Goal: Task Accomplishment & Management: Use online tool/utility

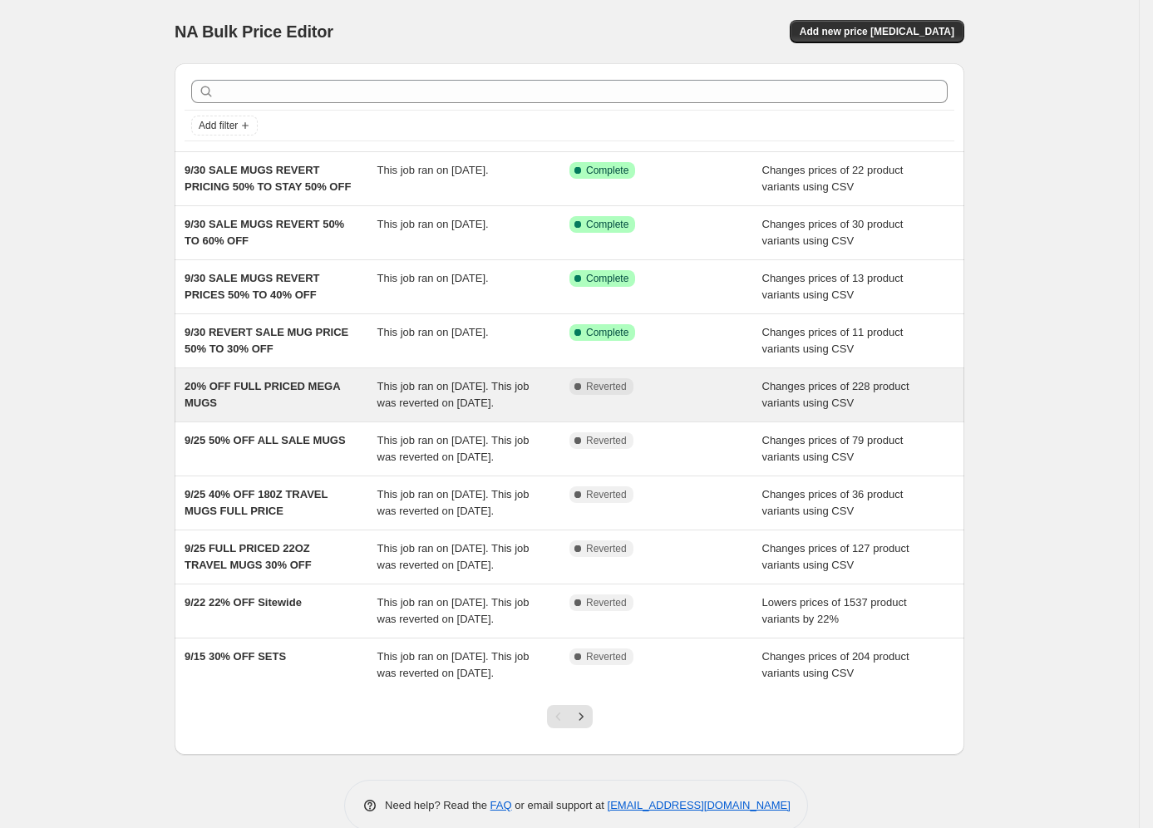
click at [271, 389] on span "20% OFF FULL PRICED MEGA MUGS" at bounding box center [262, 394] width 155 height 29
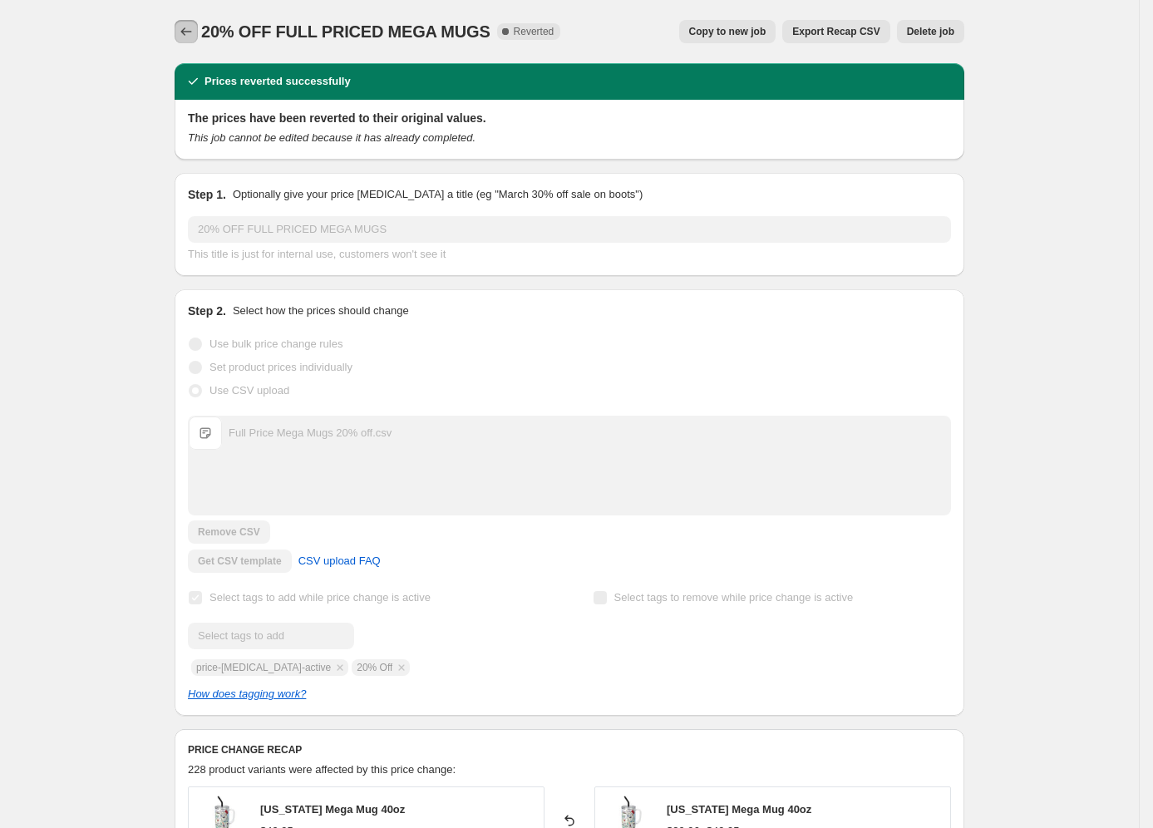
click at [187, 34] on icon "Price change jobs" at bounding box center [186, 31] width 17 height 17
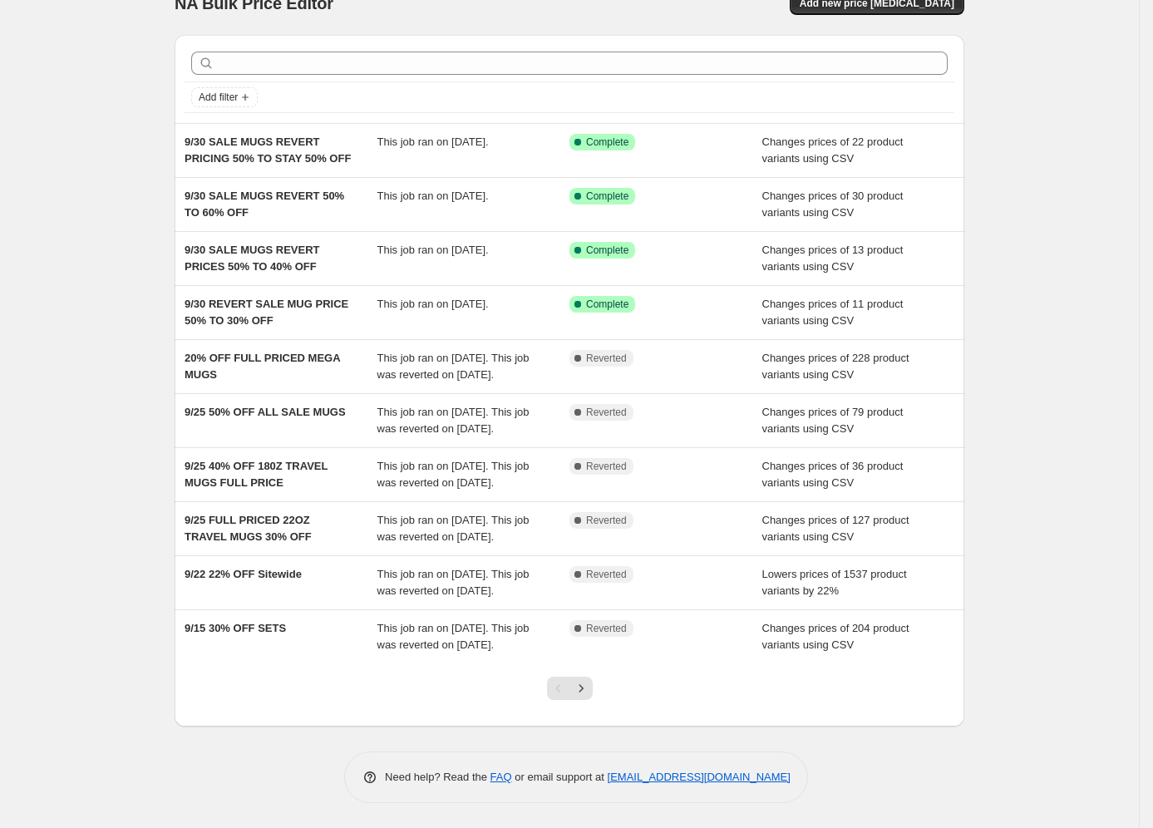
scroll to position [125, 0]
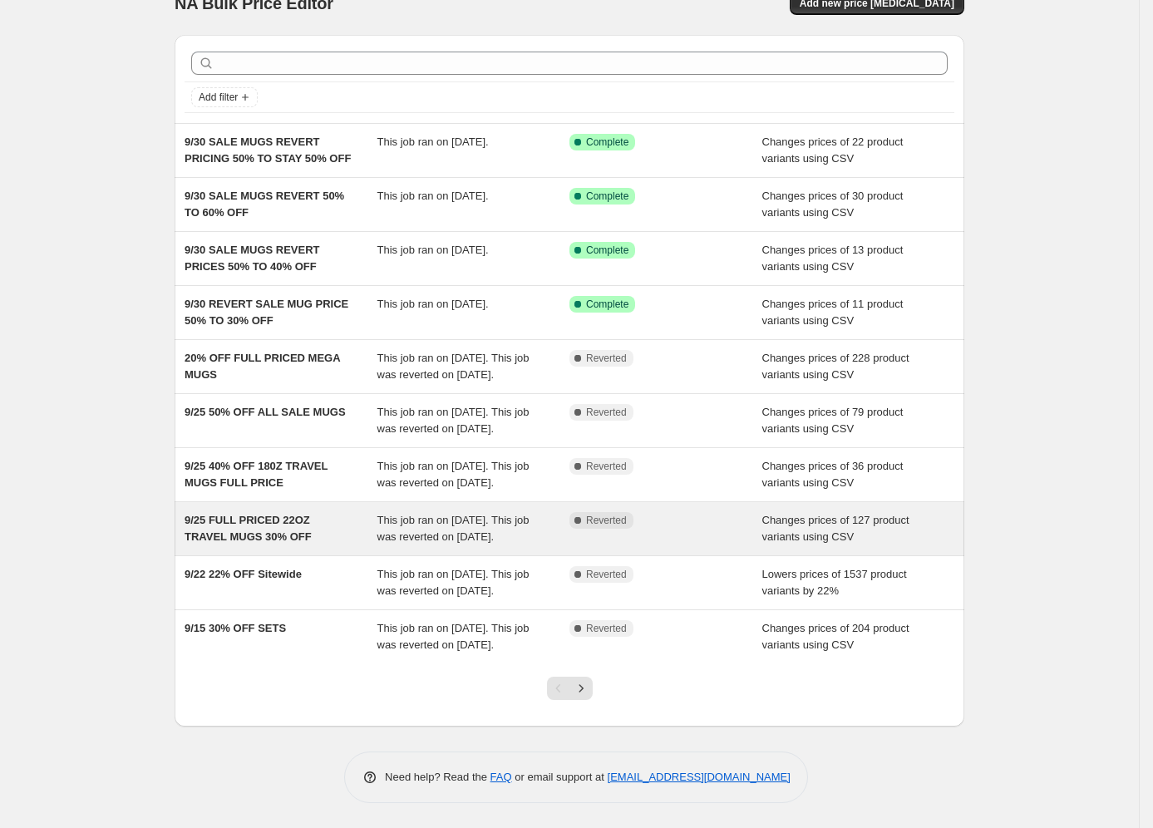
click at [250, 514] on span "9/25 FULL PRICED 22OZ TRAVEL MUGS 30% OFF" at bounding box center [248, 528] width 127 height 29
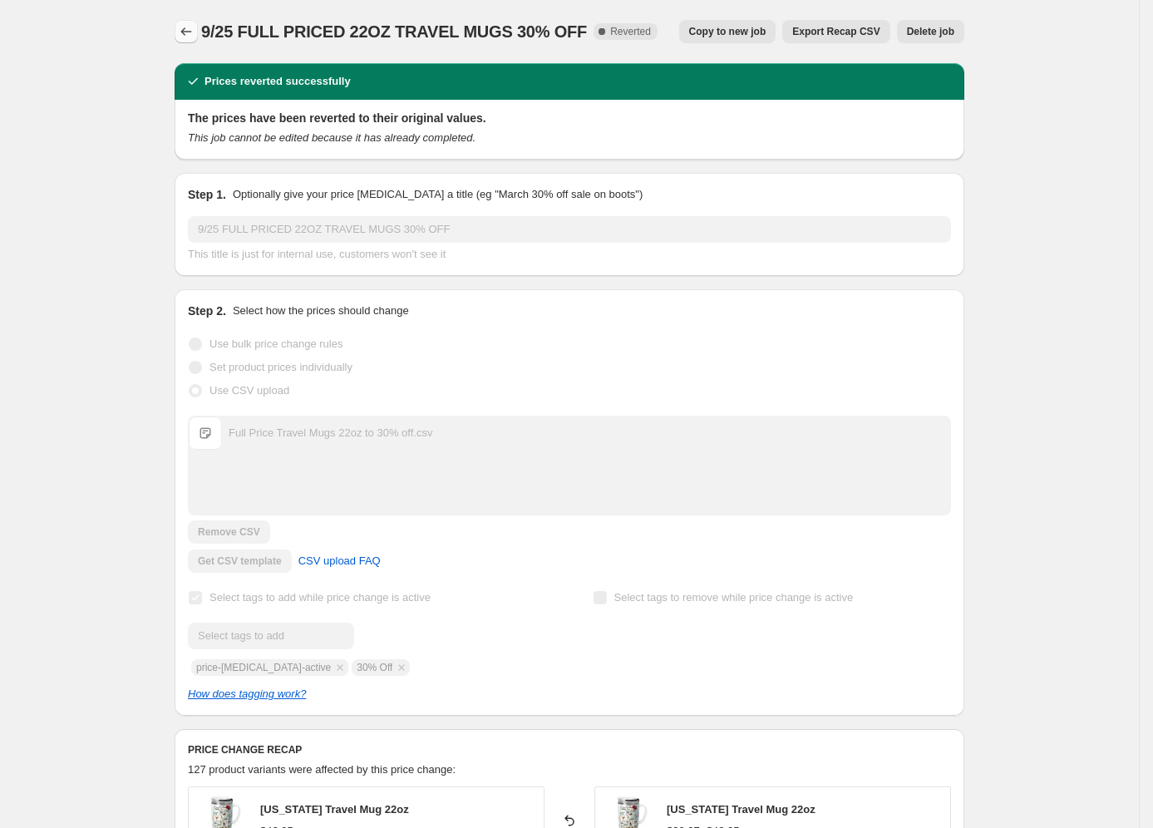
click at [189, 35] on icon "Price change jobs" at bounding box center [186, 31] width 17 height 17
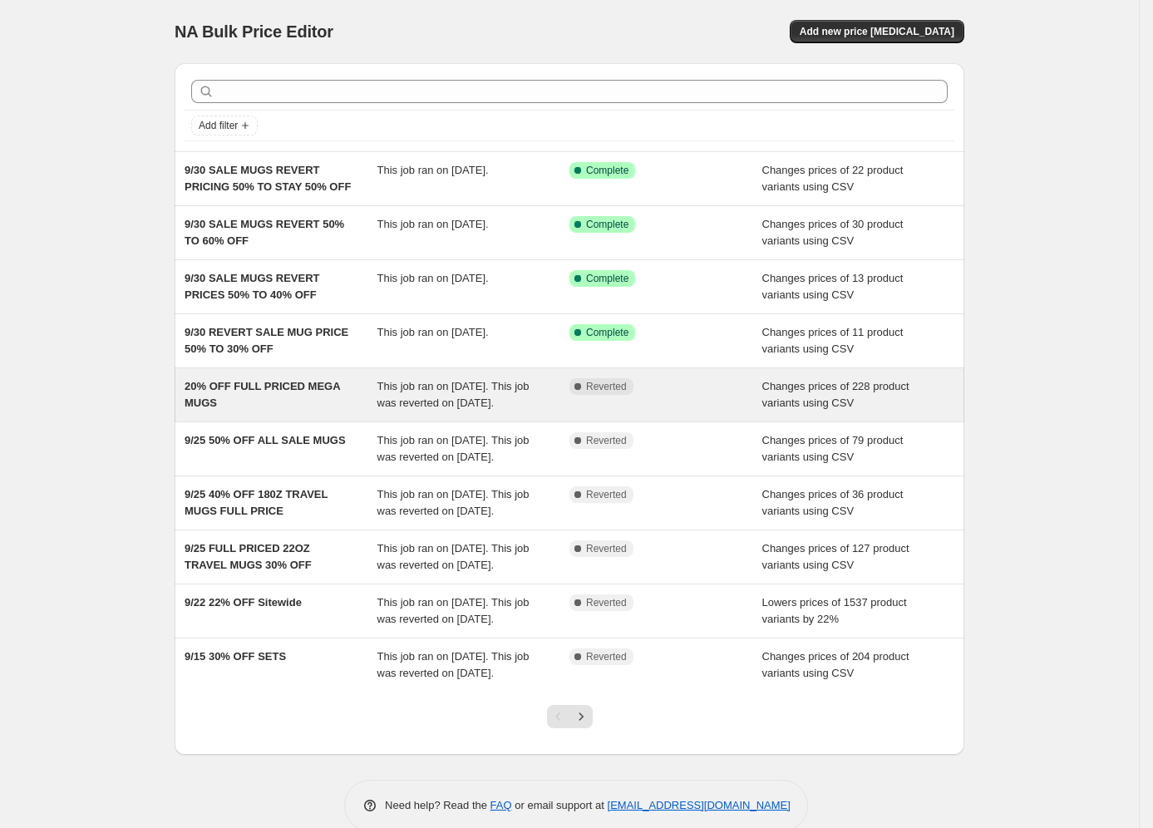
scroll to position [130, 0]
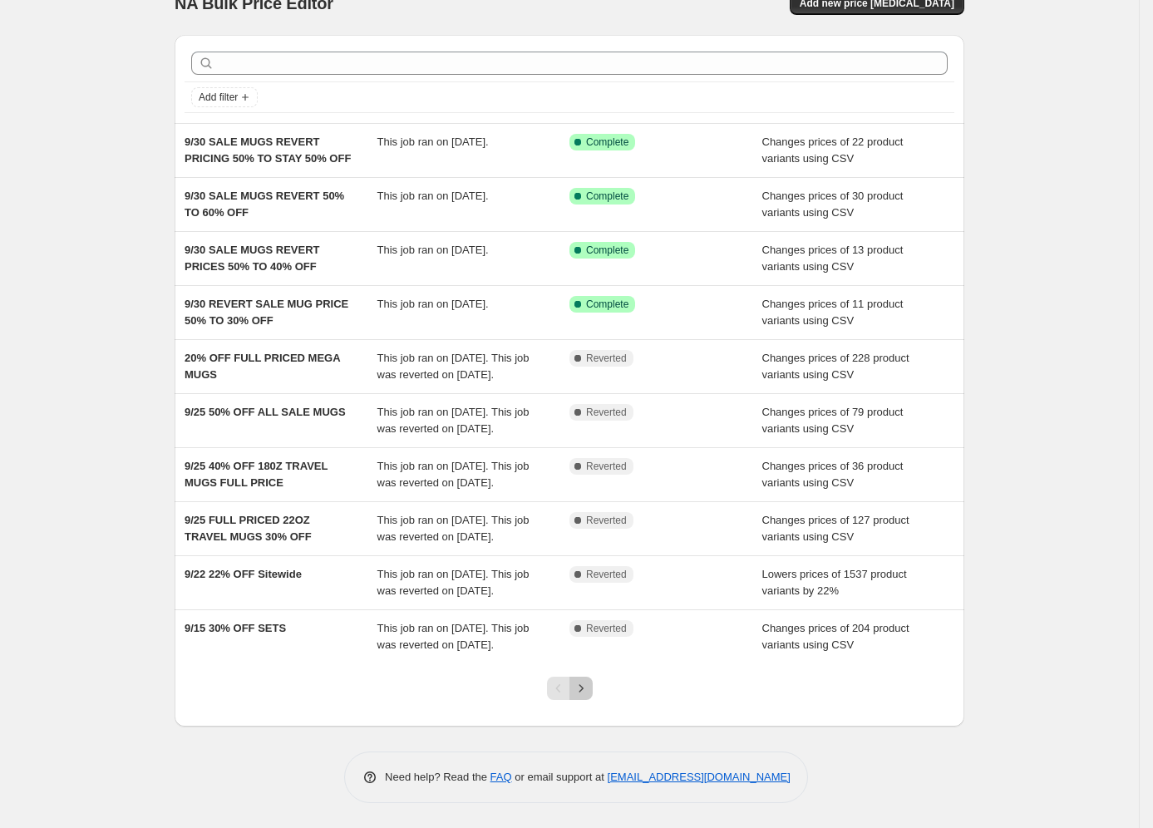
click at [589, 687] on icon "Next" at bounding box center [581, 688] width 17 height 17
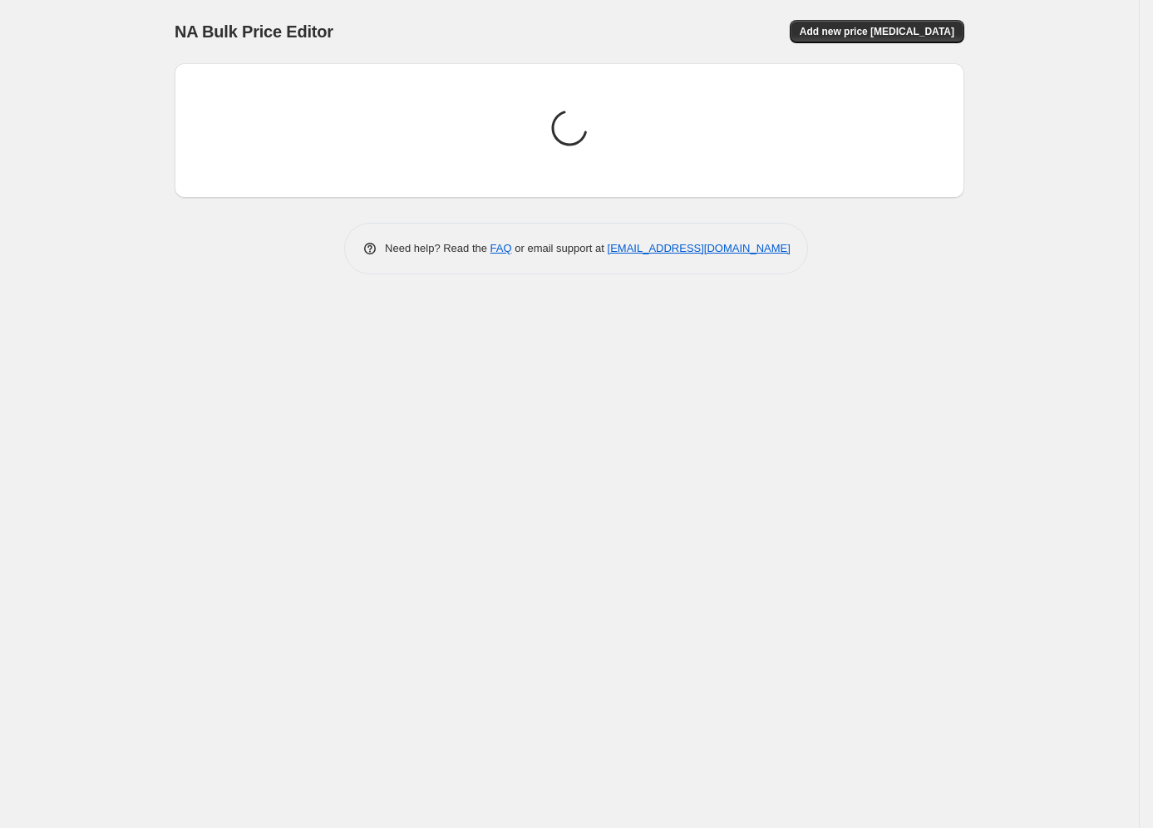
scroll to position [0, 0]
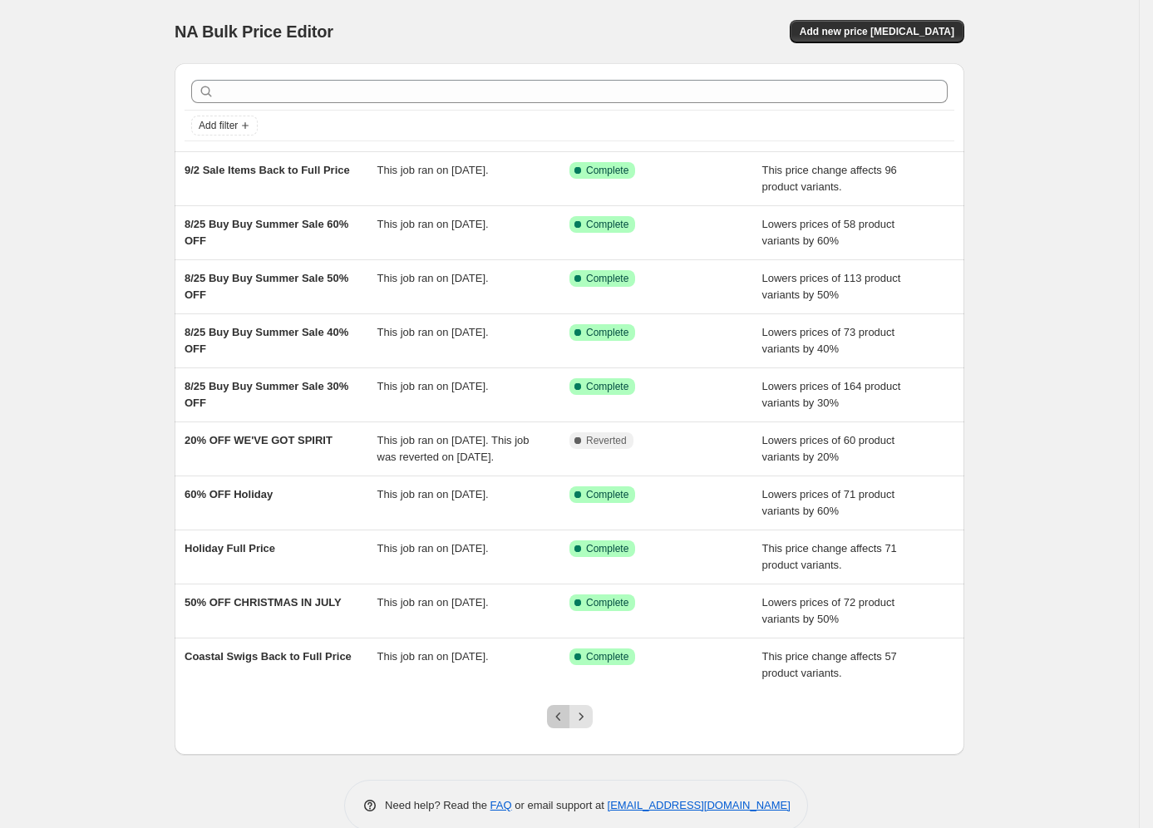
click at [556, 725] on icon "Previous" at bounding box center [558, 716] width 17 height 17
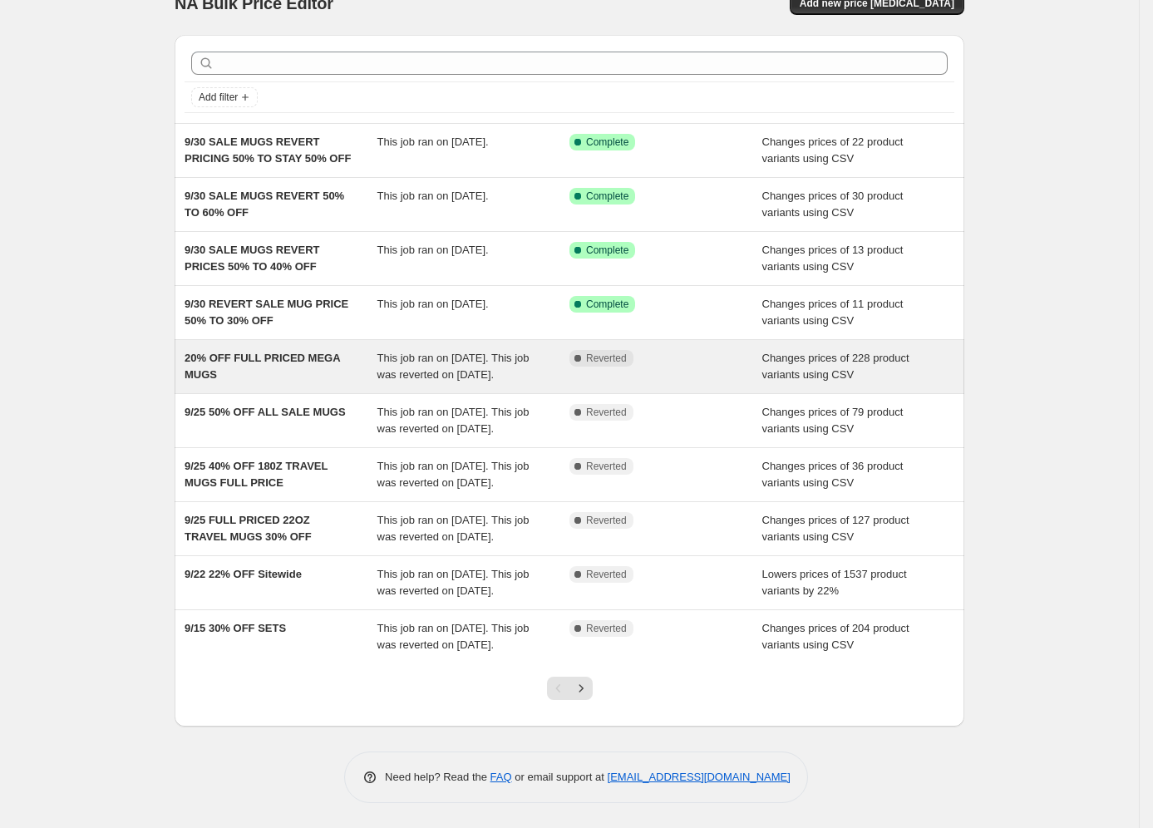
scroll to position [130, 0]
click at [202, 352] on span "20% OFF FULL PRICED MEGA MUGS" at bounding box center [262, 366] width 155 height 29
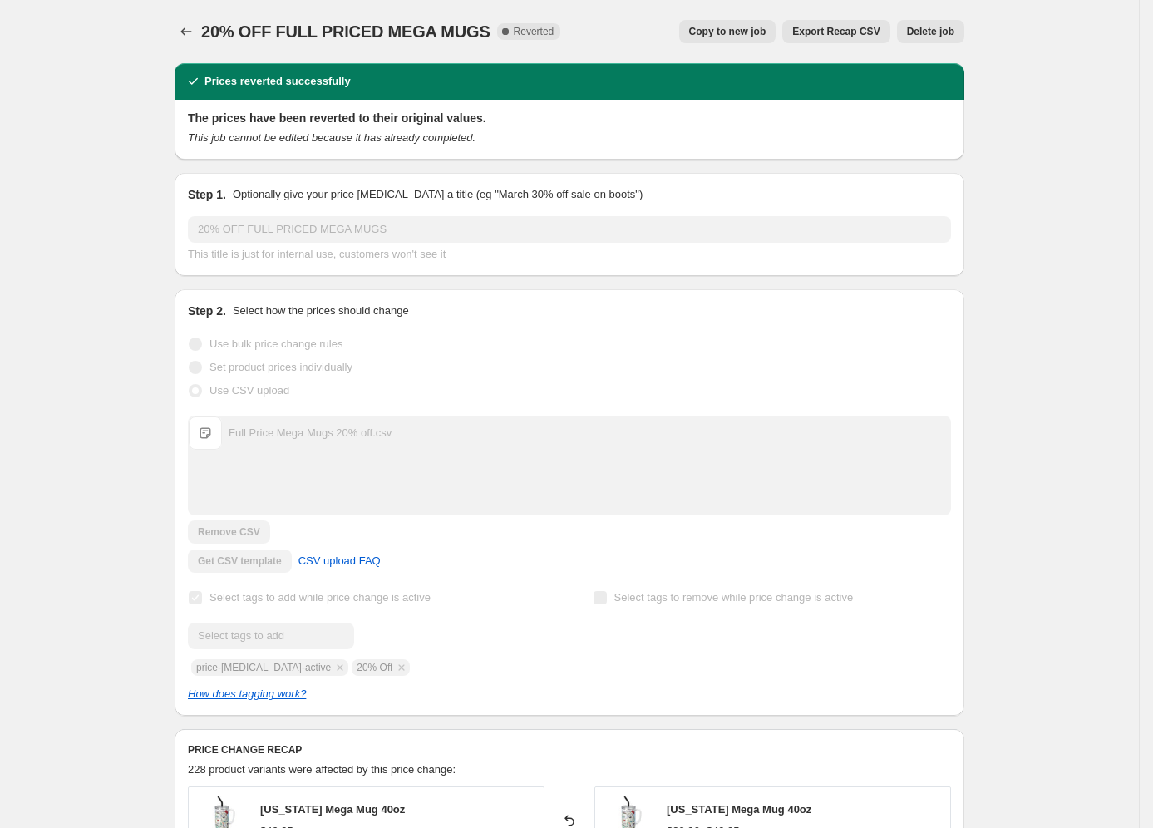
click at [726, 33] on span "Copy to new job" at bounding box center [727, 31] width 77 height 13
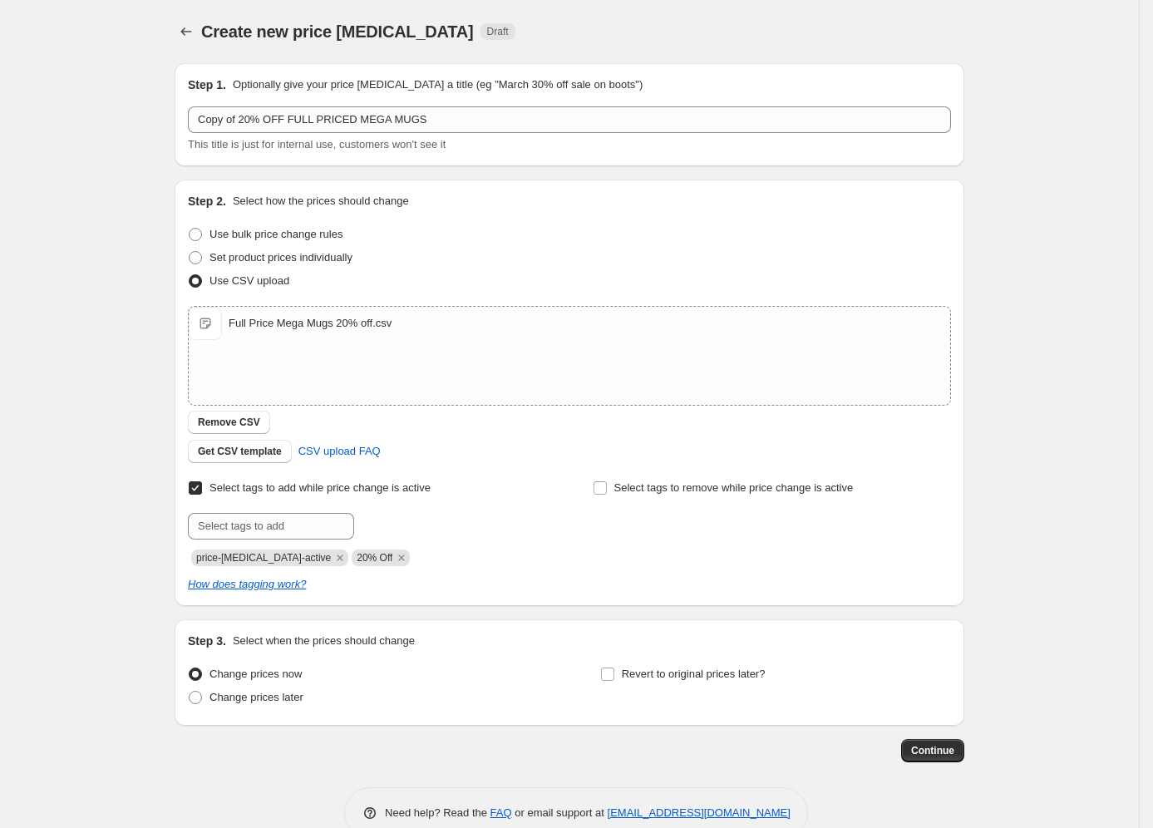
scroll to position [36, 0]
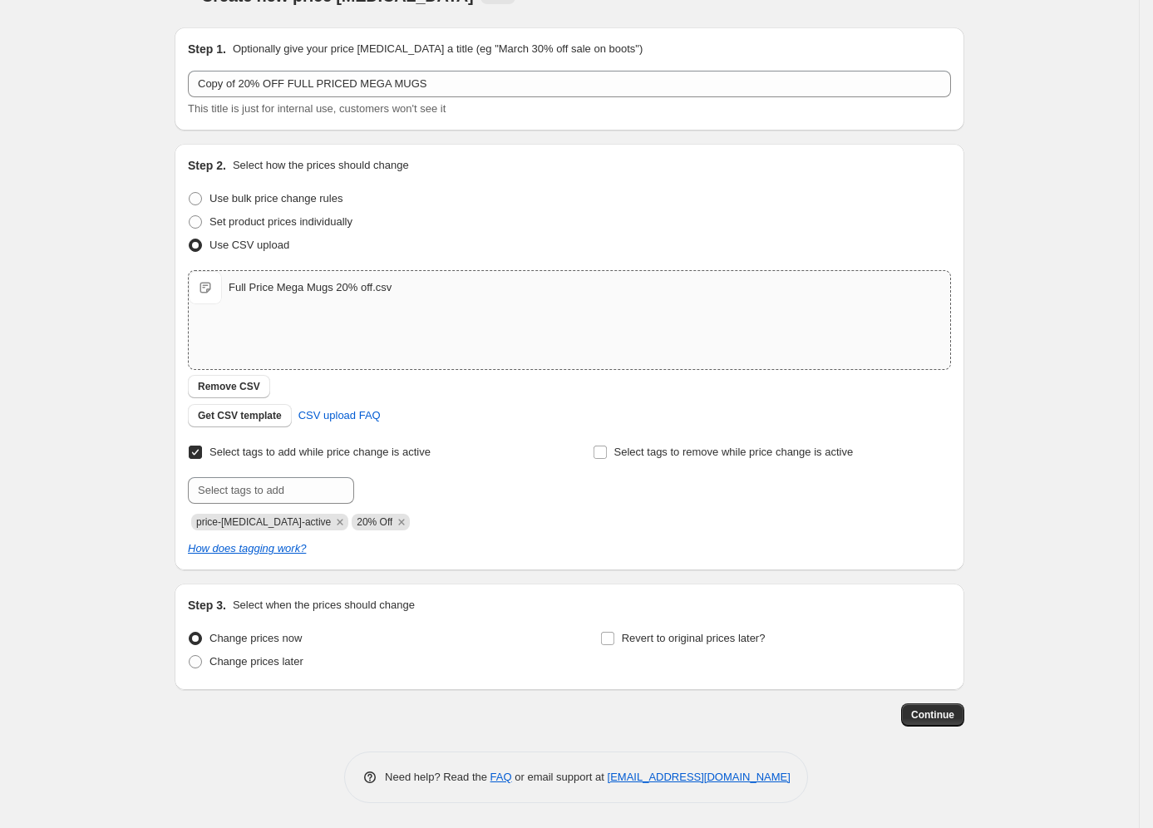
click at [288, 285] on div "Full Price Mega Mugs 20% off.csv" at bounding box center [310, 287] width 163 height 17
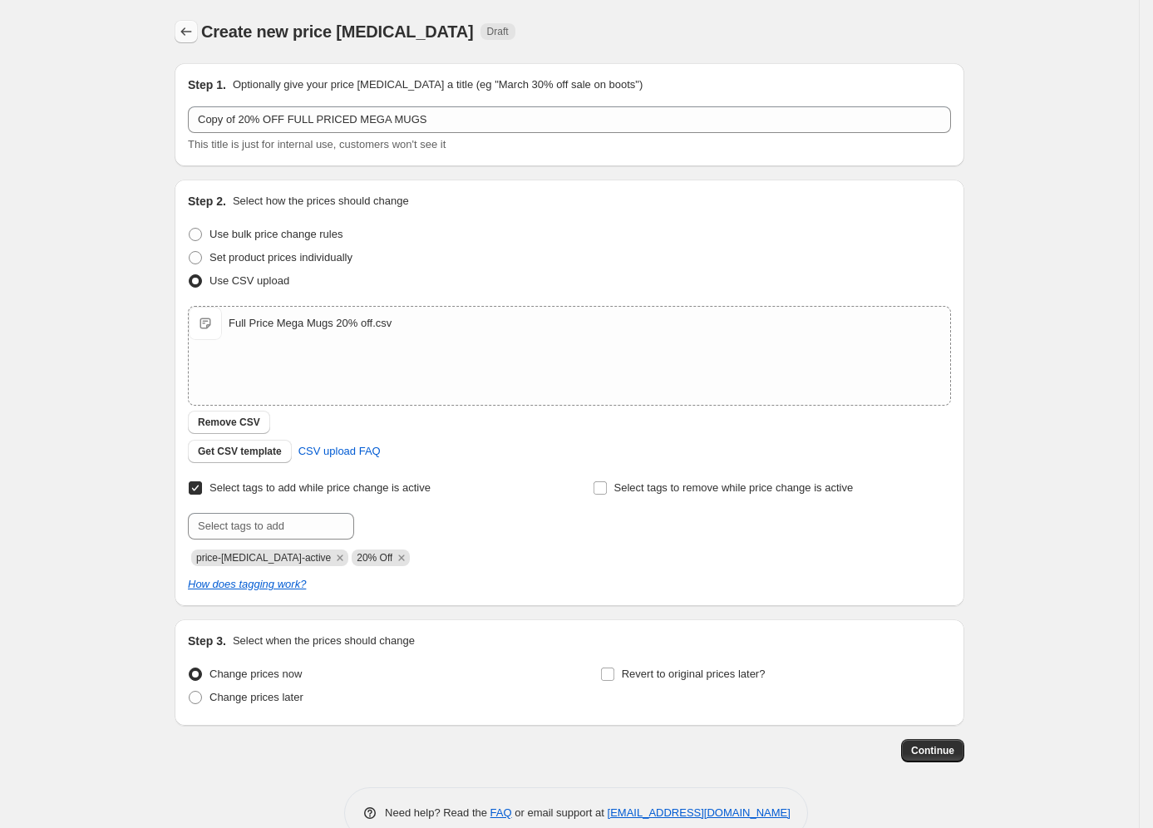
click at [186, 33] on icon "Price change jobs" at bounding box center [186, 31] width 17 height 17
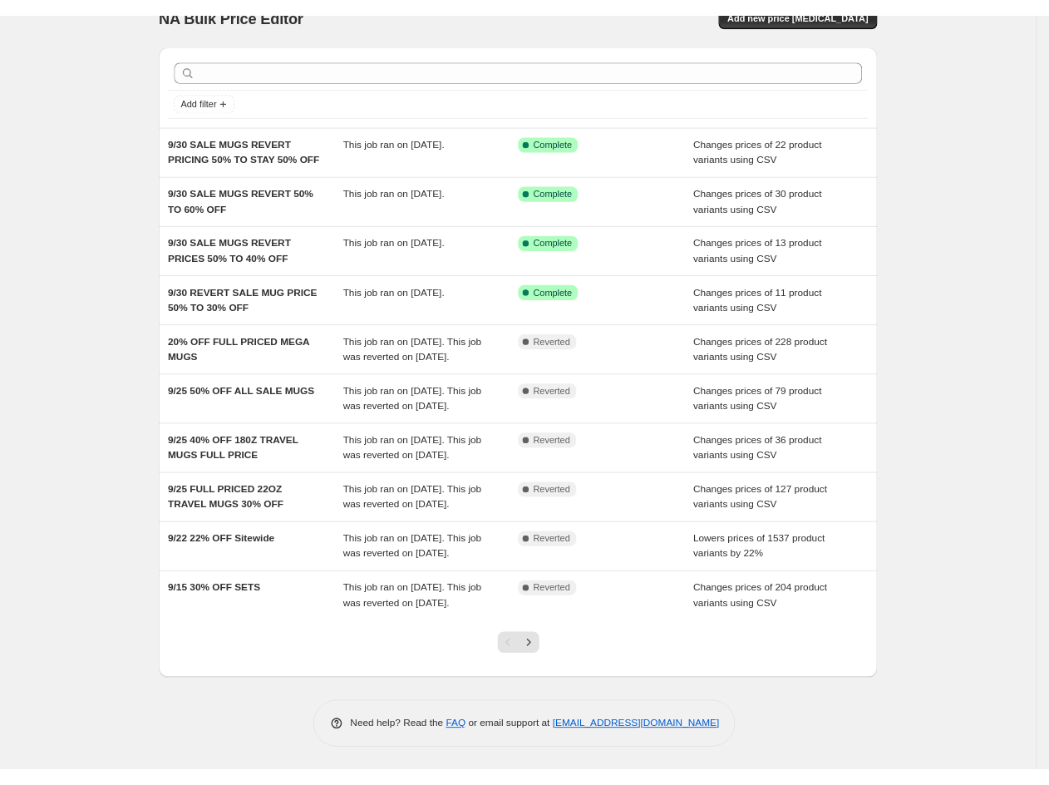
scroll to position [6, 0]
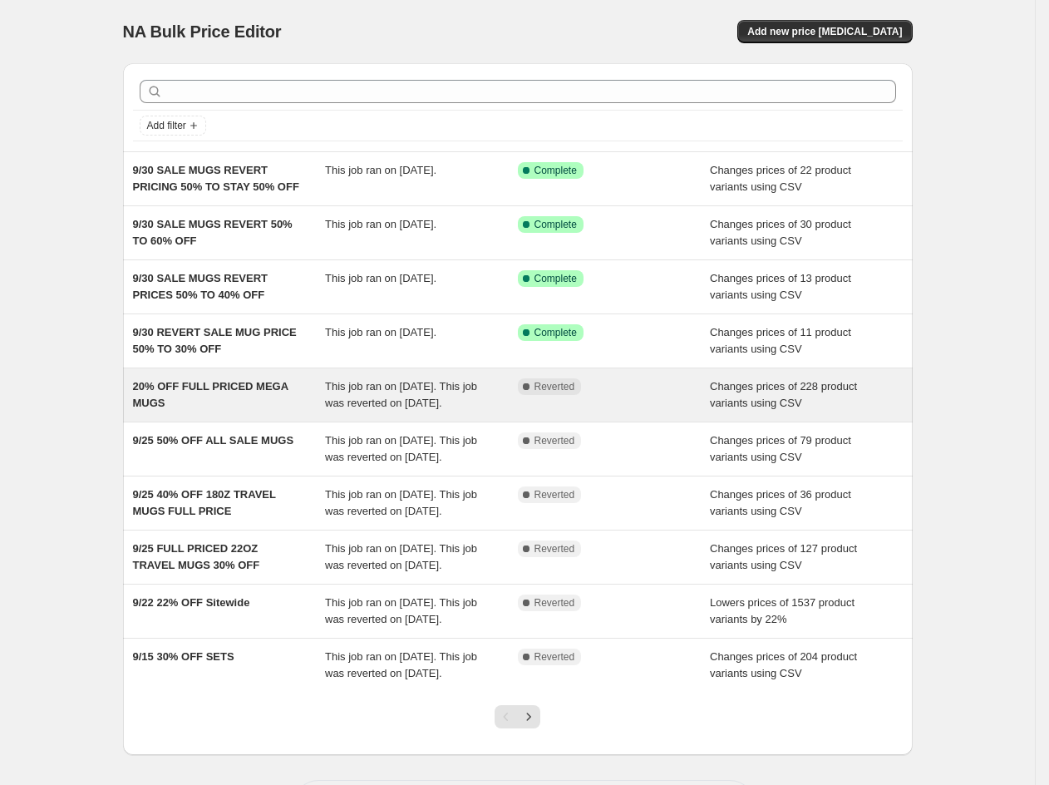
click at [152, 390] on span "20% OFF FULL PRICED MEGA MUGS" at bounding box center [210, 394] width 155 height 29
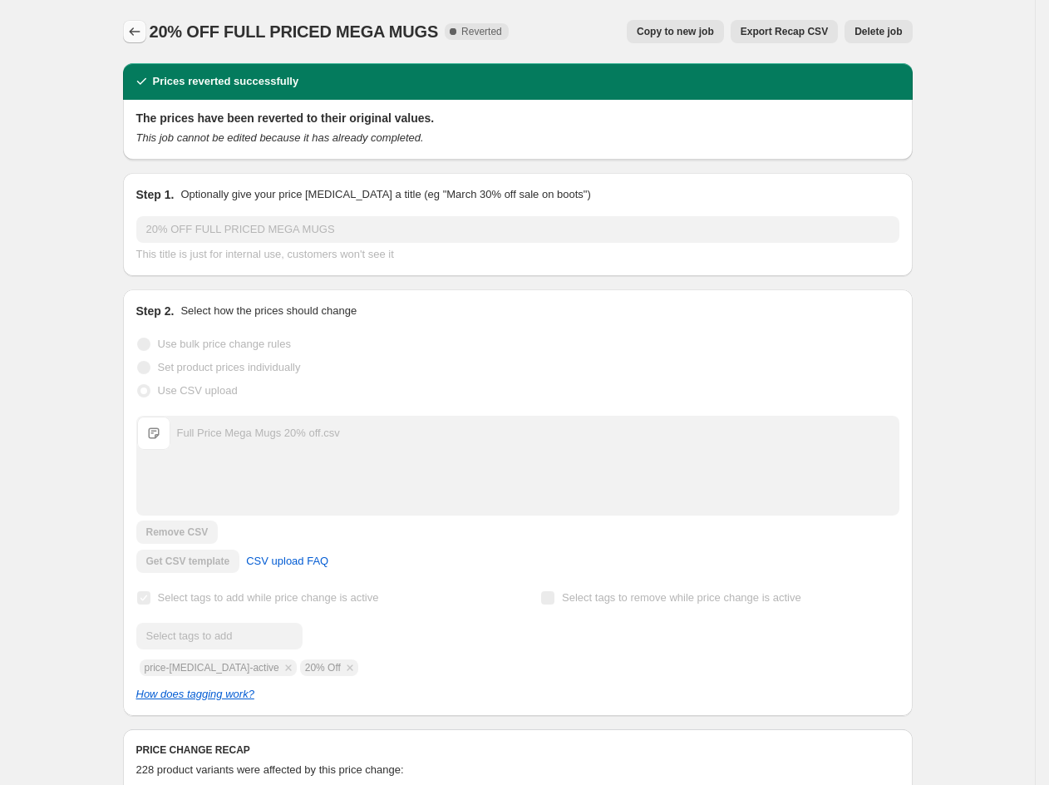
click at [135, 29] on icon "Price change jobs" at bounding box center [134, 31] width 17 height 17
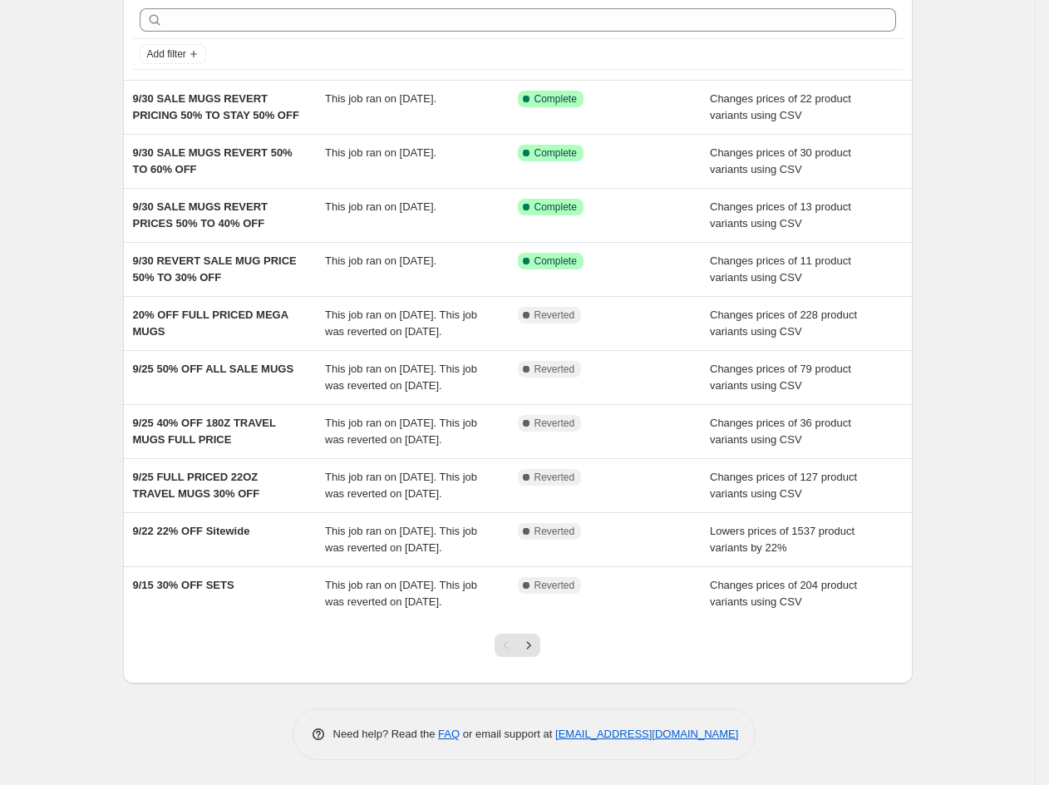
scroll to position [125, 0]
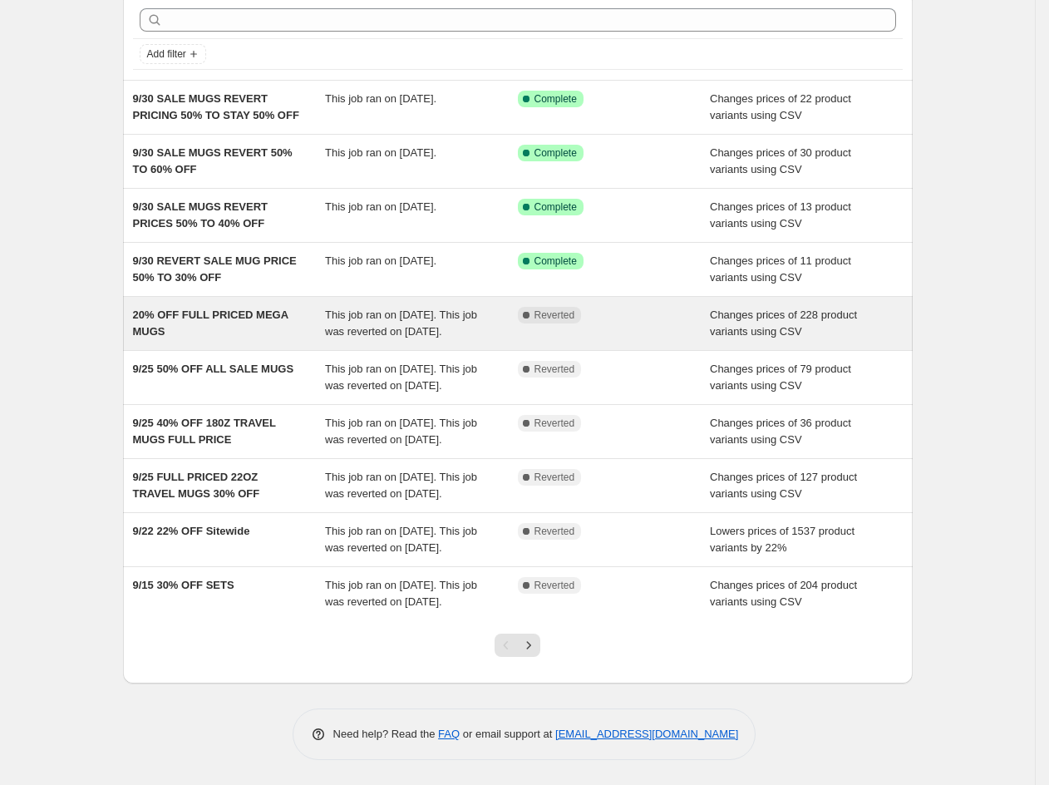
click at [152, 308] on span "20% OFF FULL PRICED MEGA MUGS" at bounding box center [210, 322] width 155 height 29
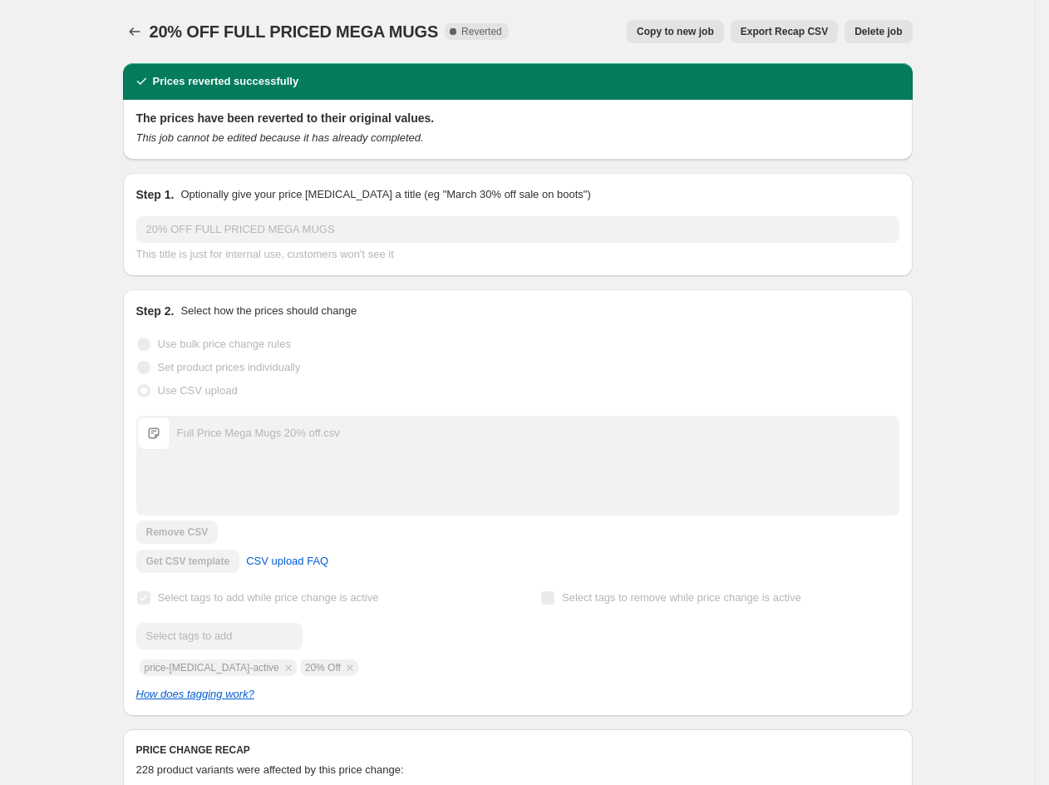
click at [710, 29] on span "Copy to new job" at bounding box center [675, 31] width 77 height 13
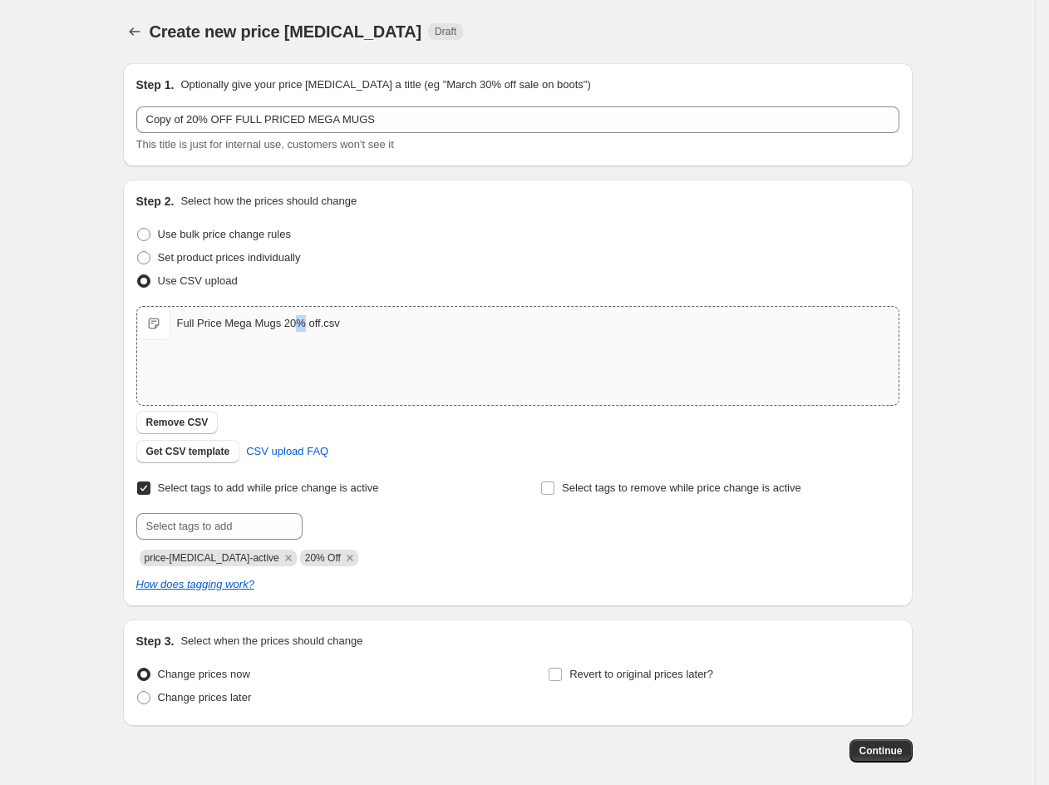
click at [303, 322] on div "Full Price Mega Mugs 20% off.csv" at bounding box center [258, 323] width 163 height 17
click at [167, 319] on span "Full Price Mega Mugs 20% off.csv" at bounding box center [153, 323] width 33 height 33
click at [132, 33] on icon "Price change jobs" at bounding box center [134, 31] width 17 height 17
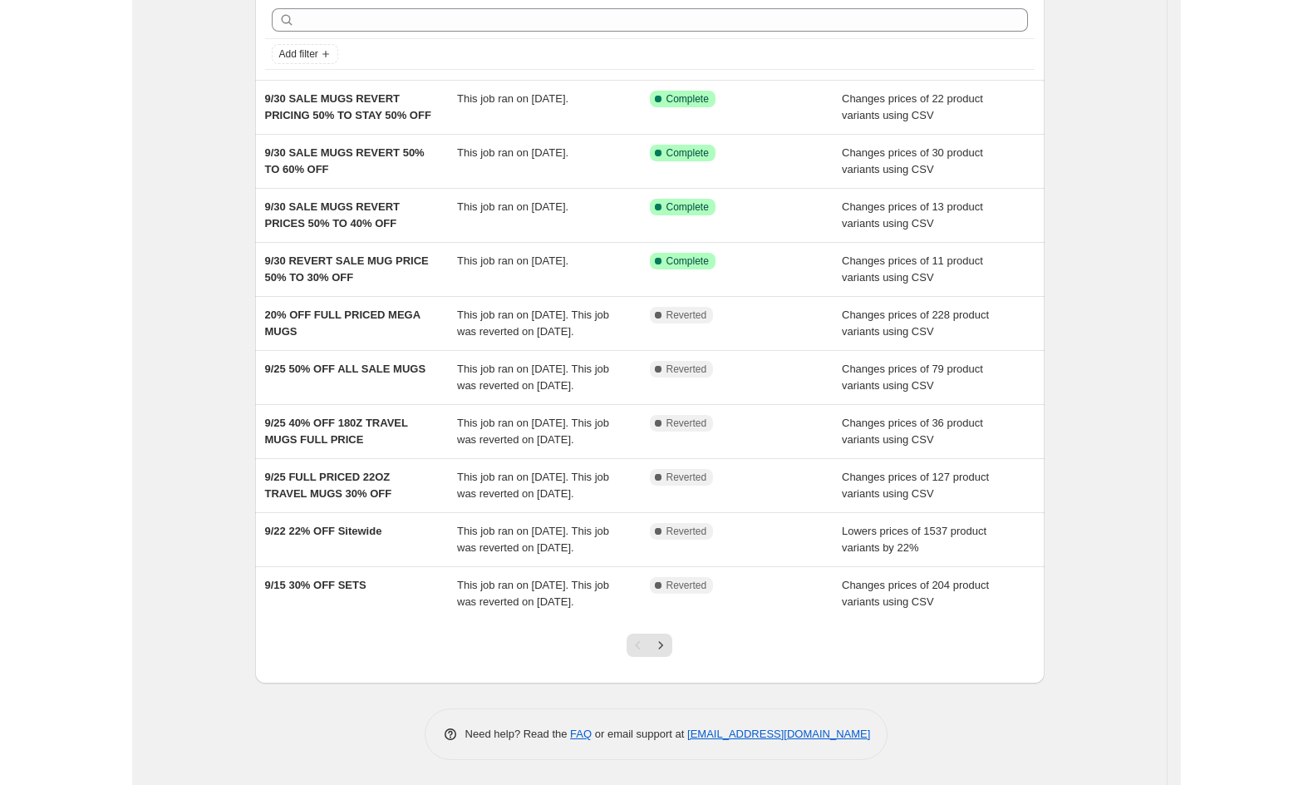
scroll to position [125, 0]
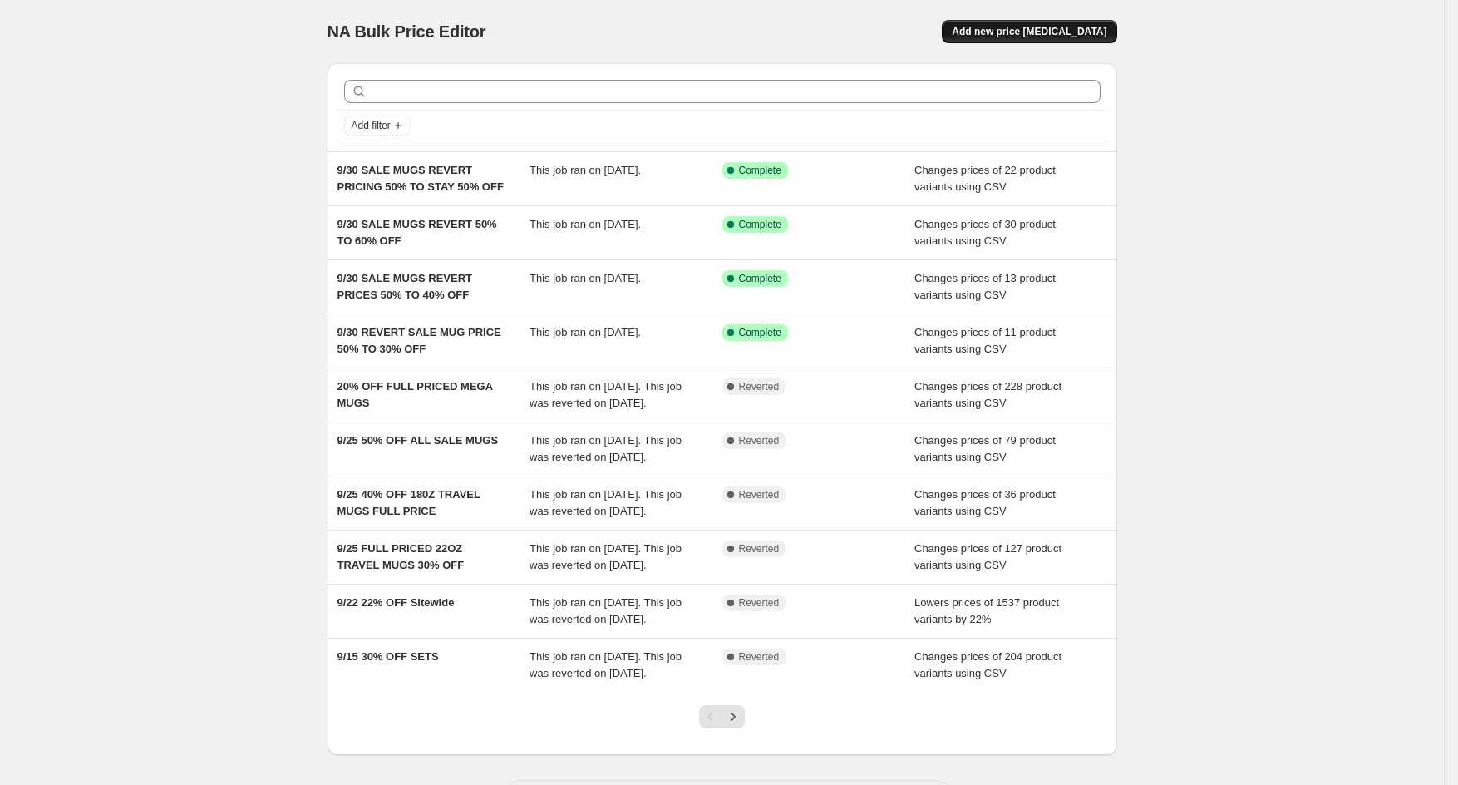
click at [1021, 30] on span "Add new price [MEDICAL_DATA]" at bounding box center [1029, 31] width 155 height 13
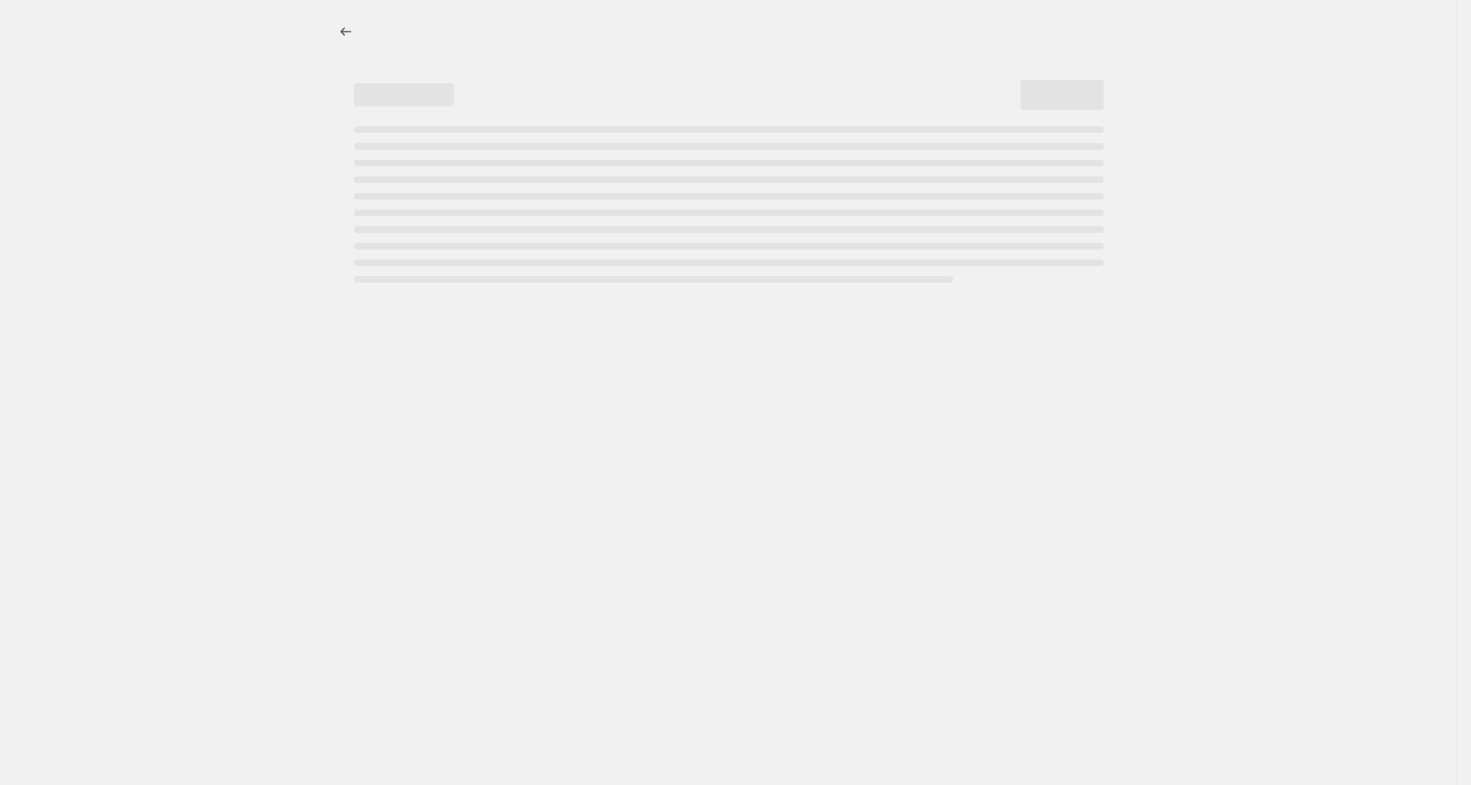
select select "percentage"
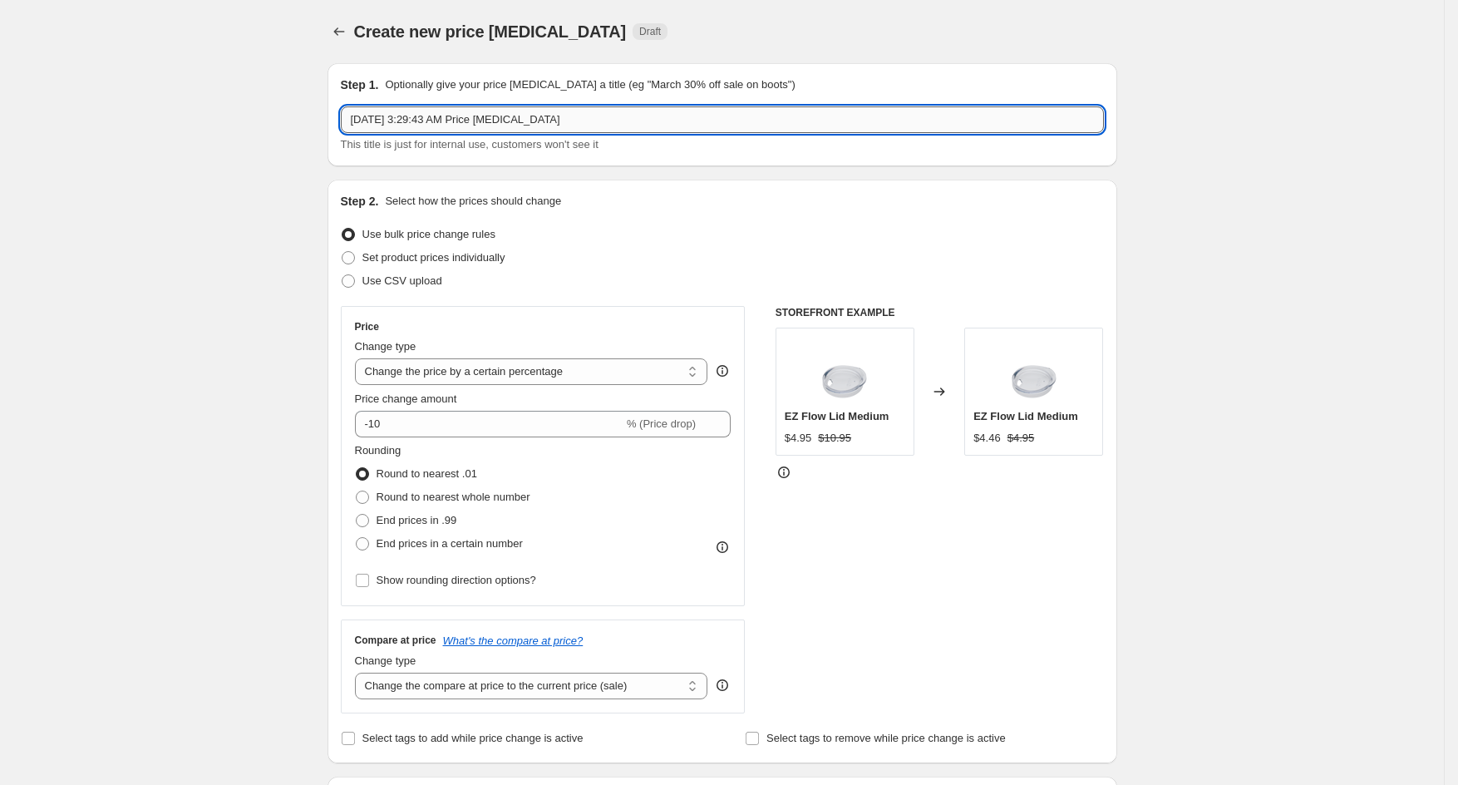
click at [470, 120] on input "Sep 30, 2025, 3:29:43 AM Price change job" at bounding box center [722, 119] width 763 height 27
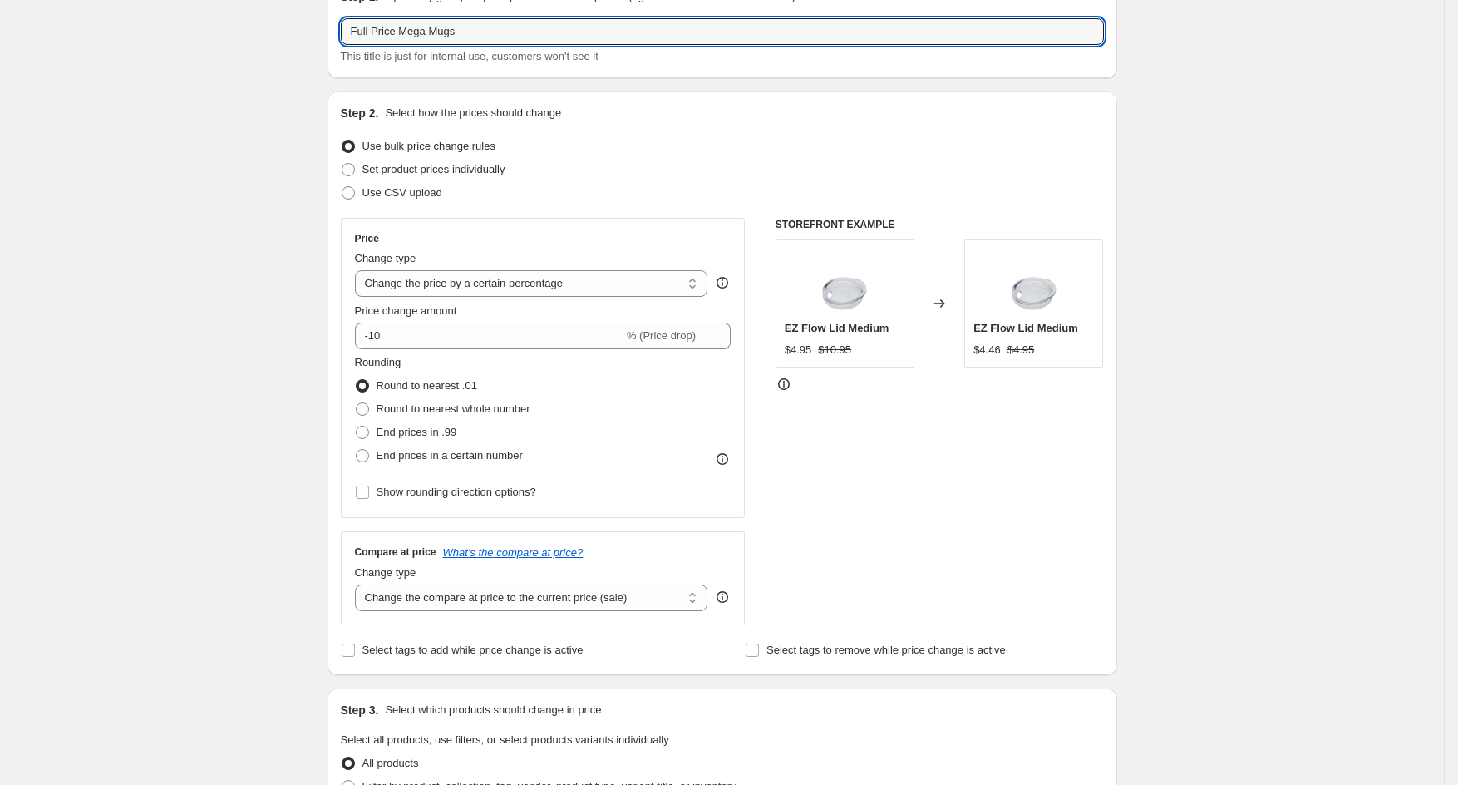
scroll to position [125, 0]
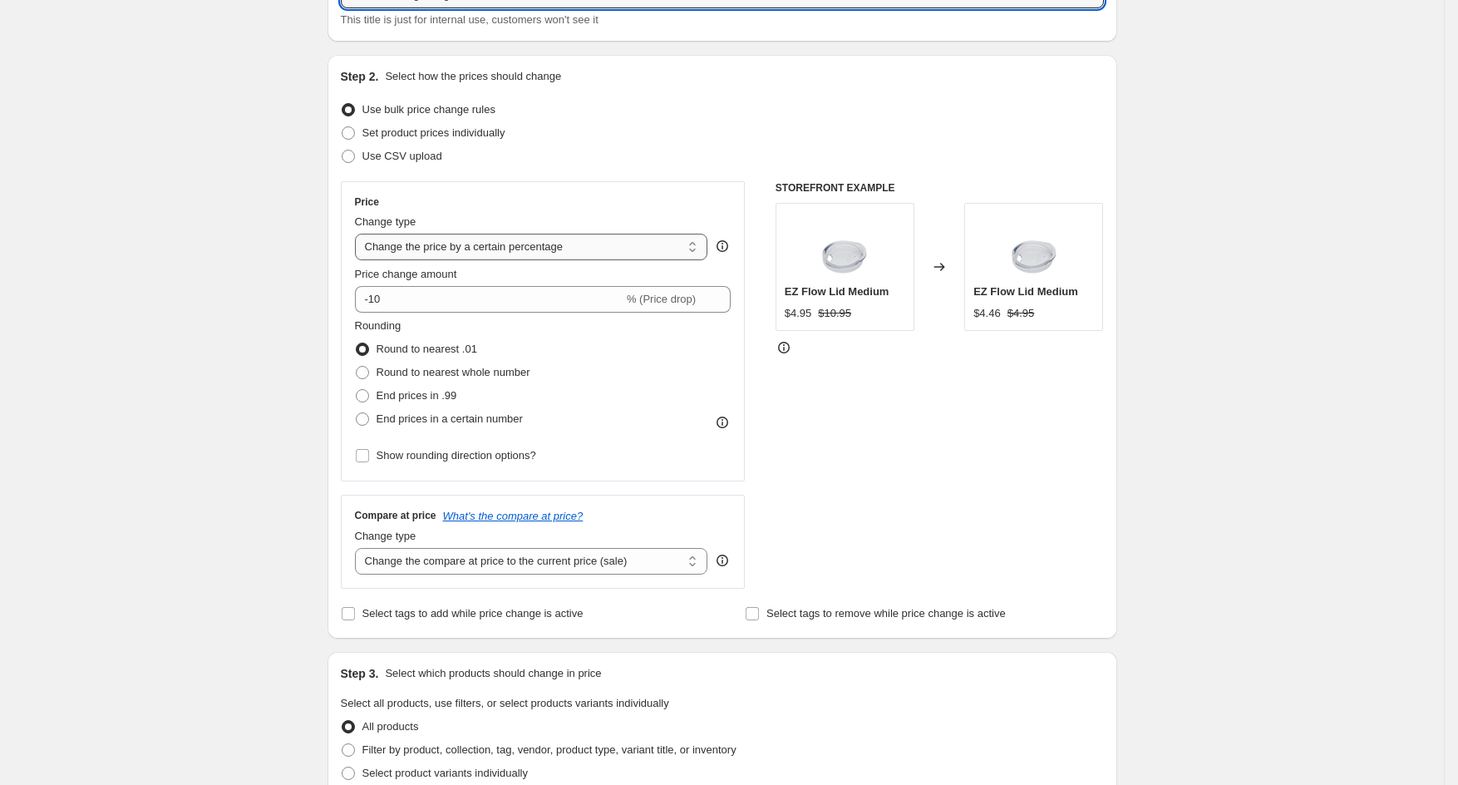
type input "Full Price Mega Mugs"
click at [418, 249] on select "Change the price to a certain amount Change the price by a certain amount Chang…" at bounding box center [531, 247] width 353 height 27
select select "ecap"
click at [361, 234] on select "Change the price to a certain amount Change the price by a certain amount Chang…" at bounding box center [531, 247] width 353 height 27
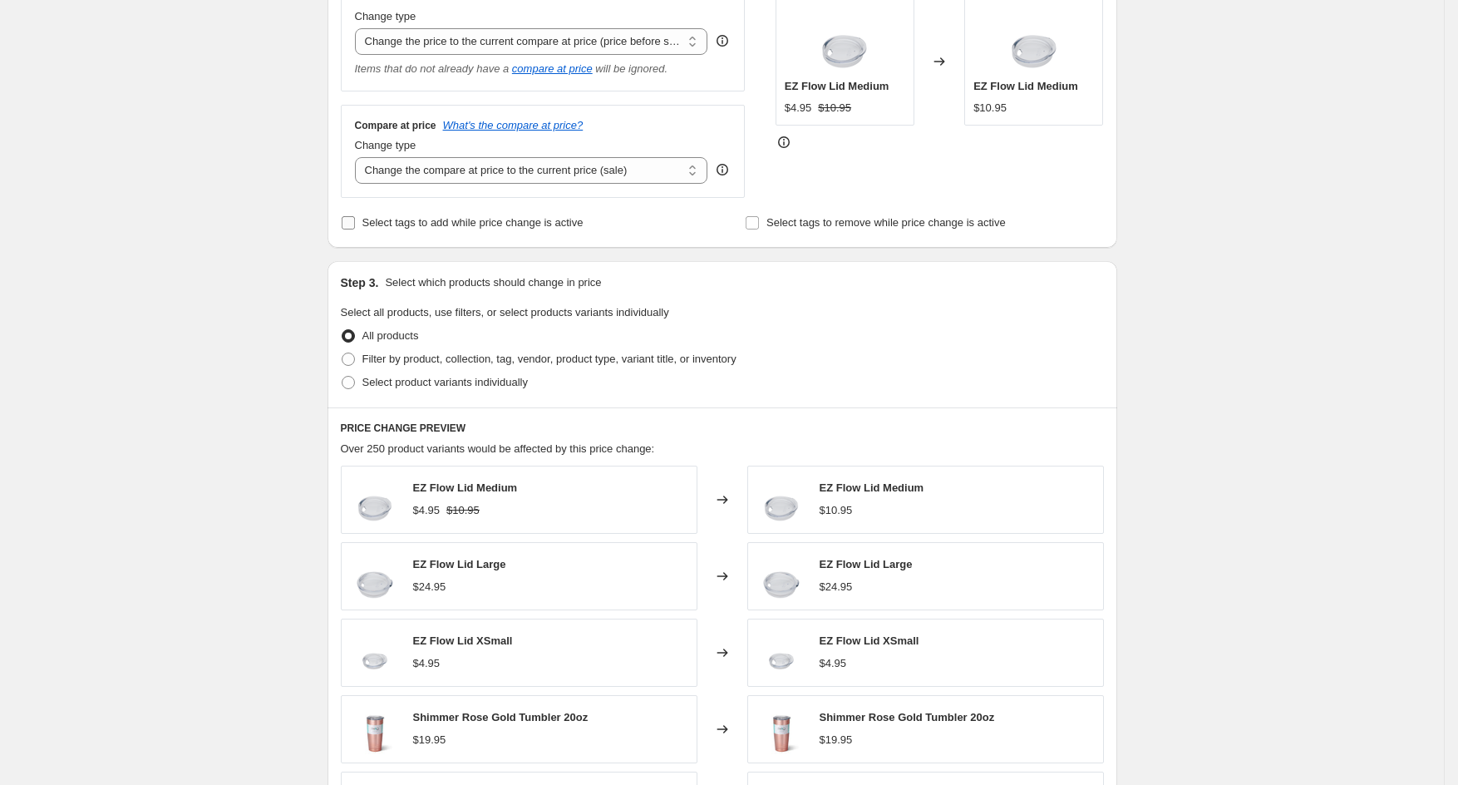
scroll to position [373, 0]
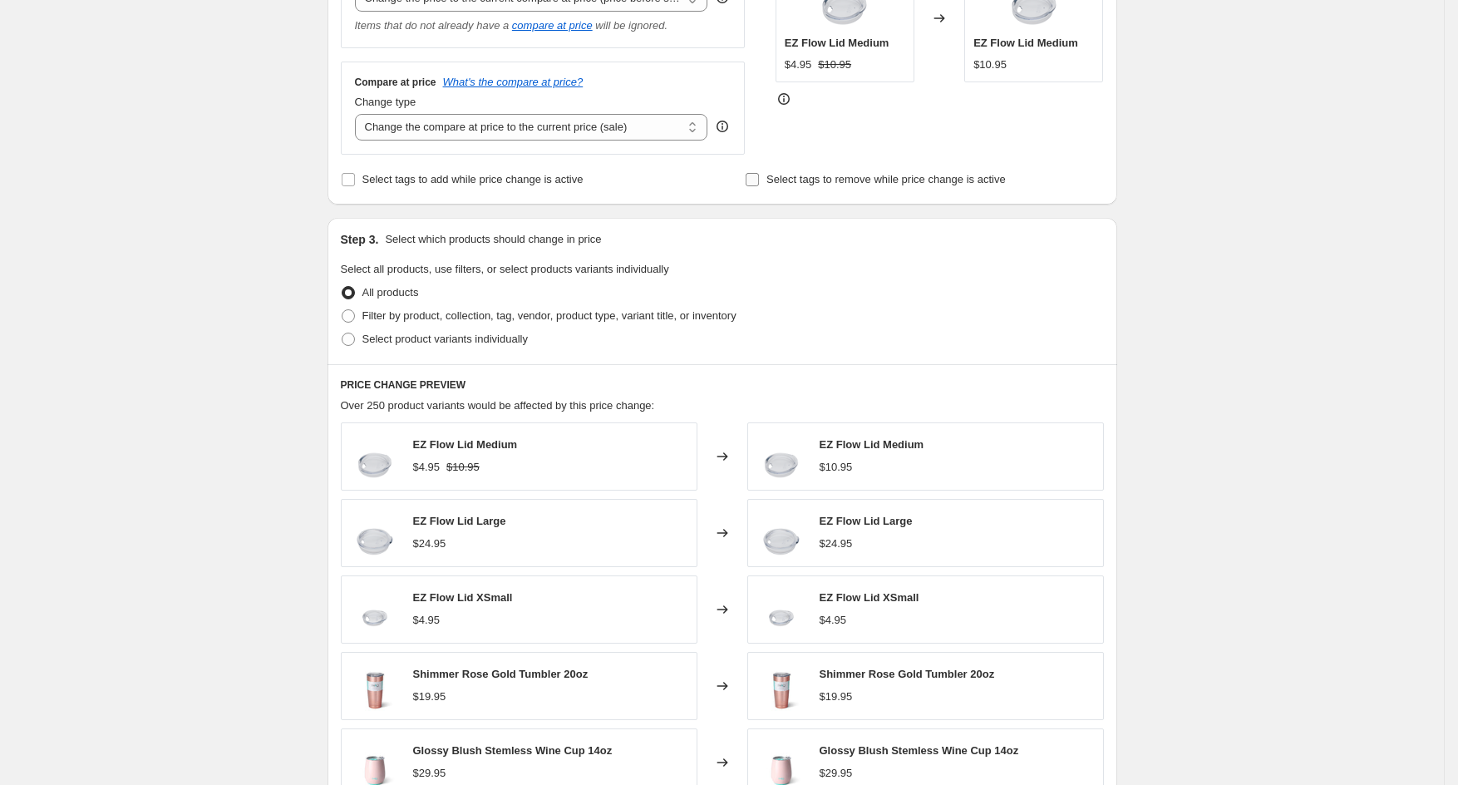
click at [757, 185] on input "Select tags to remove while price change is active" at bounding box center [752, 179] width 13 height 13
checkbox input "true"
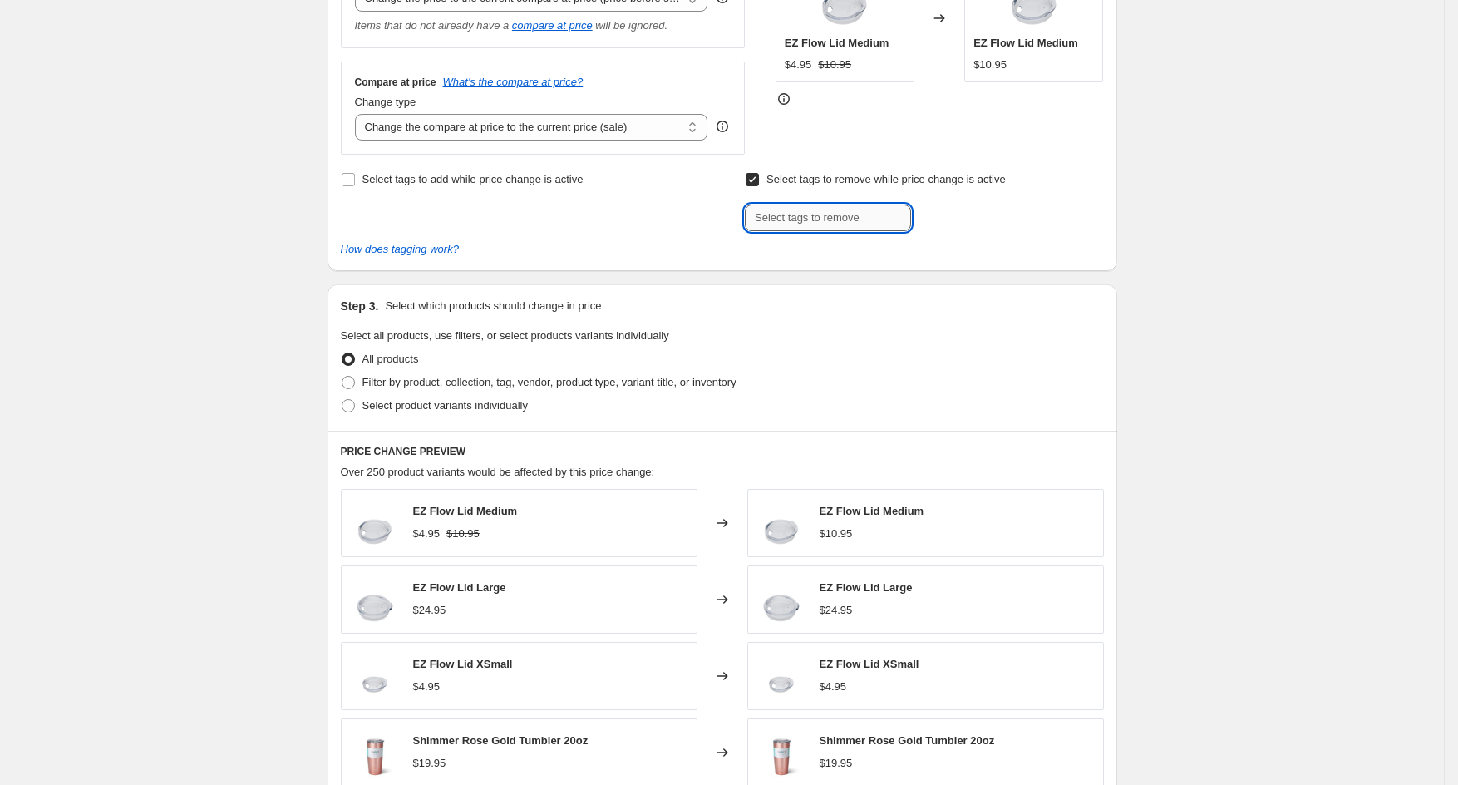
click at [795, 215] on input "text" at bounding box center [828, 217] width 166 height 27
type input "20% Off"
click at [969, 214] on span "20% Off" at bounding box center [965, 216] width 37 height 12
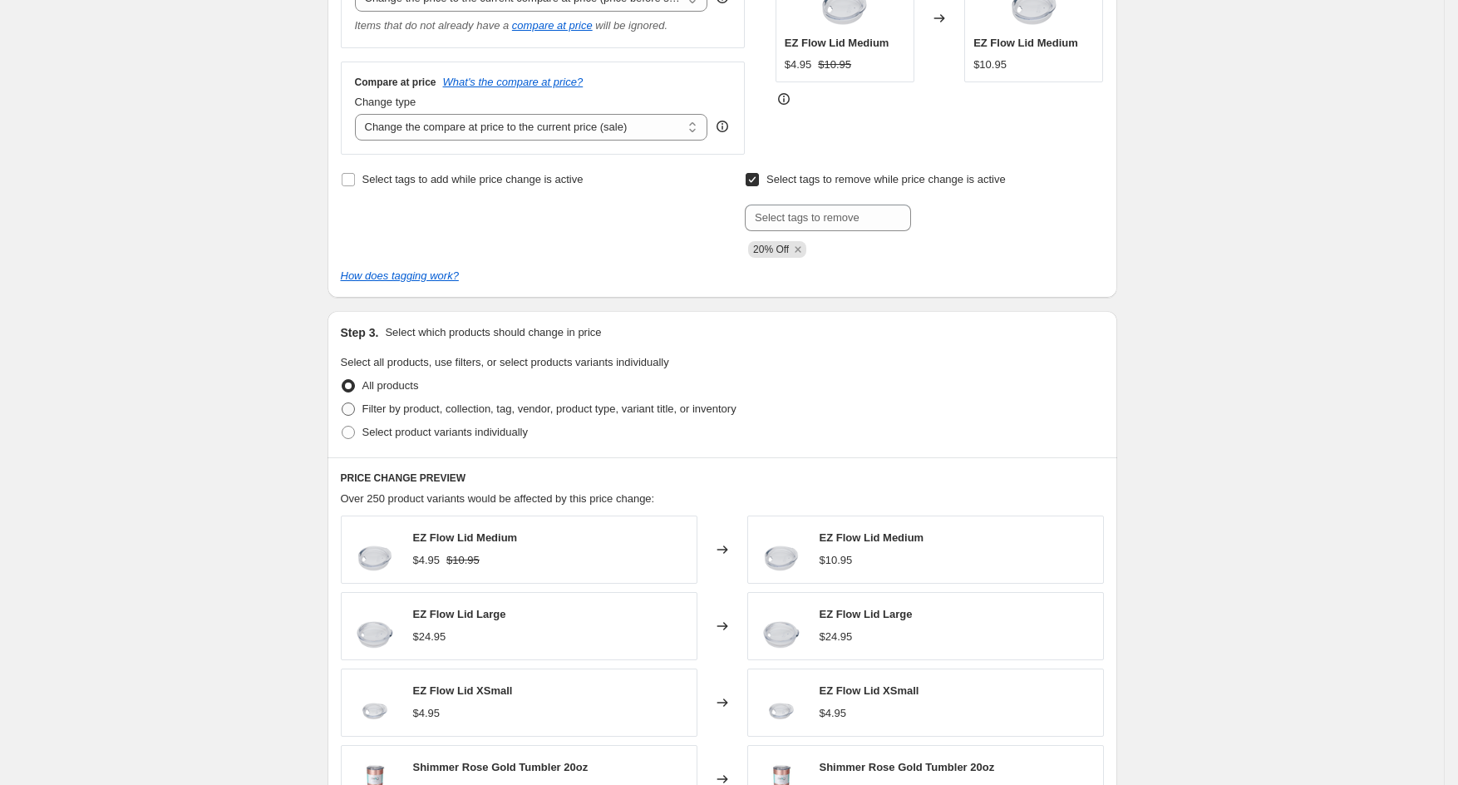
click at [355, 409] on span at bounding box center [348, 408] width 13 height 13
click at [342, 403] on input "Filter by product, collection, tag, vendor, product type, variant title, or inv…" at bounding box center [342, 402] width 1 height 1
radio input "true"
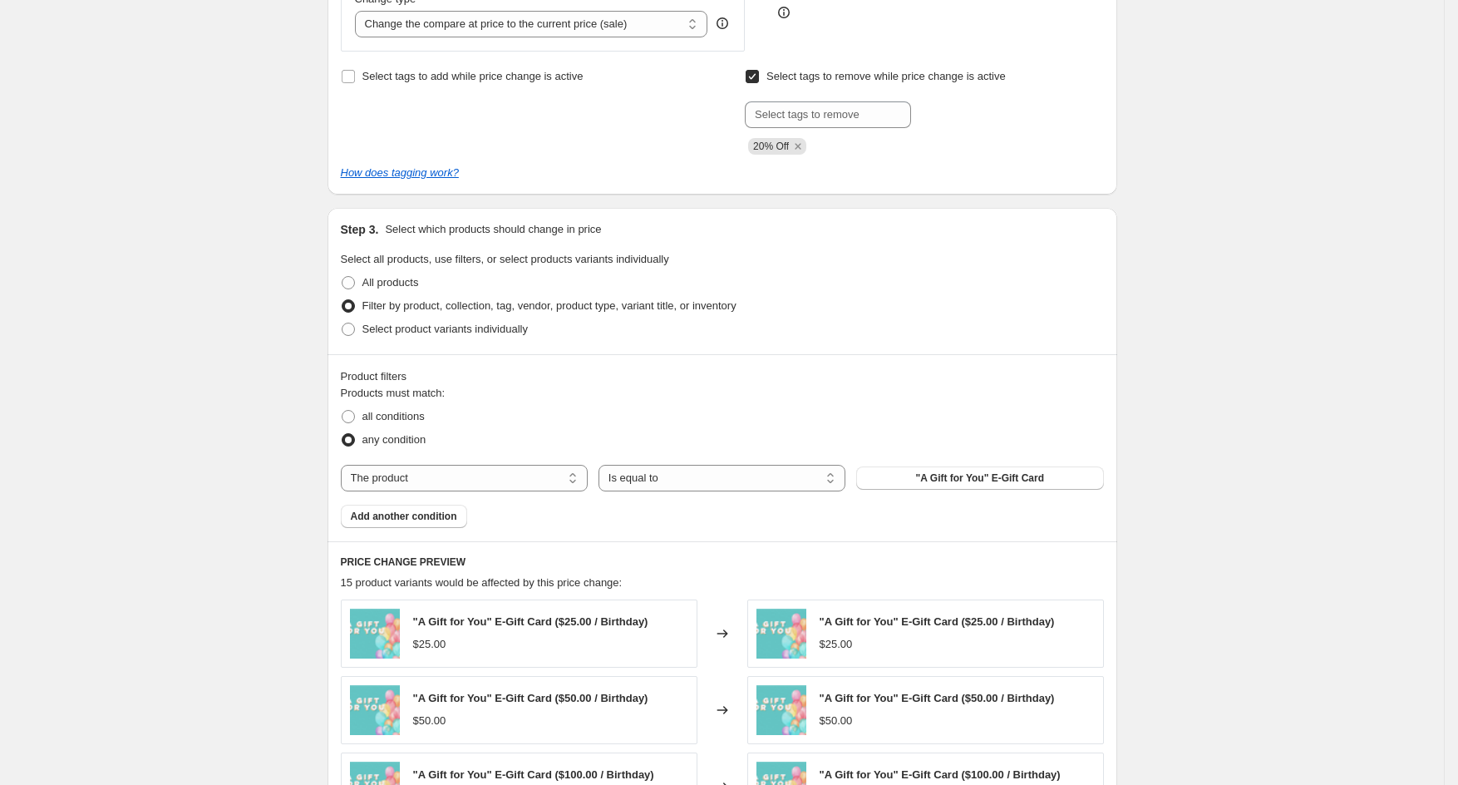
scroll to position [623, 0]
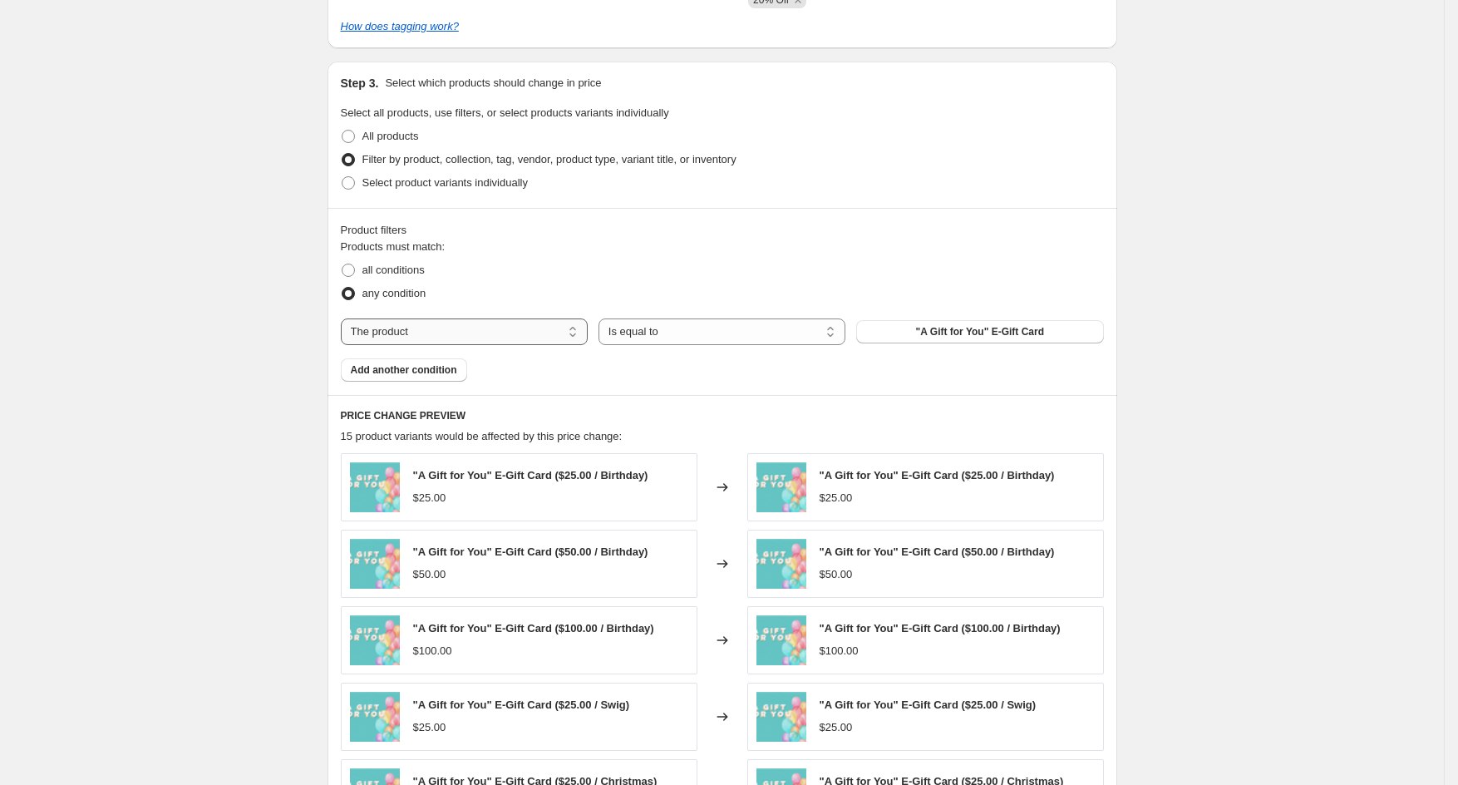
click at [525, 338] on select "The product The product's collection The product's tag The product's vendor The…" at bounding box center [464, 331] width 247 height 27
click at [355, 185] on span at bounding box center [348, 182] width 13 height 13
click at [342, 177] on input "Select product variants individually" at bounding box center [342, 176] width 1 height 1
radio input "true"
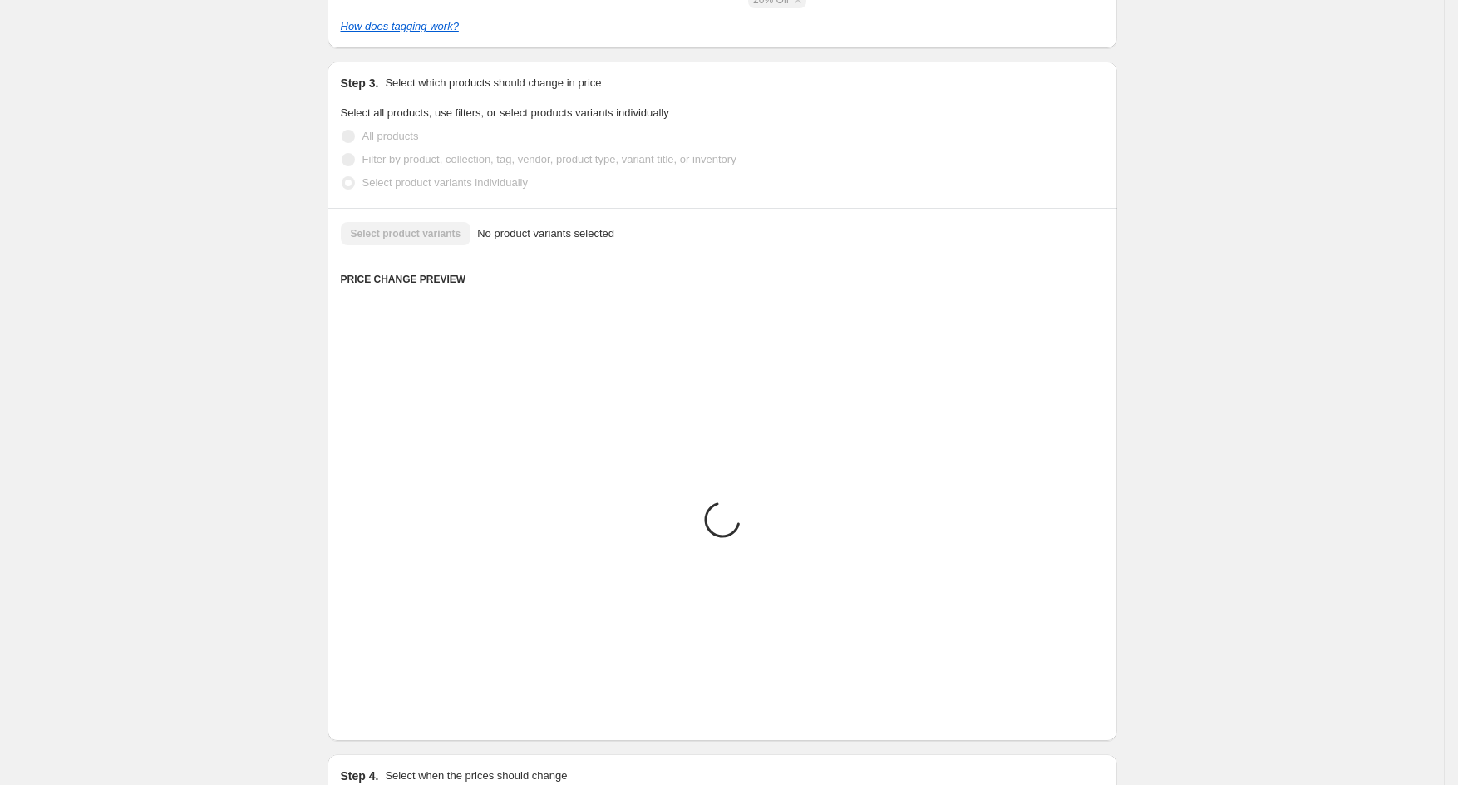
scroll to position [418, 0]
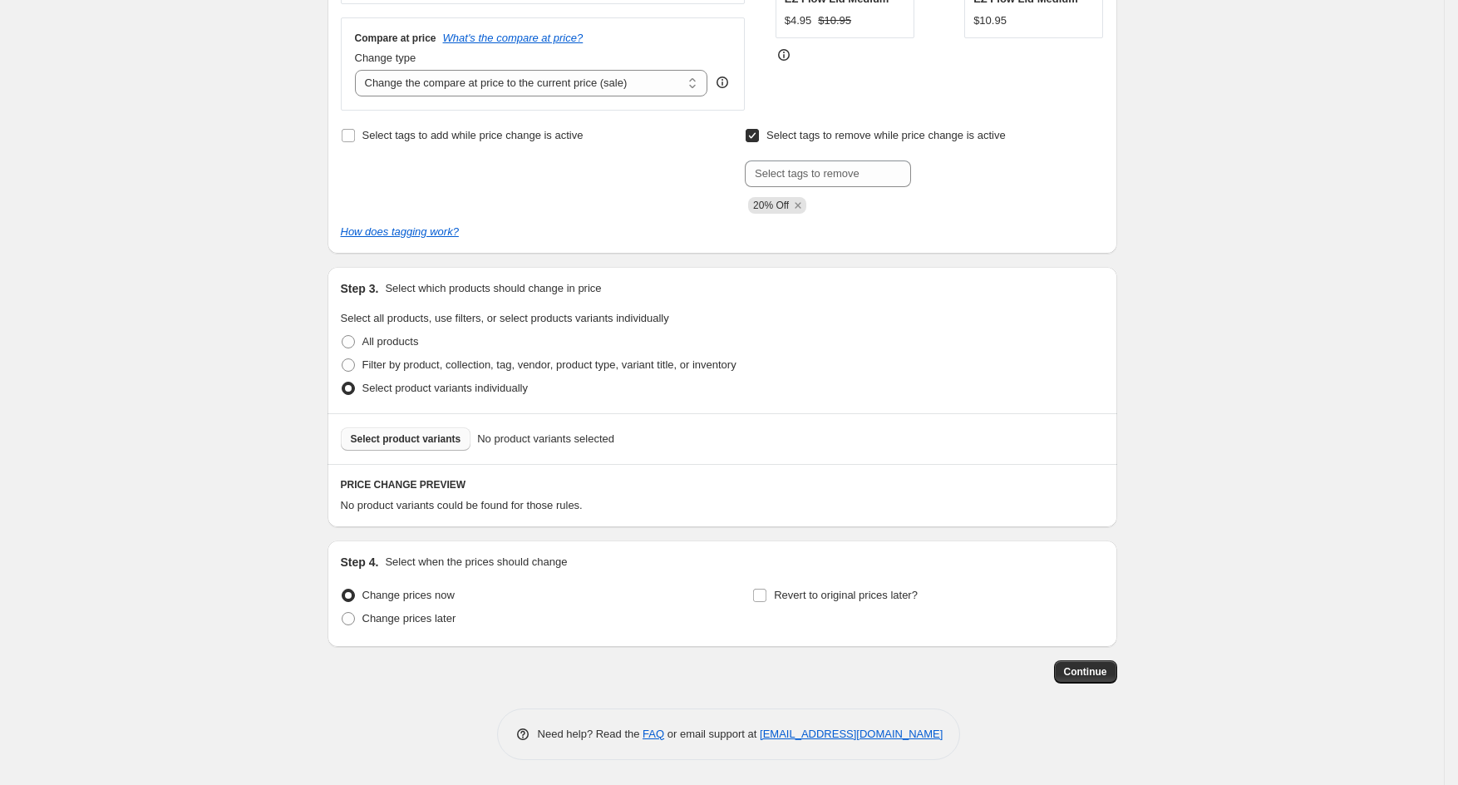
click at [426, 438] on span "Select product variants" at bounding box center [406, 438] width 111 height 13
click at [371, 365] on span "Filter by product, collection, tag, vendor, product type, variant title, or inv…" at bounding box center [549, 364] width 374 height 12
click at [342, 359] on input "Filter by product, collection, tag, vendor, product type, variant title, or inv…" at bounding box center [342, 358] width 1 height 1
radio input "true"
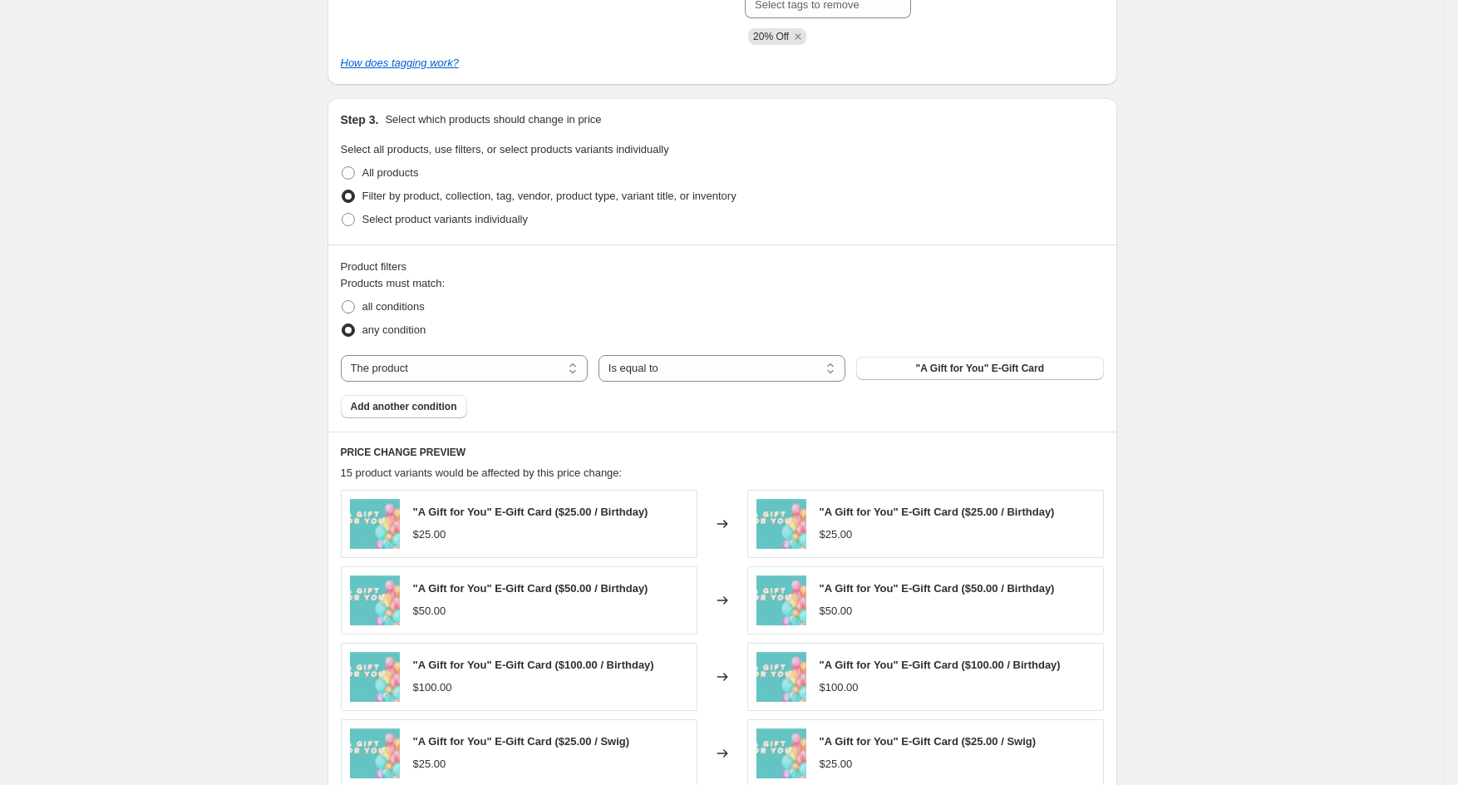
scroll to position [543, 0]
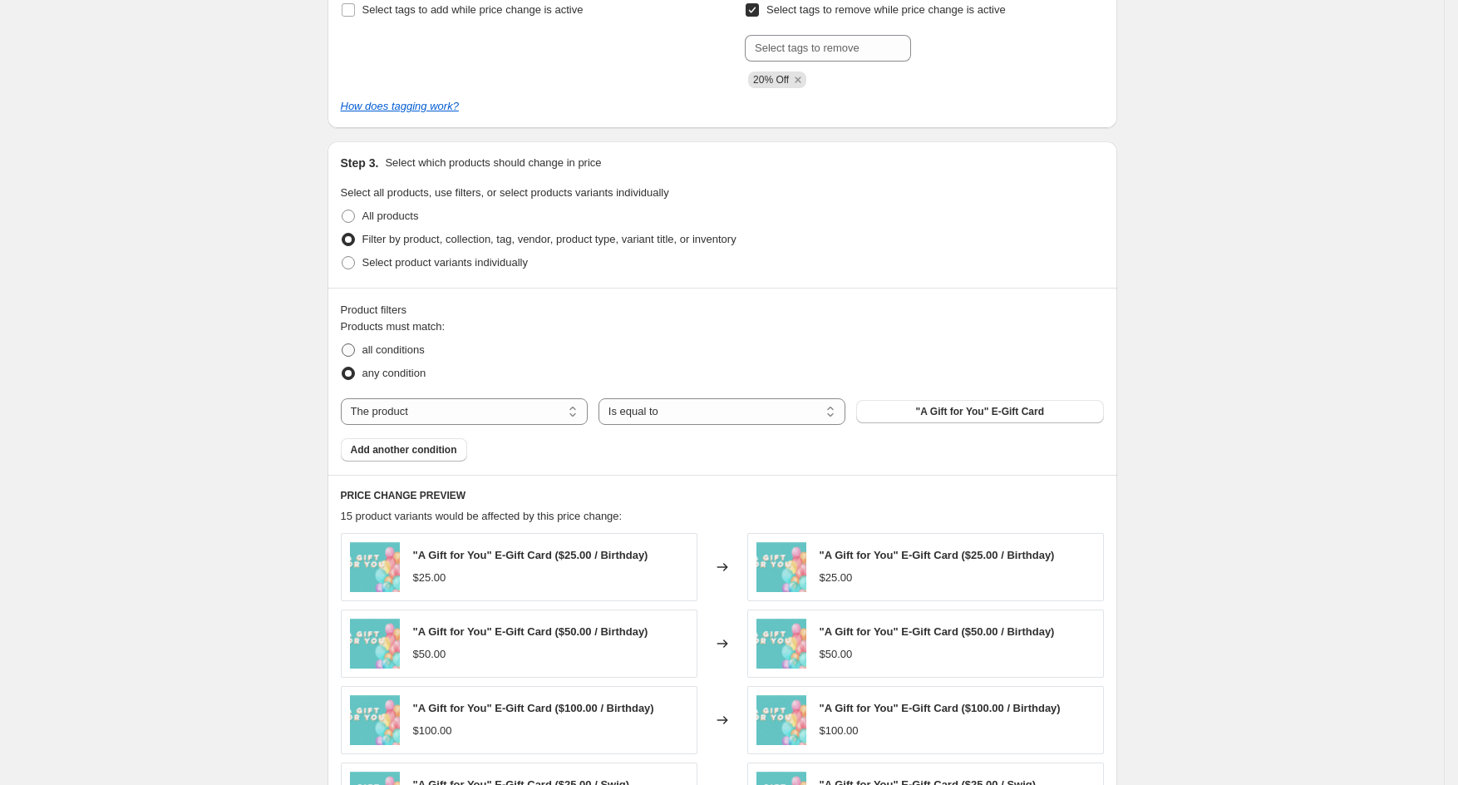
click at [411, 350] on span "all conditions" at bounding box center [393, 349] width 62 height 12
click at [342, 344] on input "all conditions" at bounding box center [342, 343] width 1 height 1
radio input "true"
click at [930, 418] on span ""A Gift for You" E-Gift Card" at bounding box center [980, 411] width 128 height 13
click at [541, 422] on select "The product The product's collection The product's tag The product's vendor The…" at bounding box center [464, 411] width 247 height 27
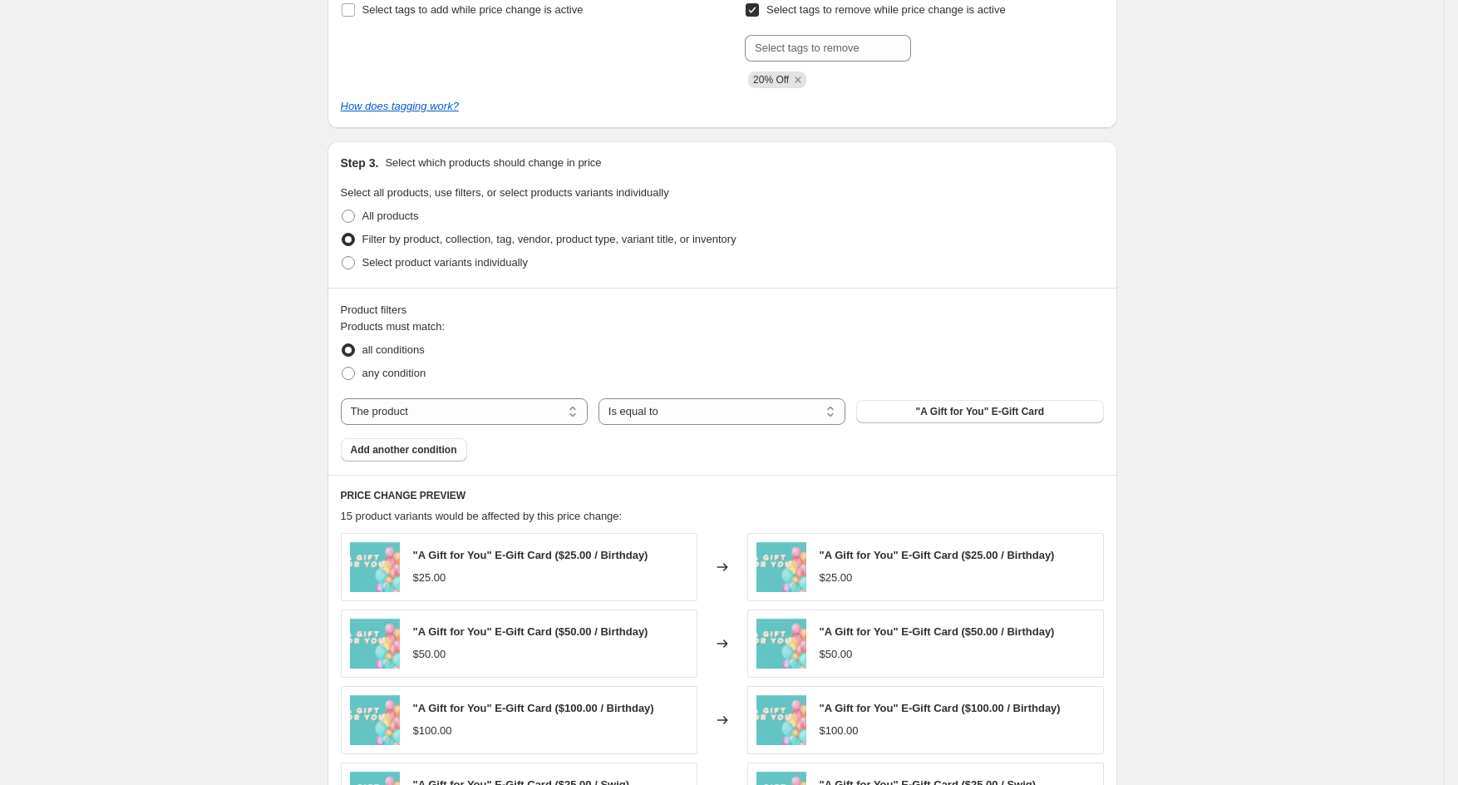
select select "tag"
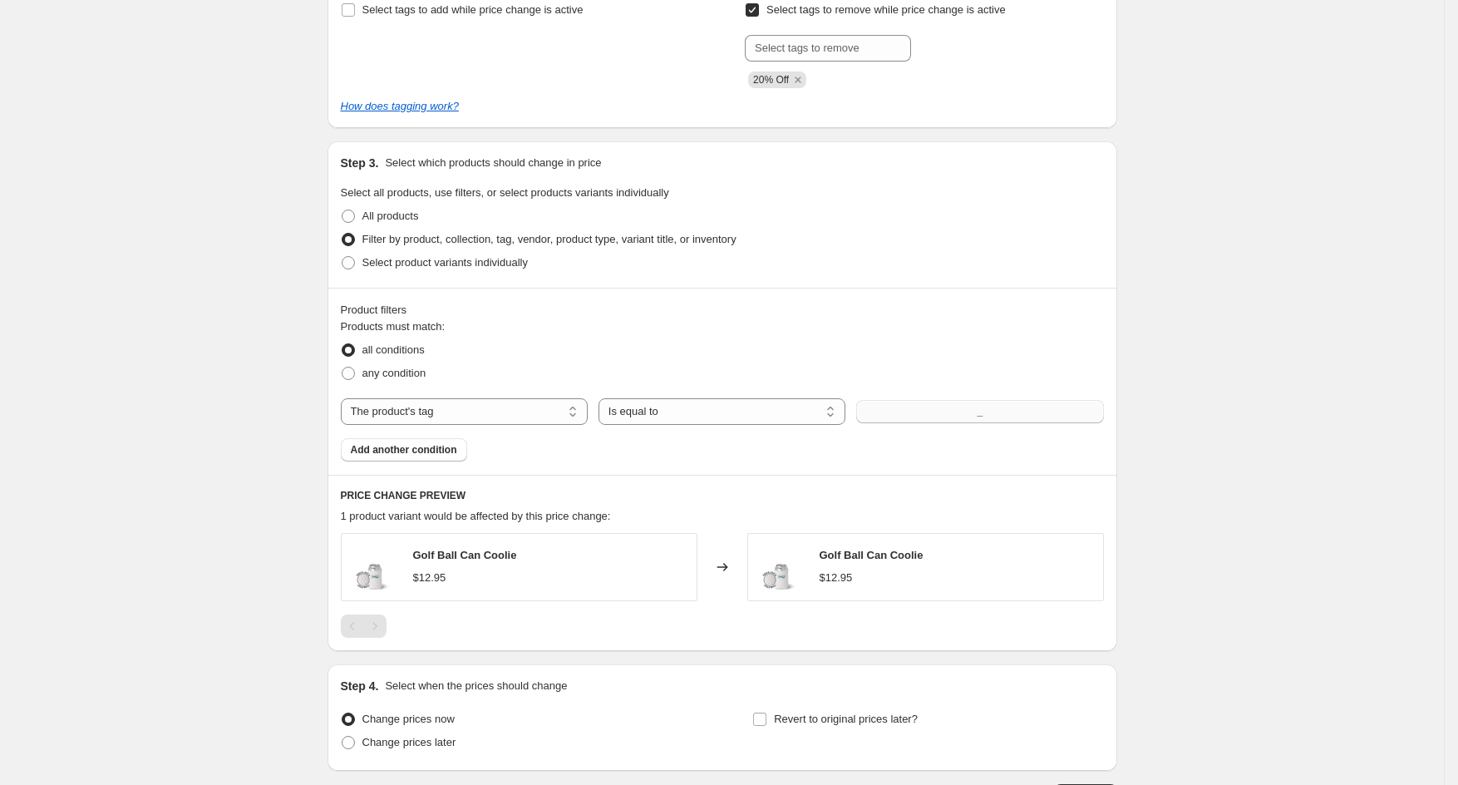
click at [907, 415] on button "_" at bounding box center [979, 411] width 247 height 23
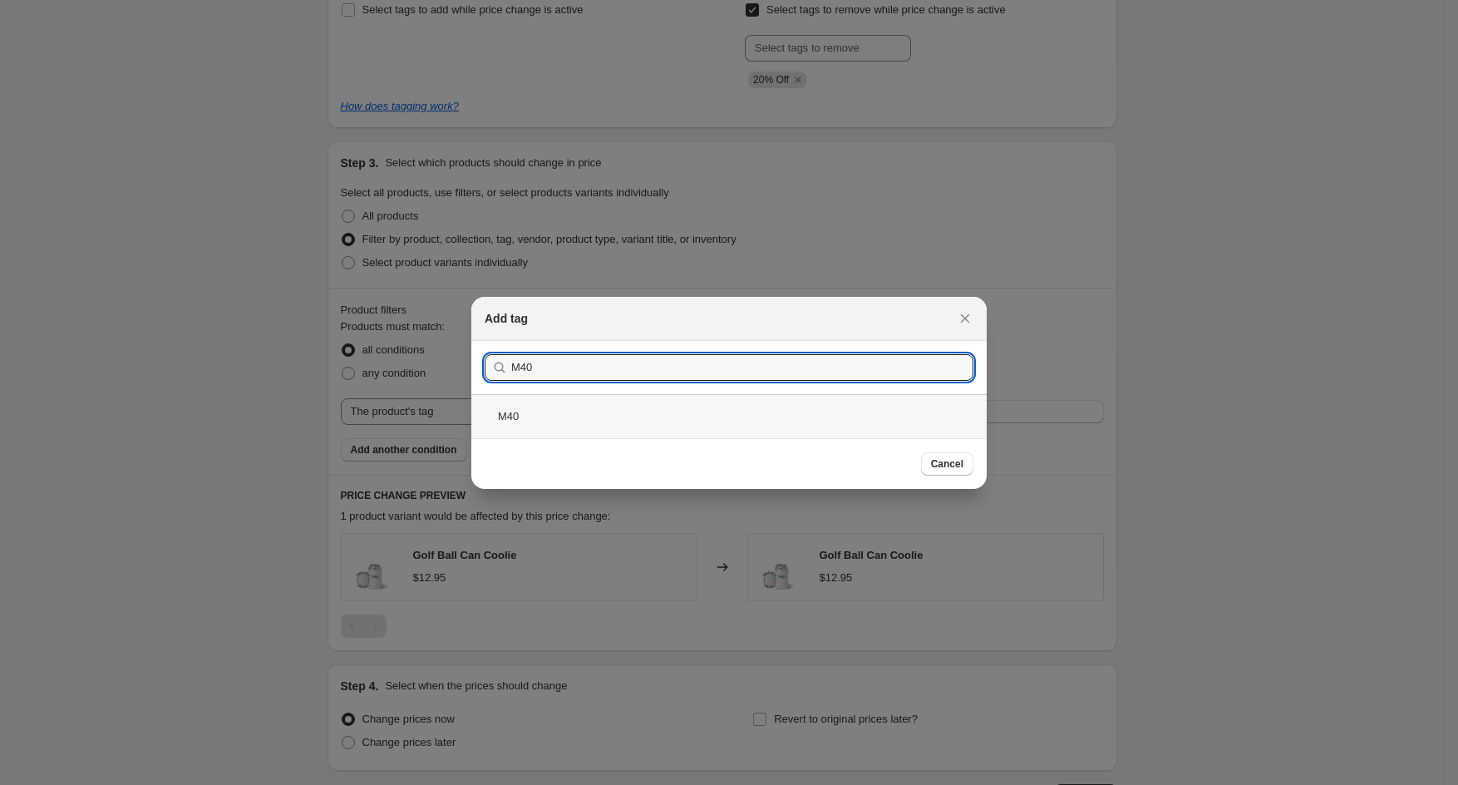
type input "M40"
click at [519, 412] on div "M40" at bounding box center [728, 416] width 515 height 44
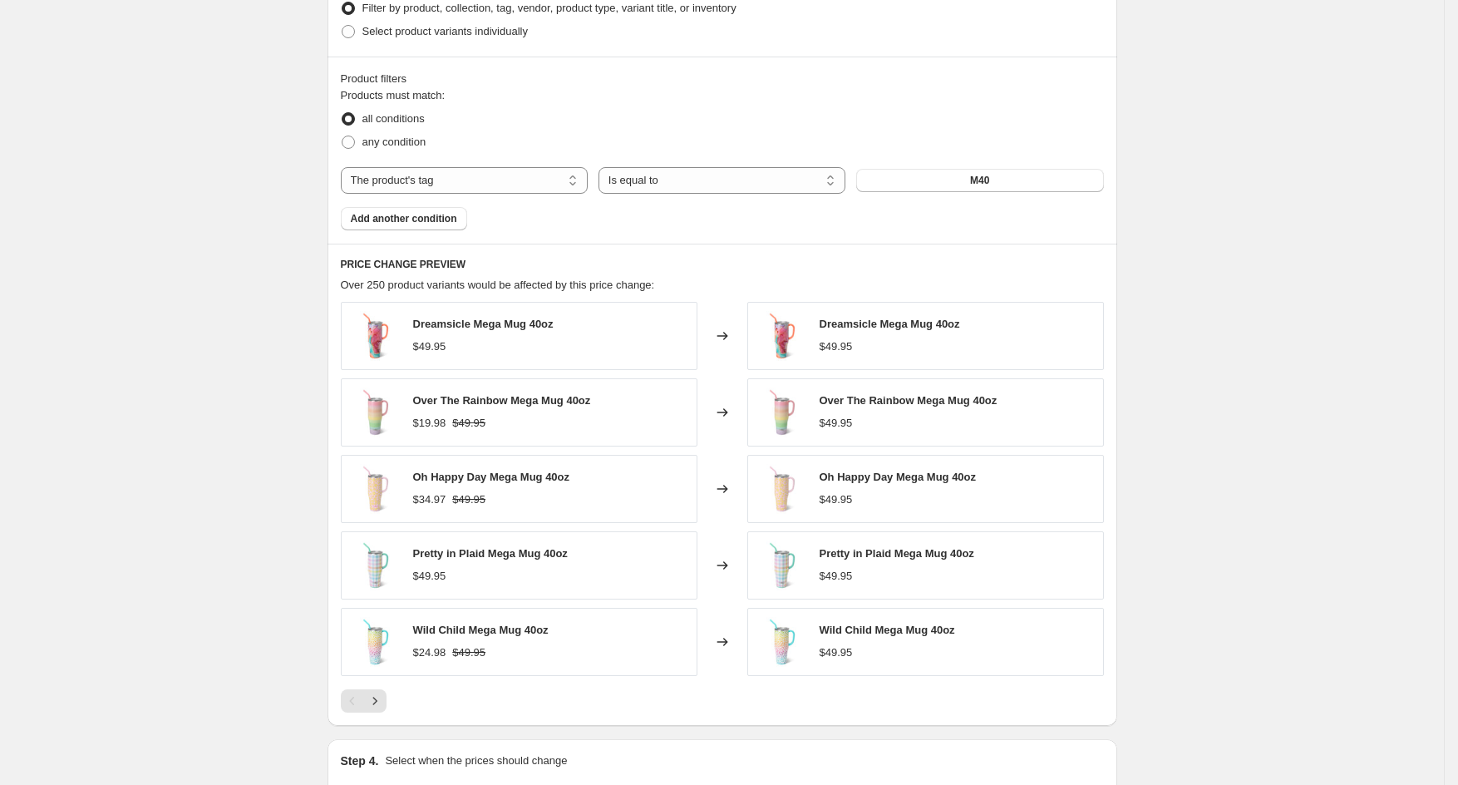
scroll to position [667, 0]
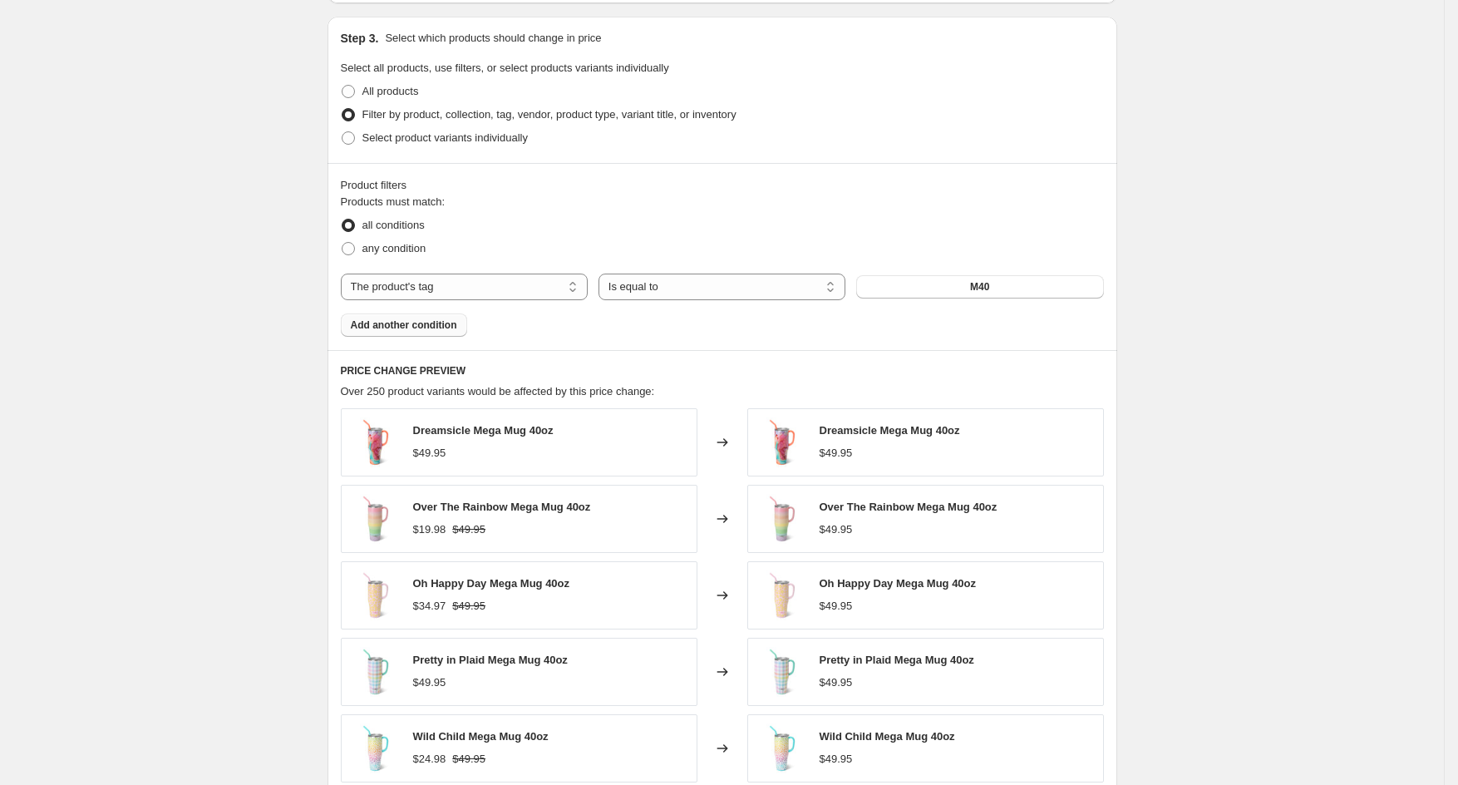
click at [433, 326] on span "Add another condition" at bounding box center [404, 324] width 106 height 13
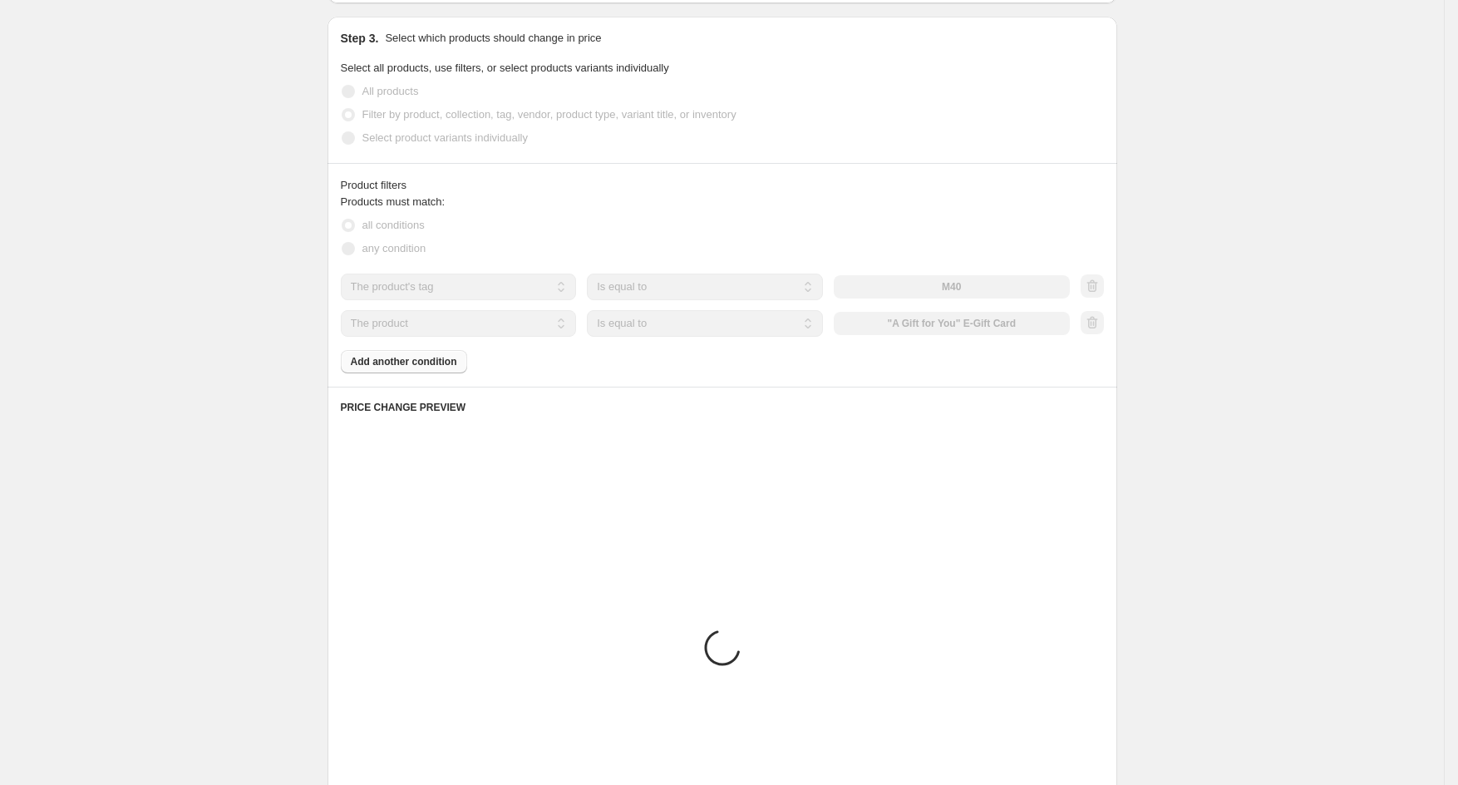
scroll to position [592, 0]
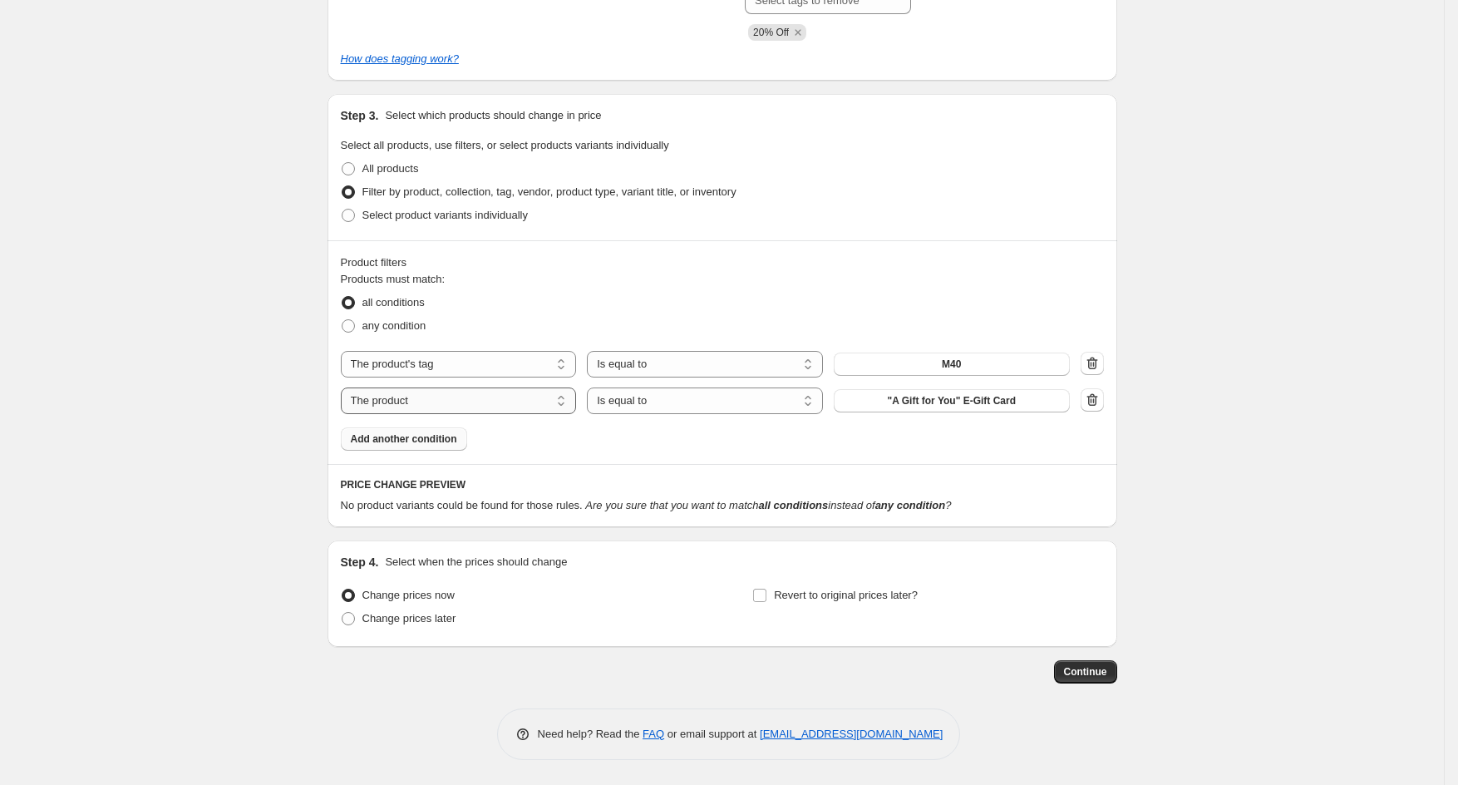
click at [501, 402] on select "The product The product's collection The product's tag The product's vendor The…" at bounding box center [459, 400] width 236 height 27
select select "tag"
click at [640, 400] on select "Is equal to Is not equal to" at bounding box center [705, 400] width 236 height 27
select select "not_equal"
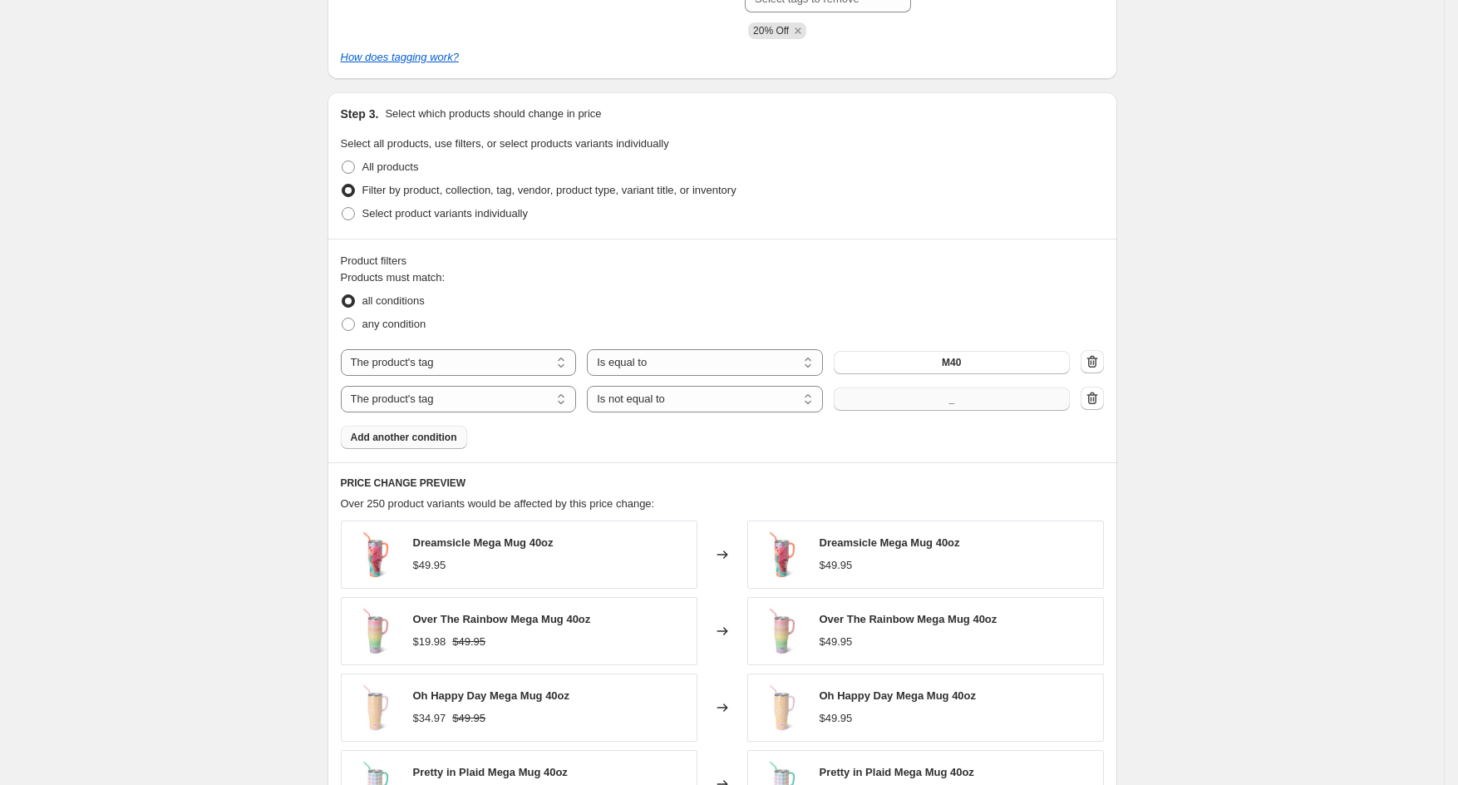
click at [879, 403] on button "_" at bounding box center [952, 398] width 236 height 23
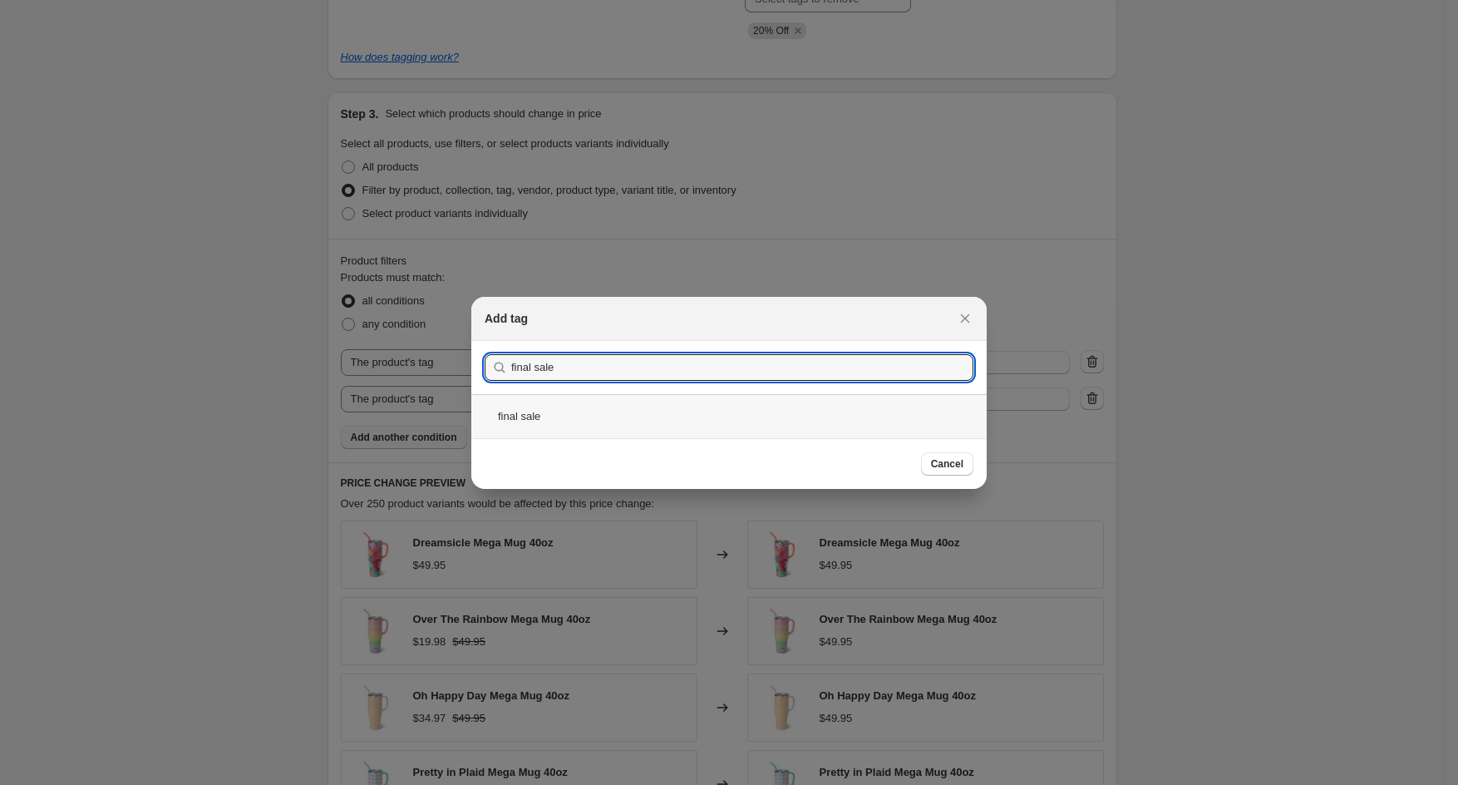
type input "final sale"
click at [579, 419] on div "final sale" at bounding box center [728, 416] width 515 height 44
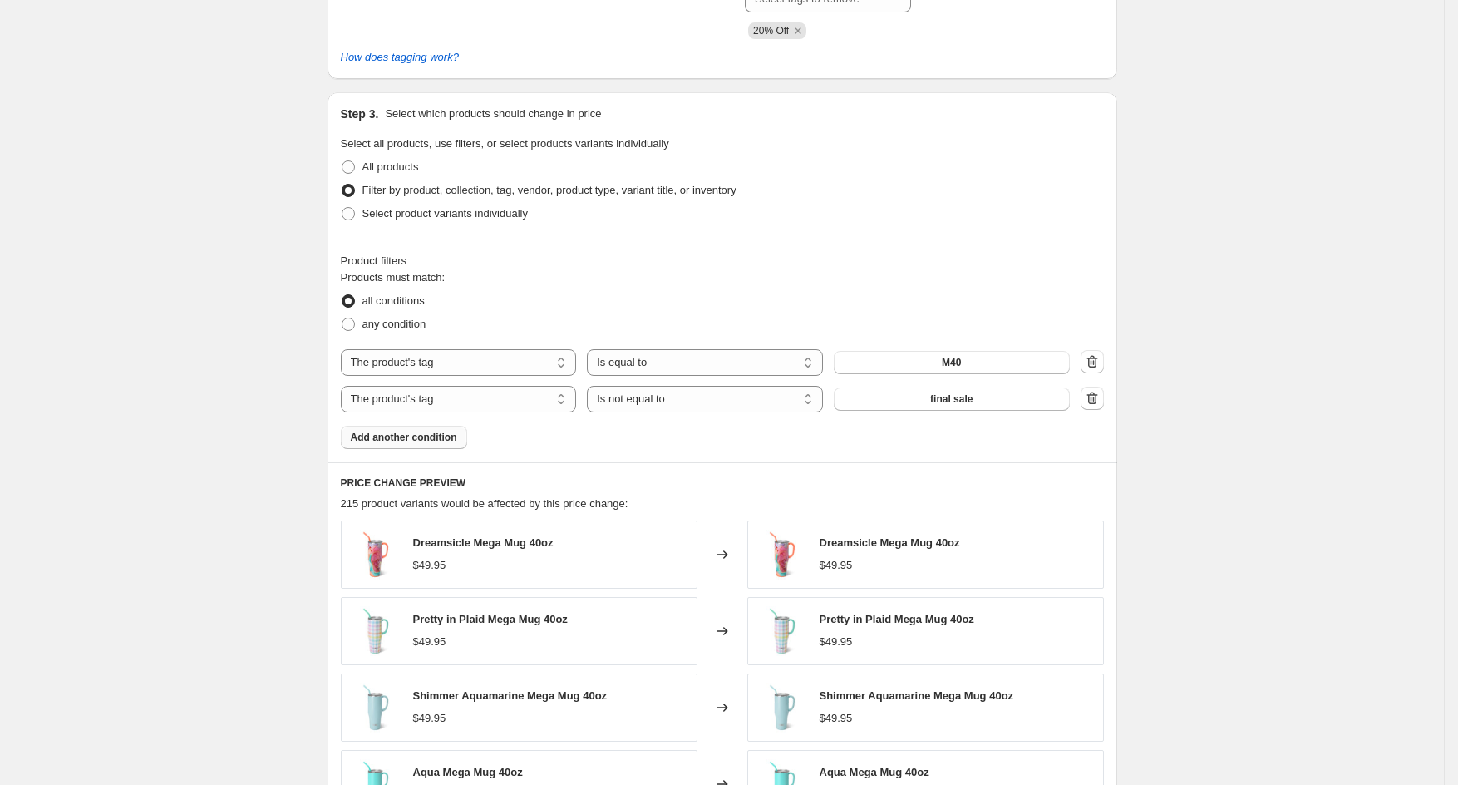
click at [420, 440] on span "Add another condition" at bounding box center [404, 437] width 106 height 13
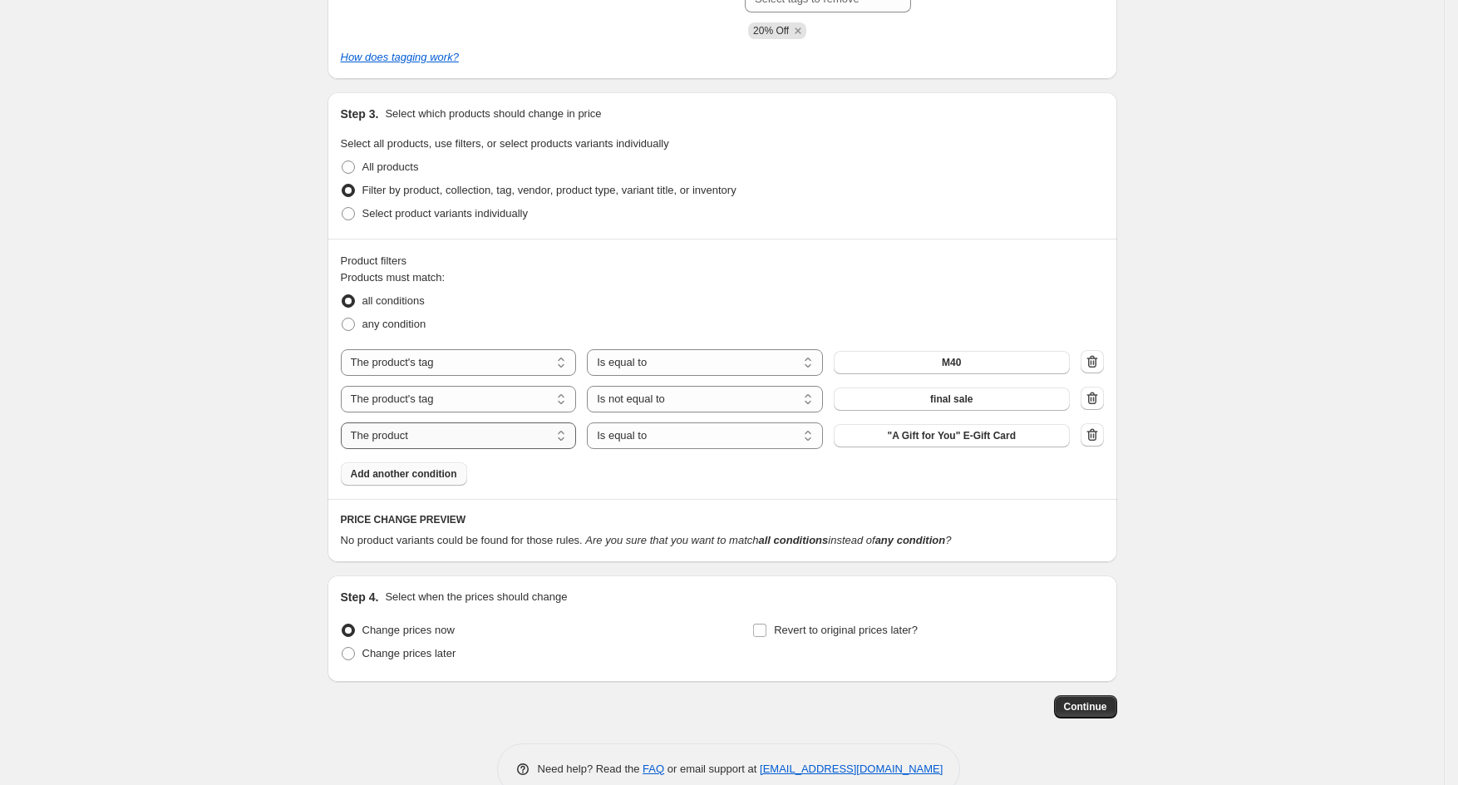
click at [456, 439] on select "The product The product's collection The product's tag The product's vendor The…" at bounding box center [459, 435] width 236 height 27
select select "tag"
click at [634, 437] on select "Is equal to Is not equal to" at bounding box center [705, 435] width 236 height 27
select select "not_equal"
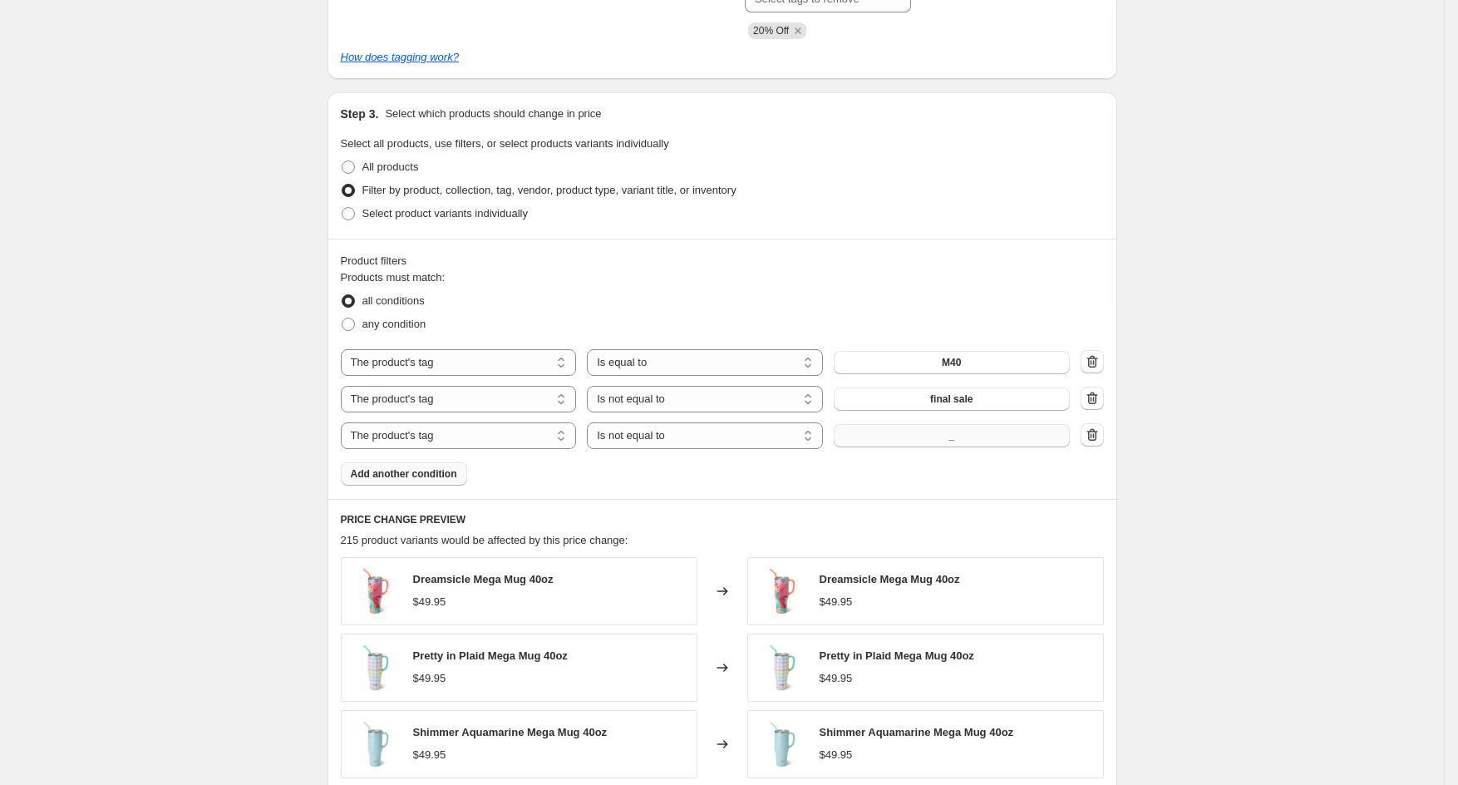
click at [919, 440] on button "_" at bounding box center [952, 435] width 236 height 23
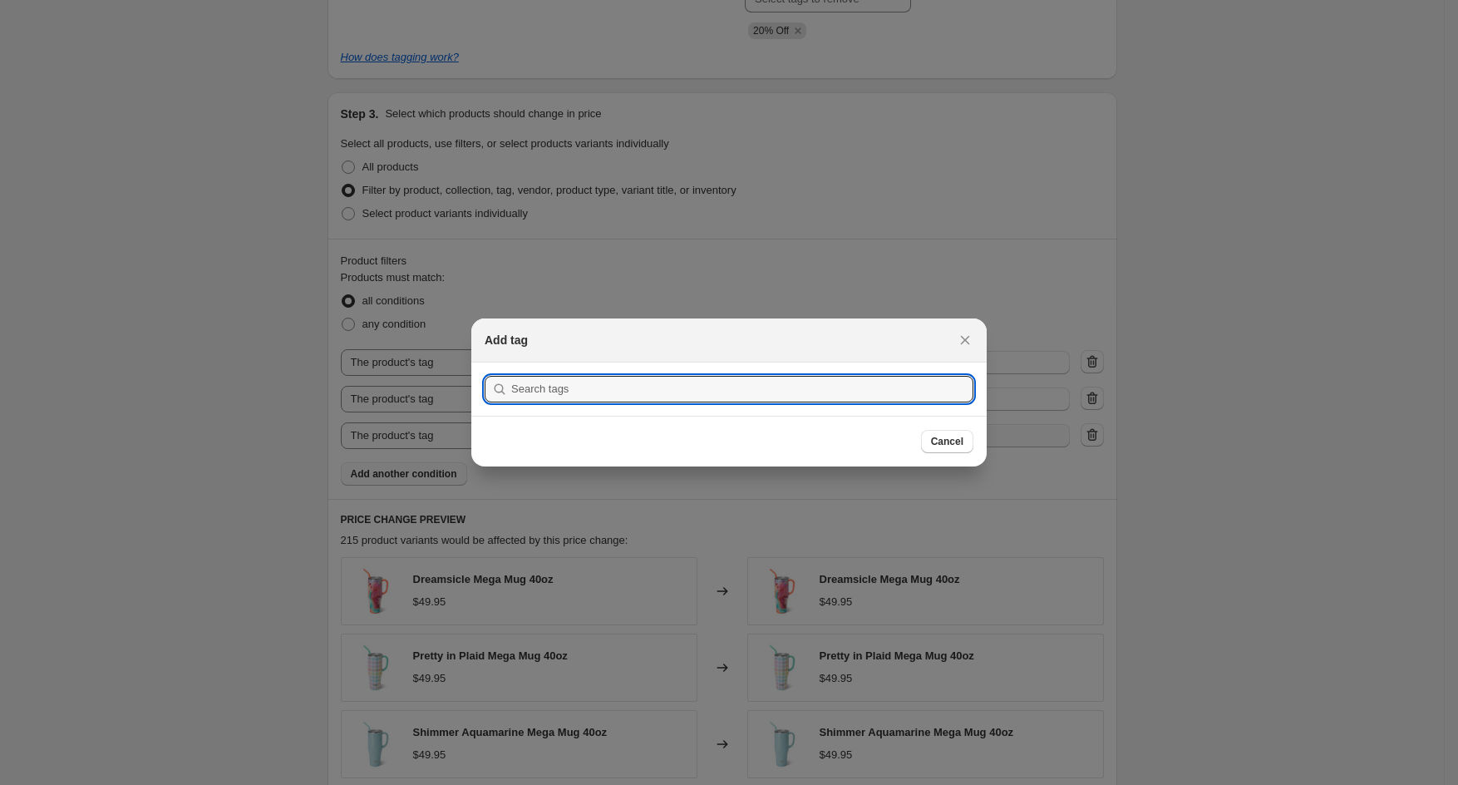
scroll to position [0, 0]
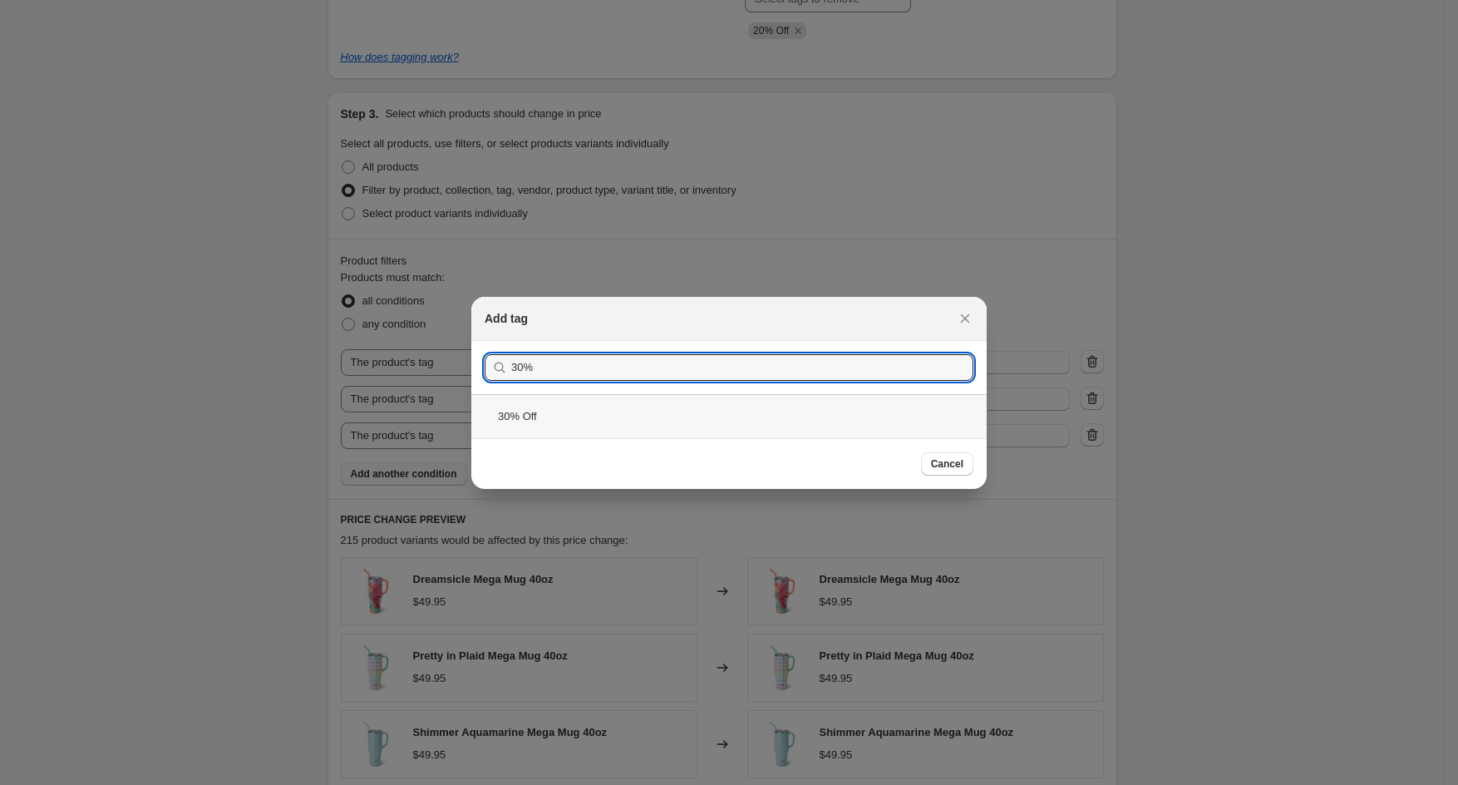
type input "30%"
click at [535, 411] on div "30% Off" at bounding box center [728, 416] width 515 height 44
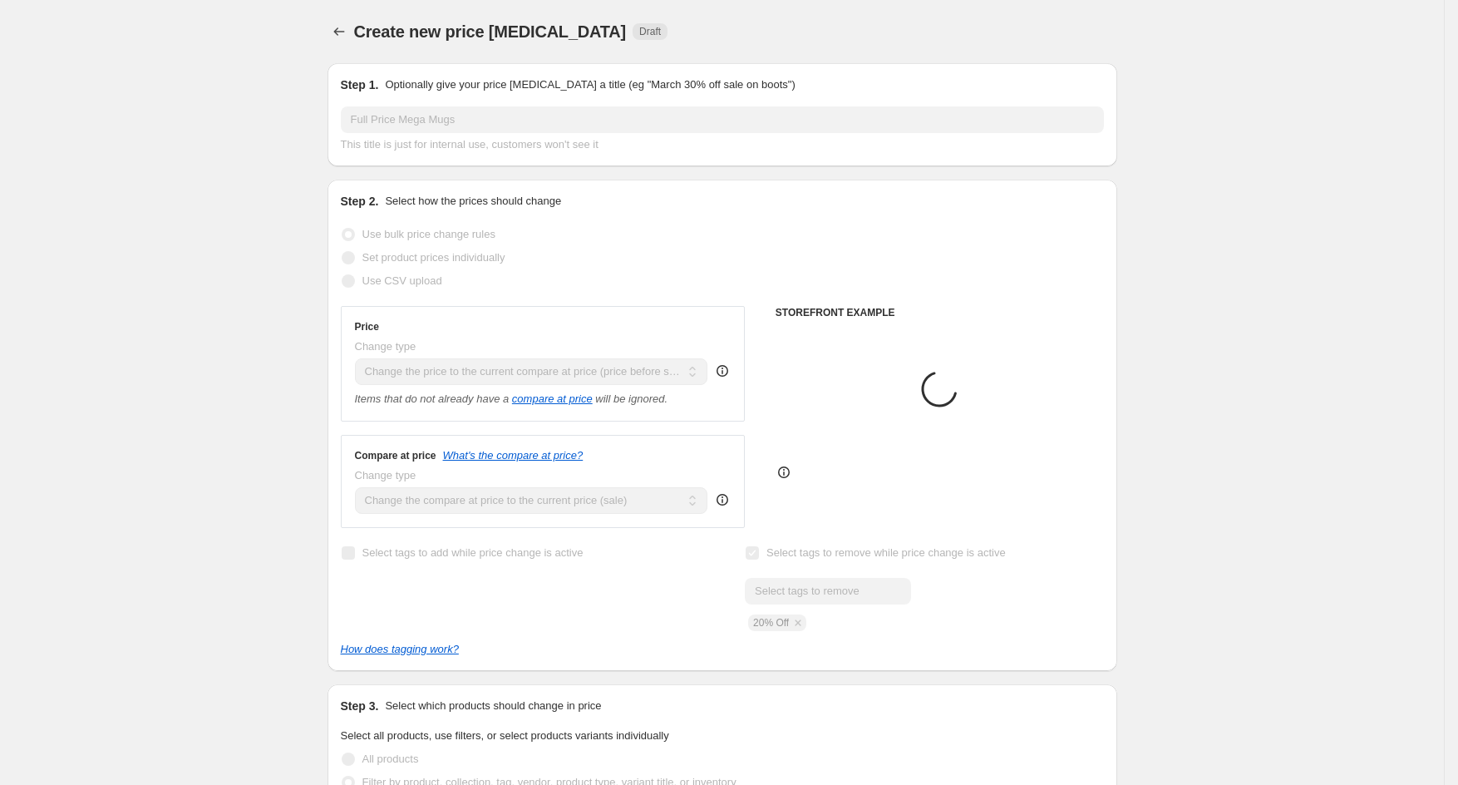
scroll to position [592, 0]
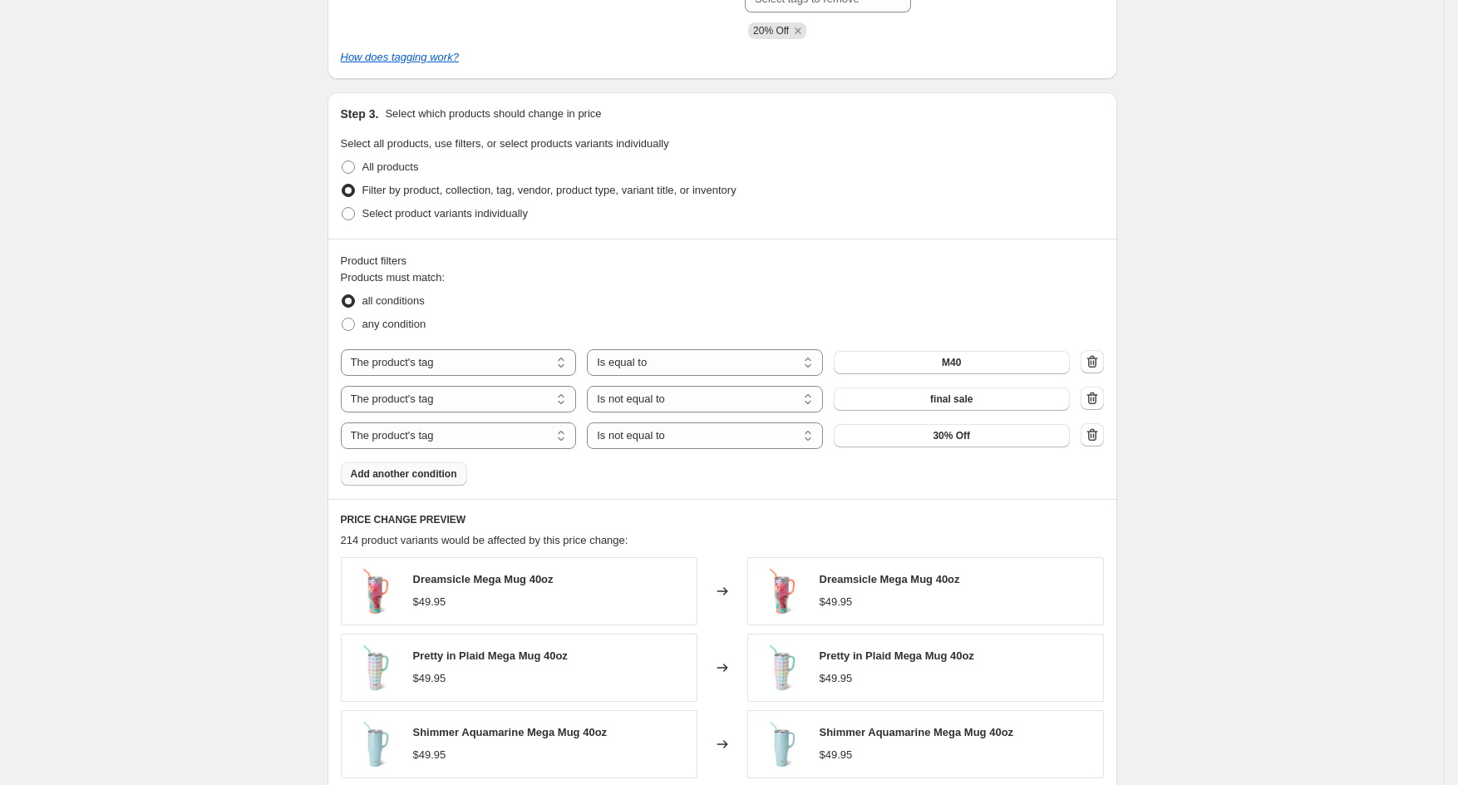
click at [415, 479] on span "Add another condition" at bounding box center [404, 473] width 106 height 13
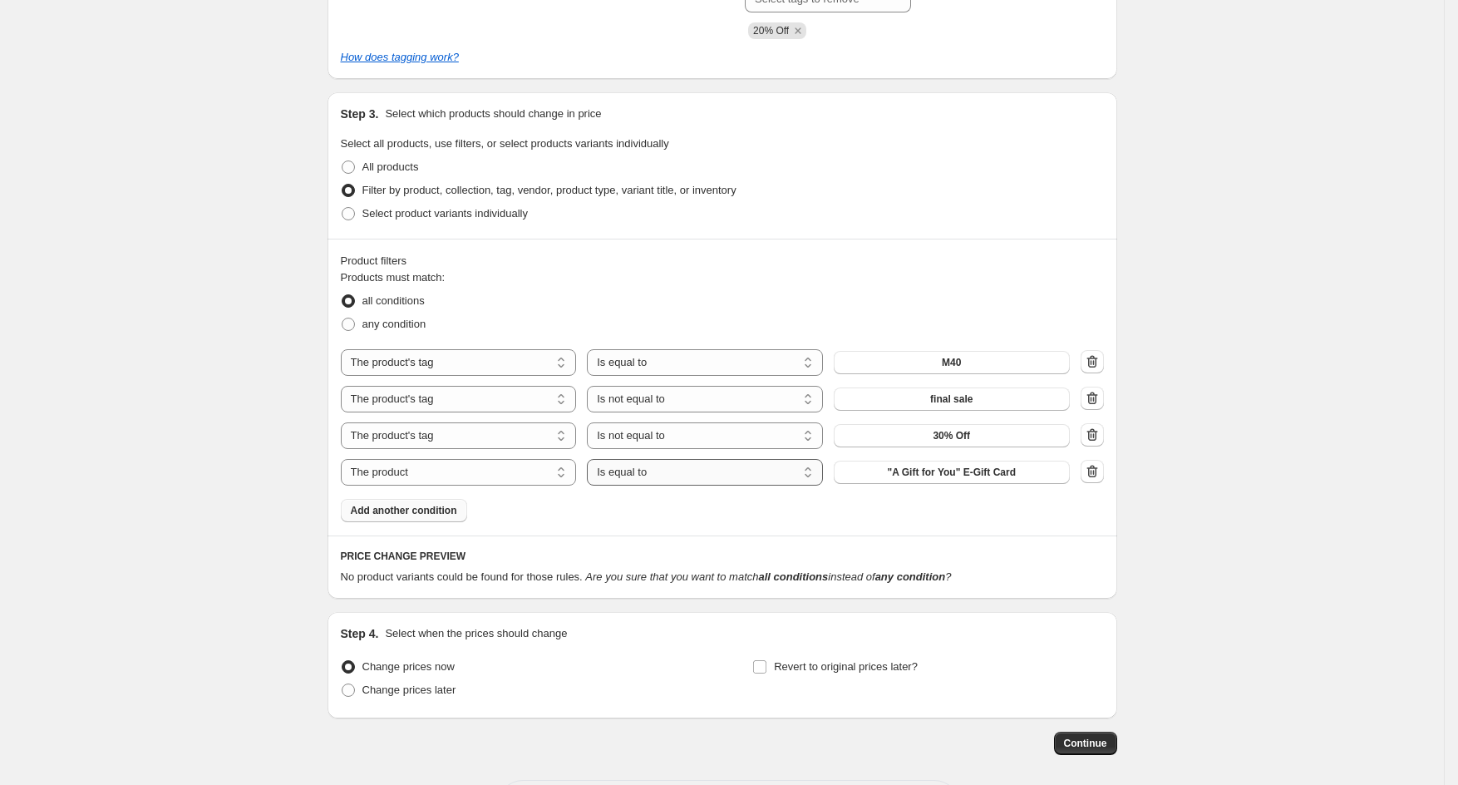
click at [652, 475] on select "Is equal to Is not equal to" at bounding box center [705, 472] width 236 height 27
select select "not_equal"
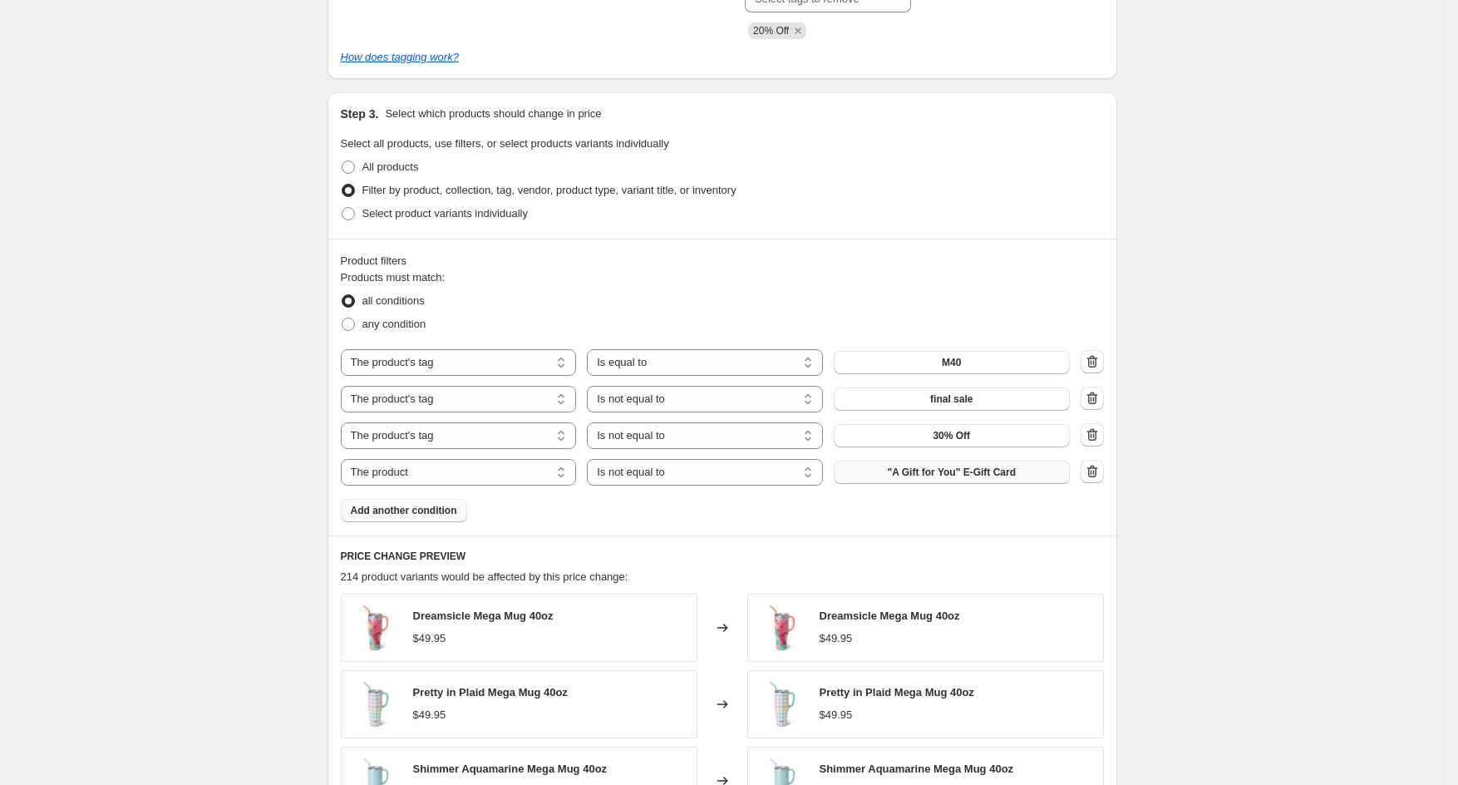
click at [925, 475] on span ""A Gift for You" E-Gift Card" at bounding box center [952, 471] width 128 height 13
click at [546, 475] on select "The product The product's collection The product's tag The product's vendor The…" at bounding box center [459, 472] width 236 height 27
select select "tag"
click at [930, 474] on button "_" at bounding box center [952, 471] width 236 height 23
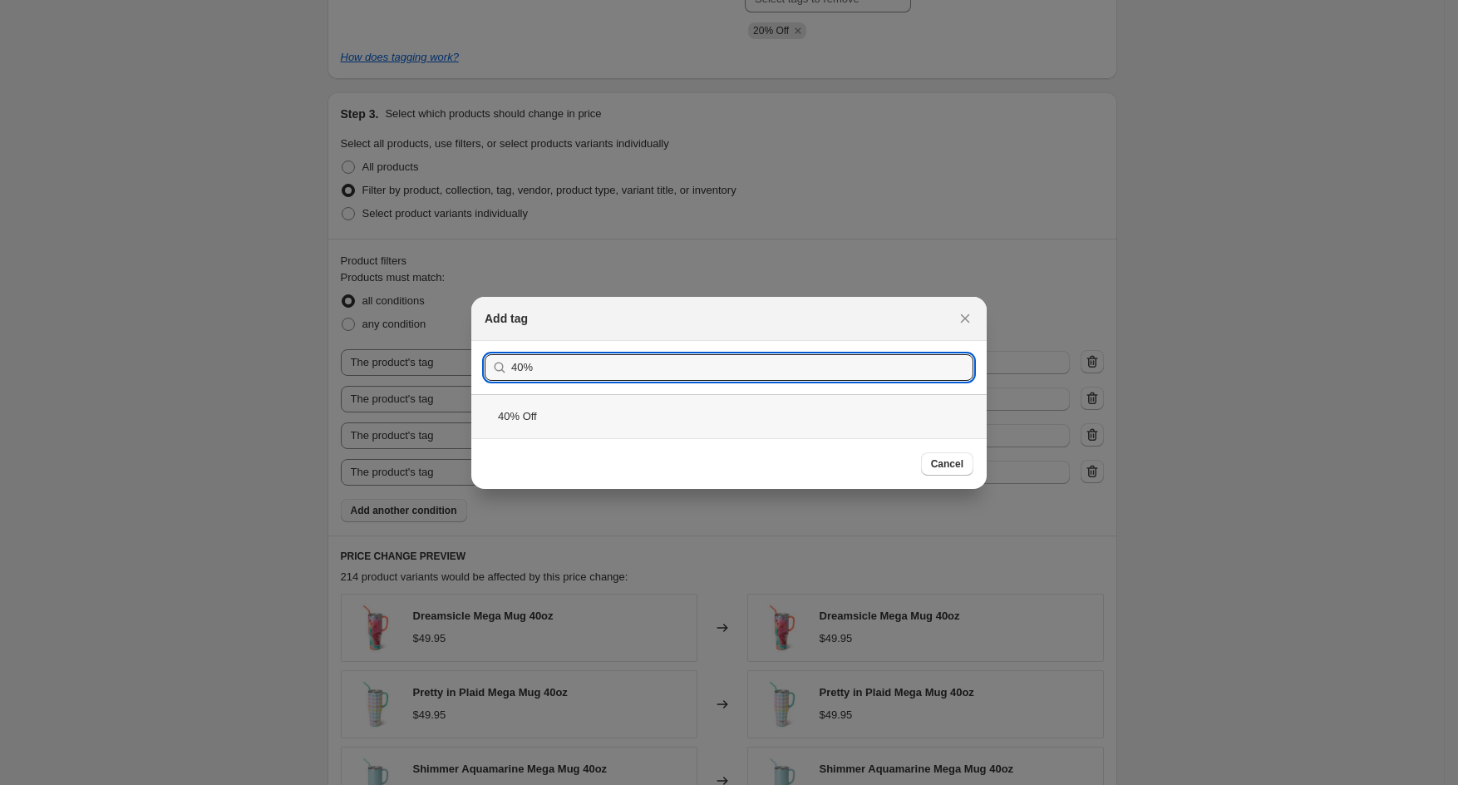
type input "40%"
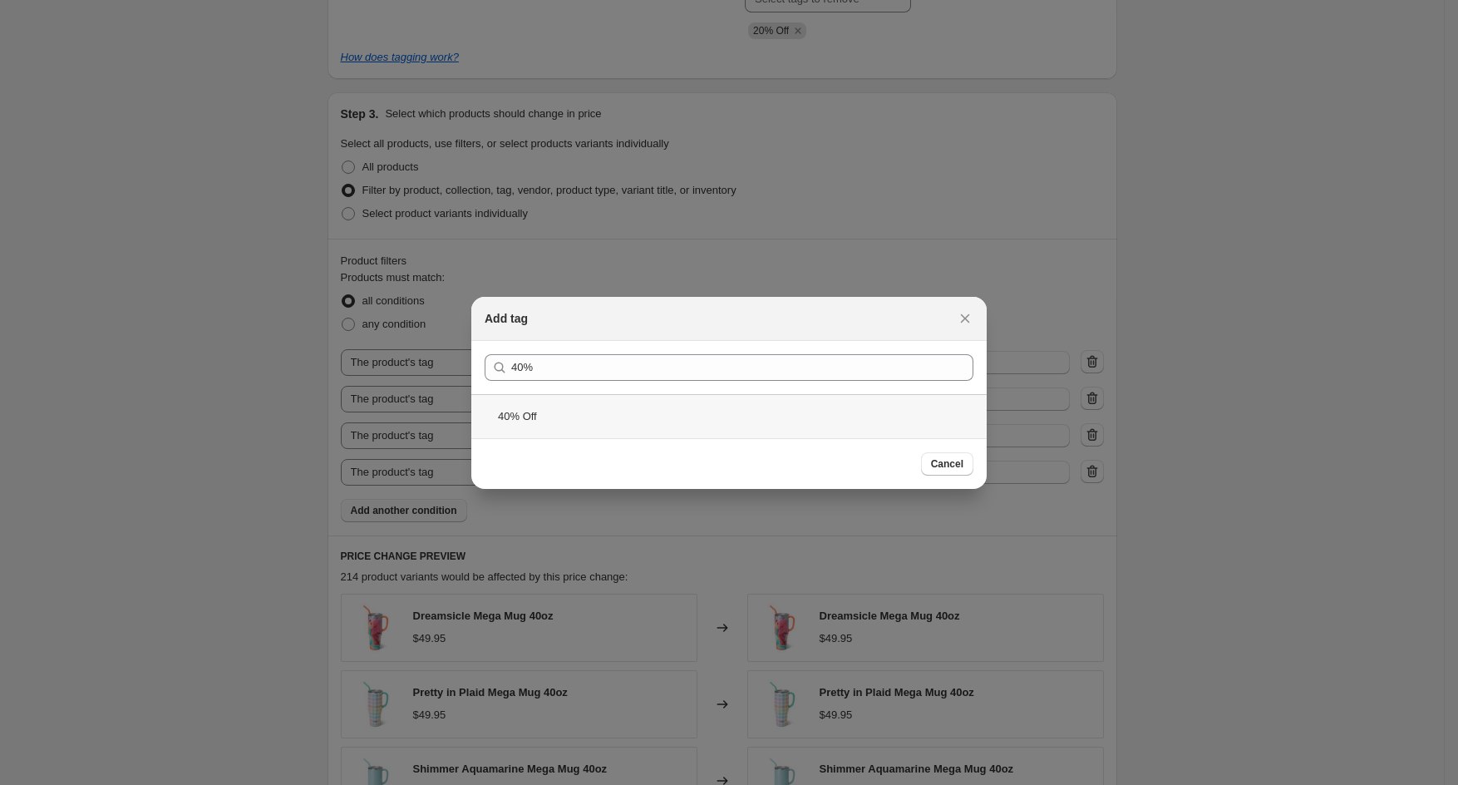
click at [530, 416] on div "40% Off" at bounding box center [728, 416] width 515 height 44
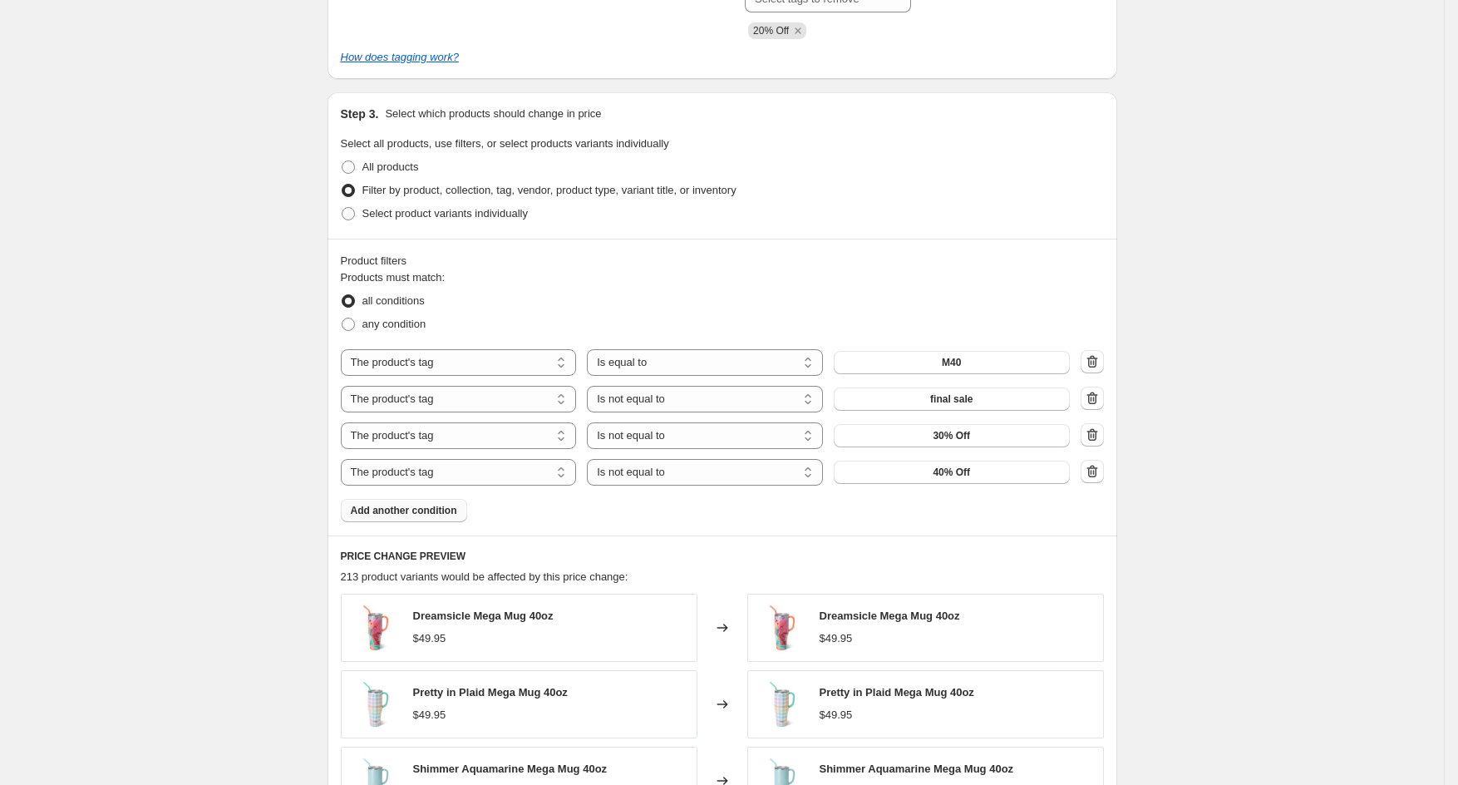
click at [431, 512] on span "Add another condition" at bounding box center [404, 510] width 106 height 13
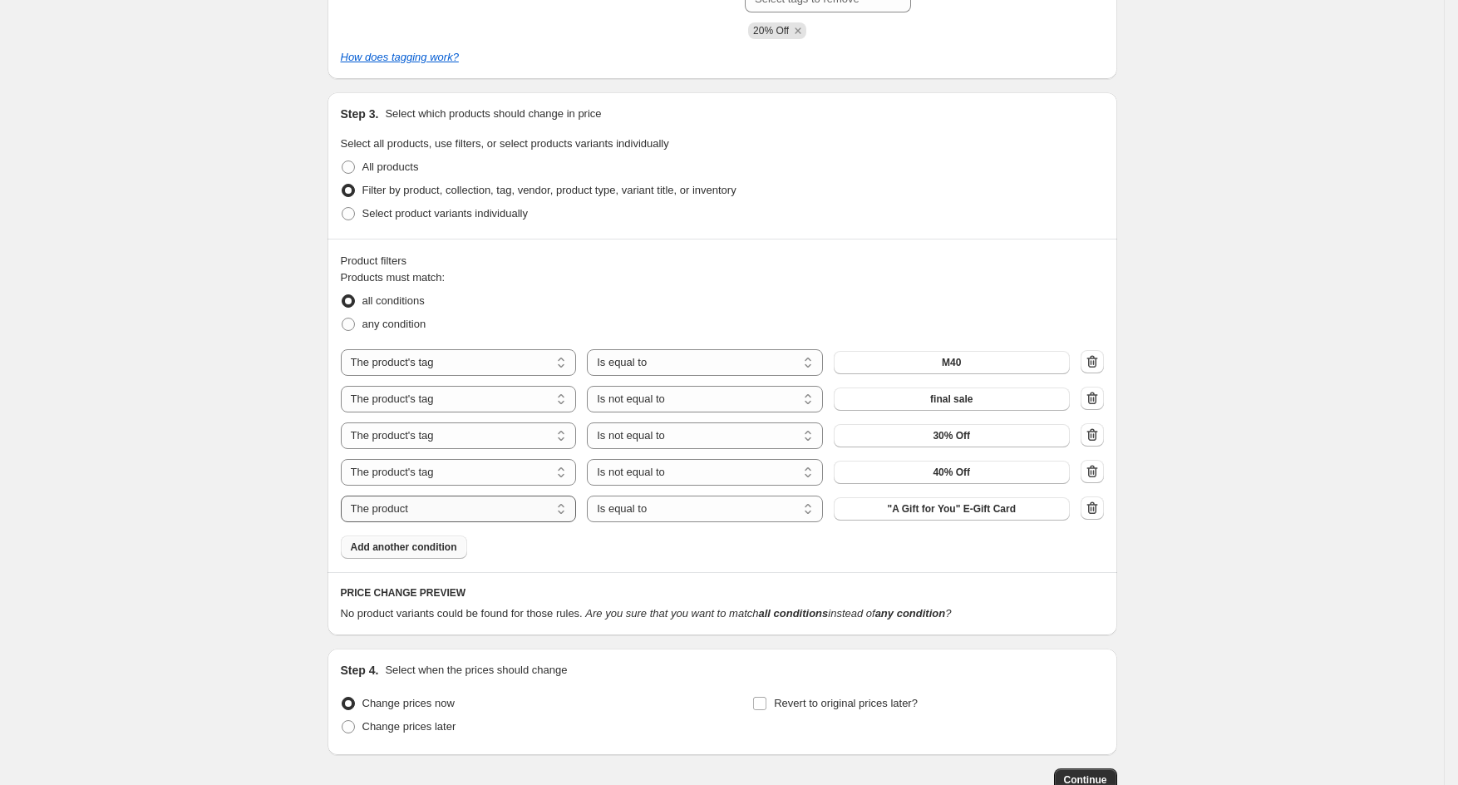
click at [436, 513] on select "The product The product's collection The product's tag The product's vendor The…" at bounding box center [459, 508] width 236 height 27
select select "tag"
click at [635, 514] on select "Is equal to Is not equal to" at bounding box center [705, 508] width 236 height 27
select select "not_equal"
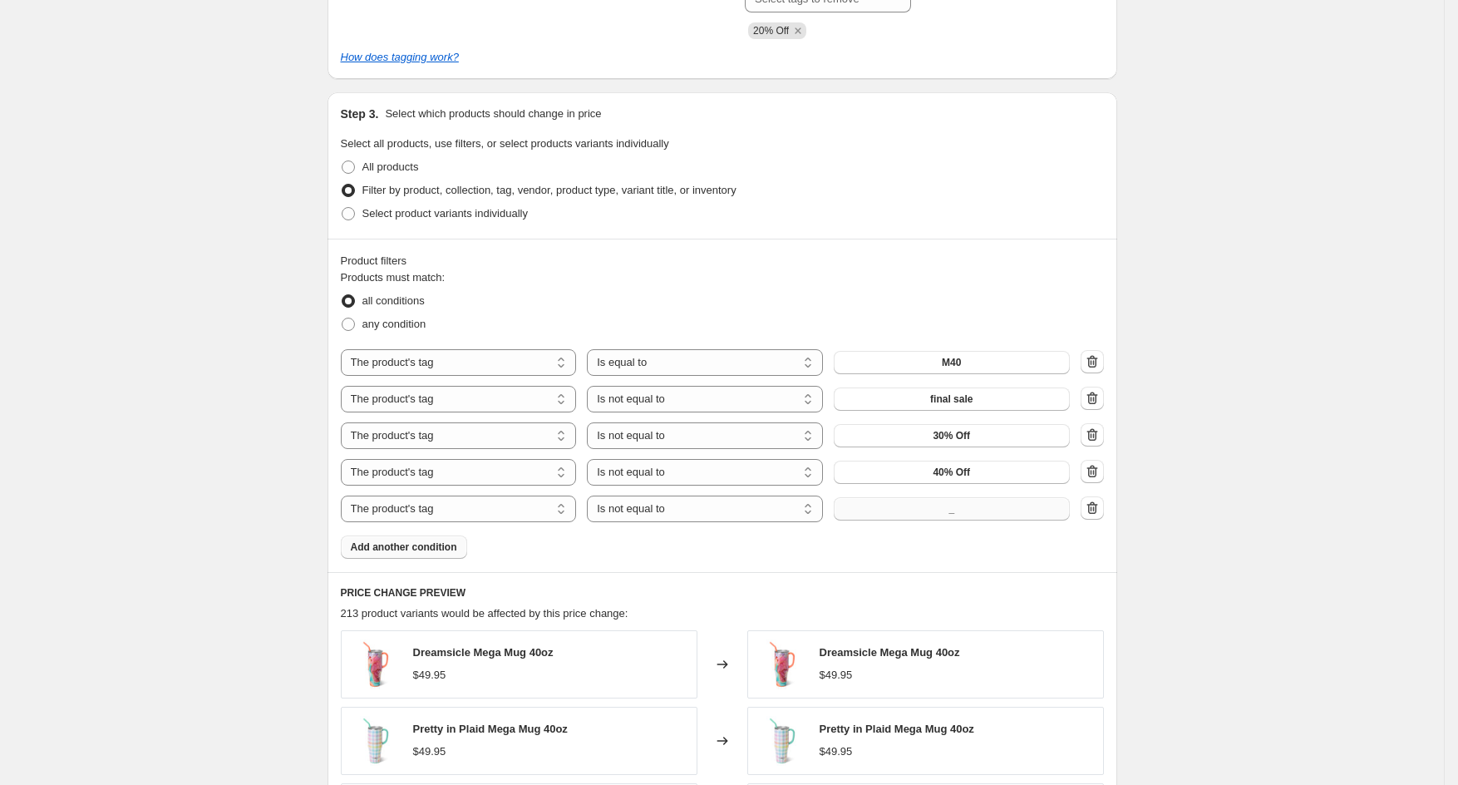
click at [906, 513] on button "_" at bounding box center [952, 508] width 236 height 23
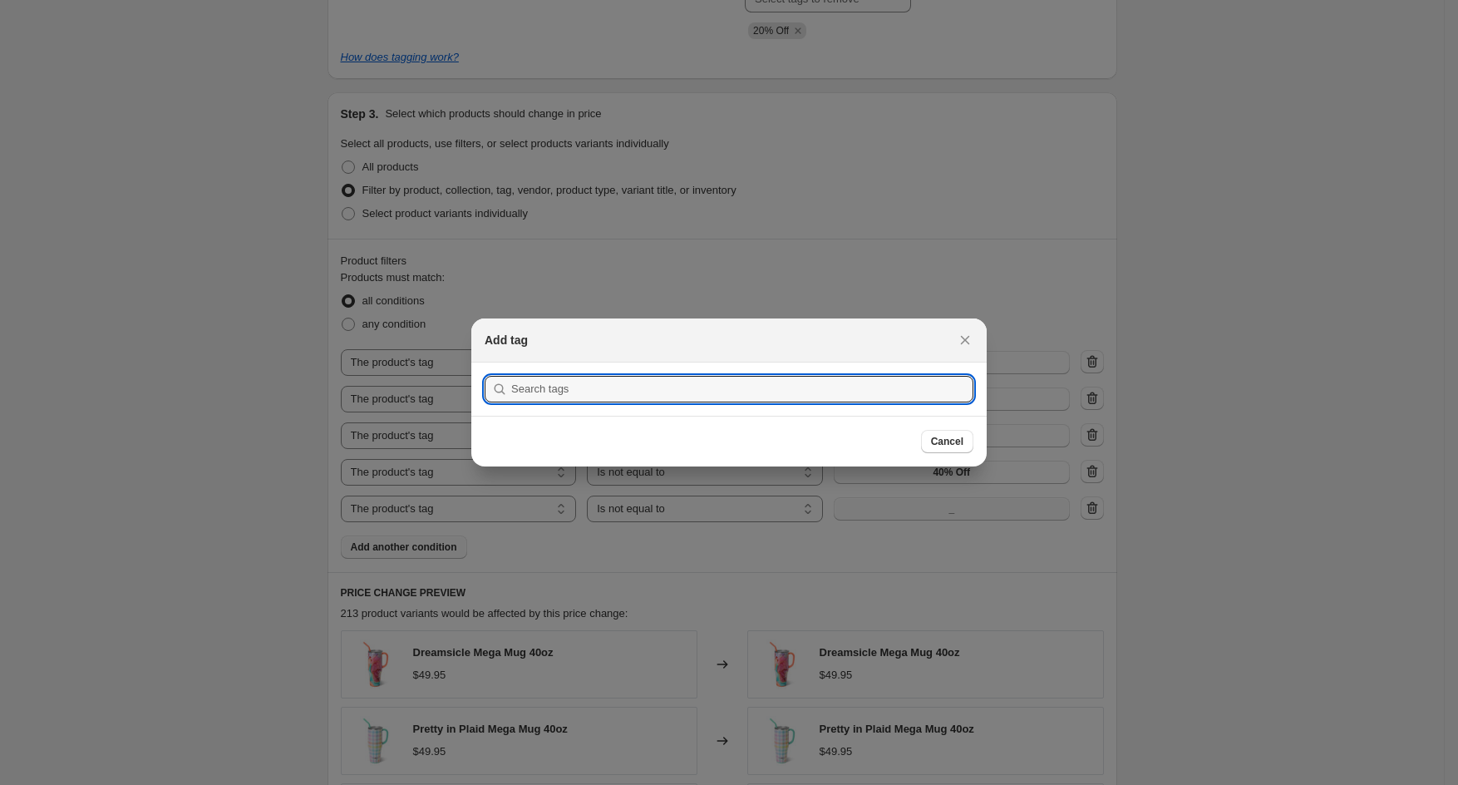
scroll to position [0, 0]
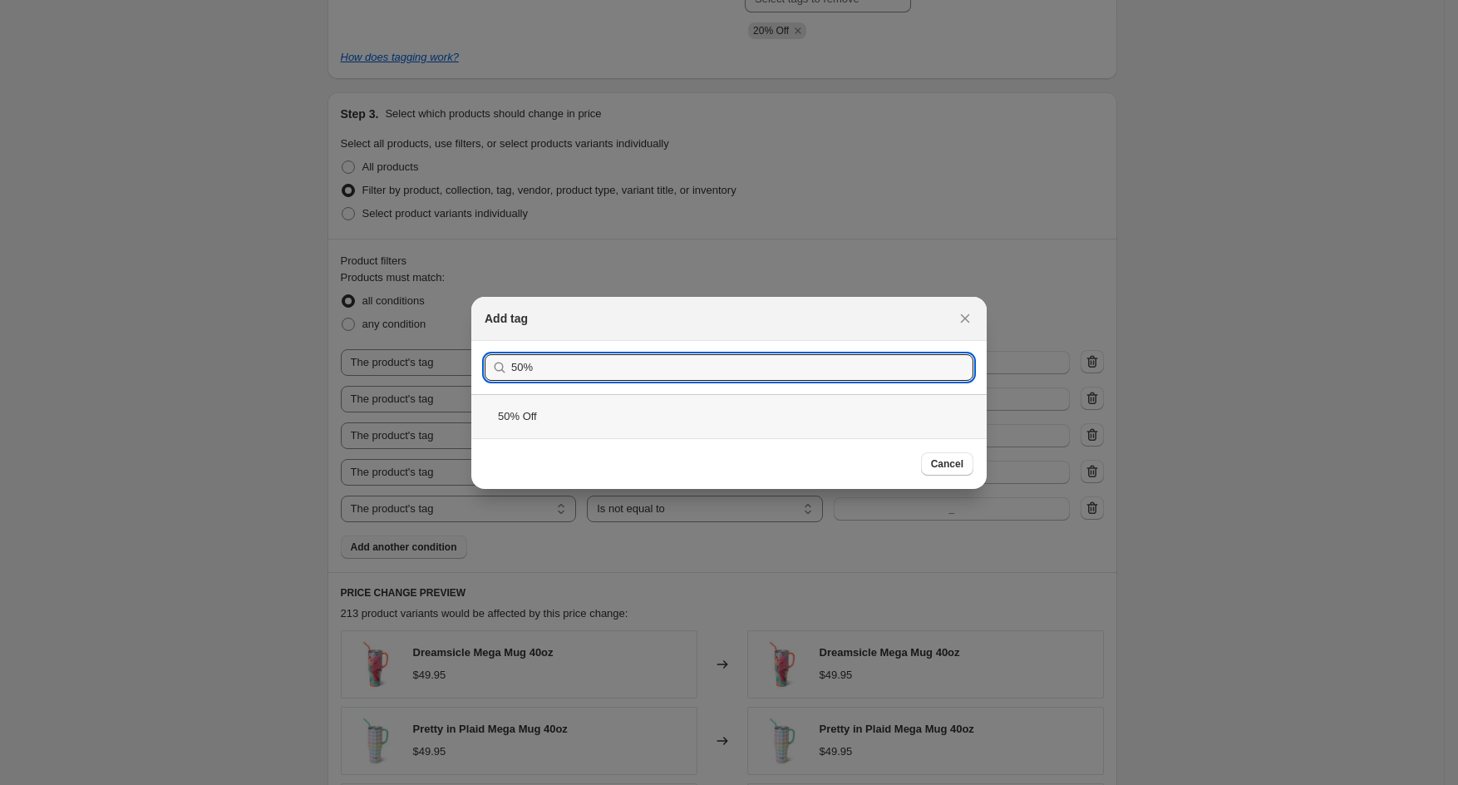
type input "50%"
click at [541, 414] on div "50% Off" at bounding box center [728, 416] width 515 height 44
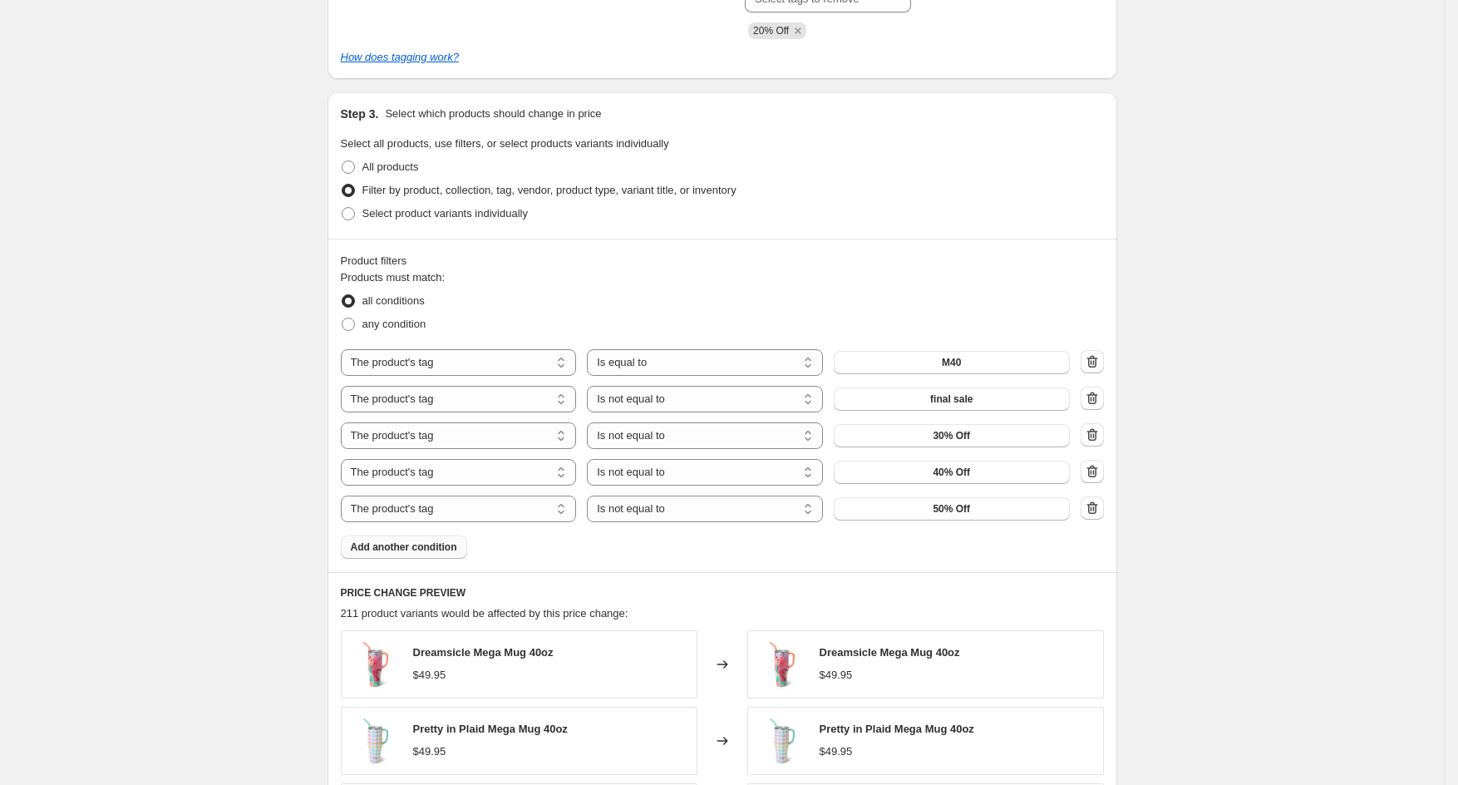
click at [441, 552] on span "Add another condition" at bounding box center [404, 546] width 106 height 13
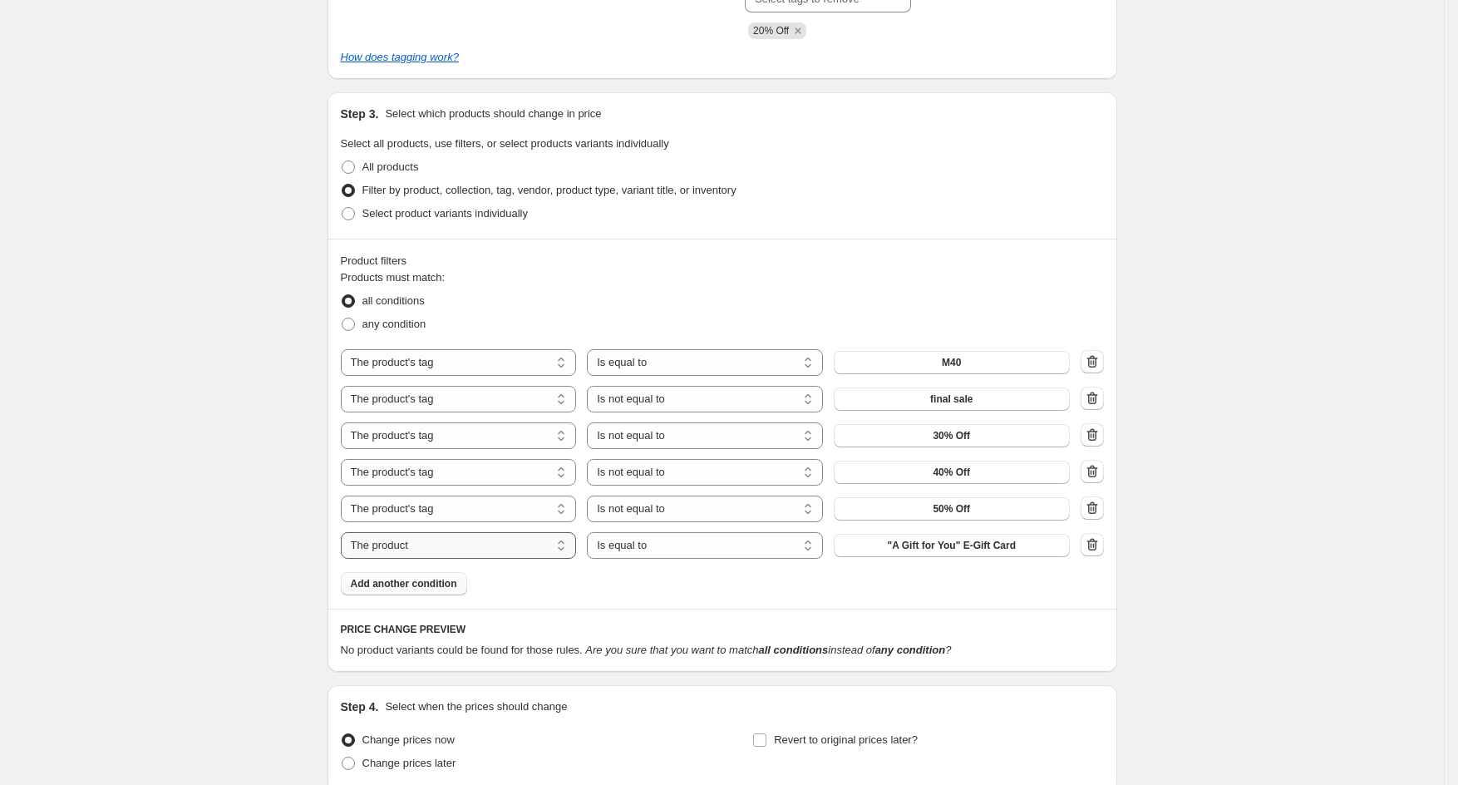
click at [473, 547] on select "The product The product's collection The product's tag The product's vendor The…" at bounding box center [459, 545] width 236 height 27
select select "tag"
click at [632, 550] on select "Is equal to Is not equal to" at bounding box center [705, 545] width 236 height 27
select select "not_equal"
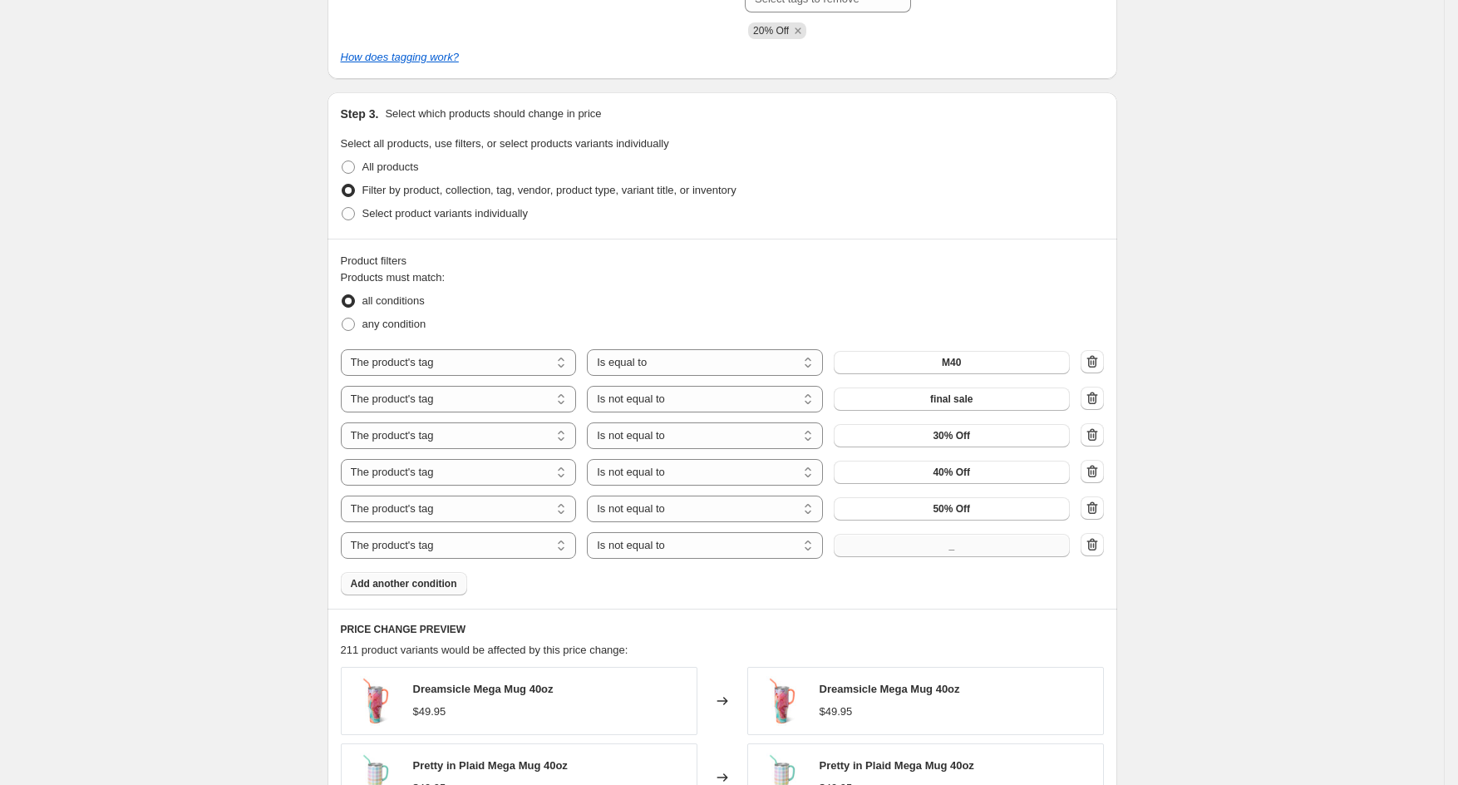
click at [925, 549] on button "_" at bounding box center [952, 545] width 236 height 23
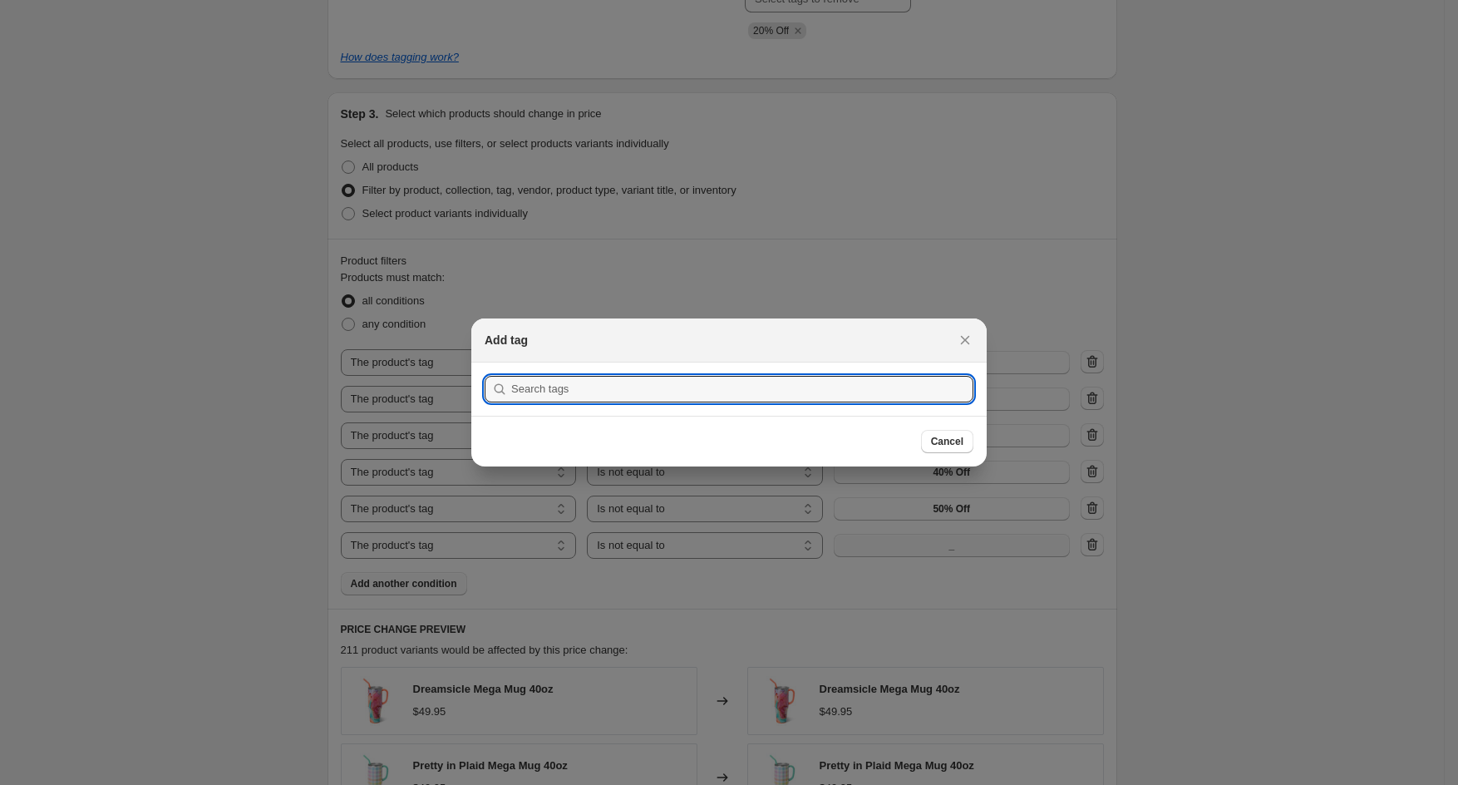
scroll to position [0, 0]
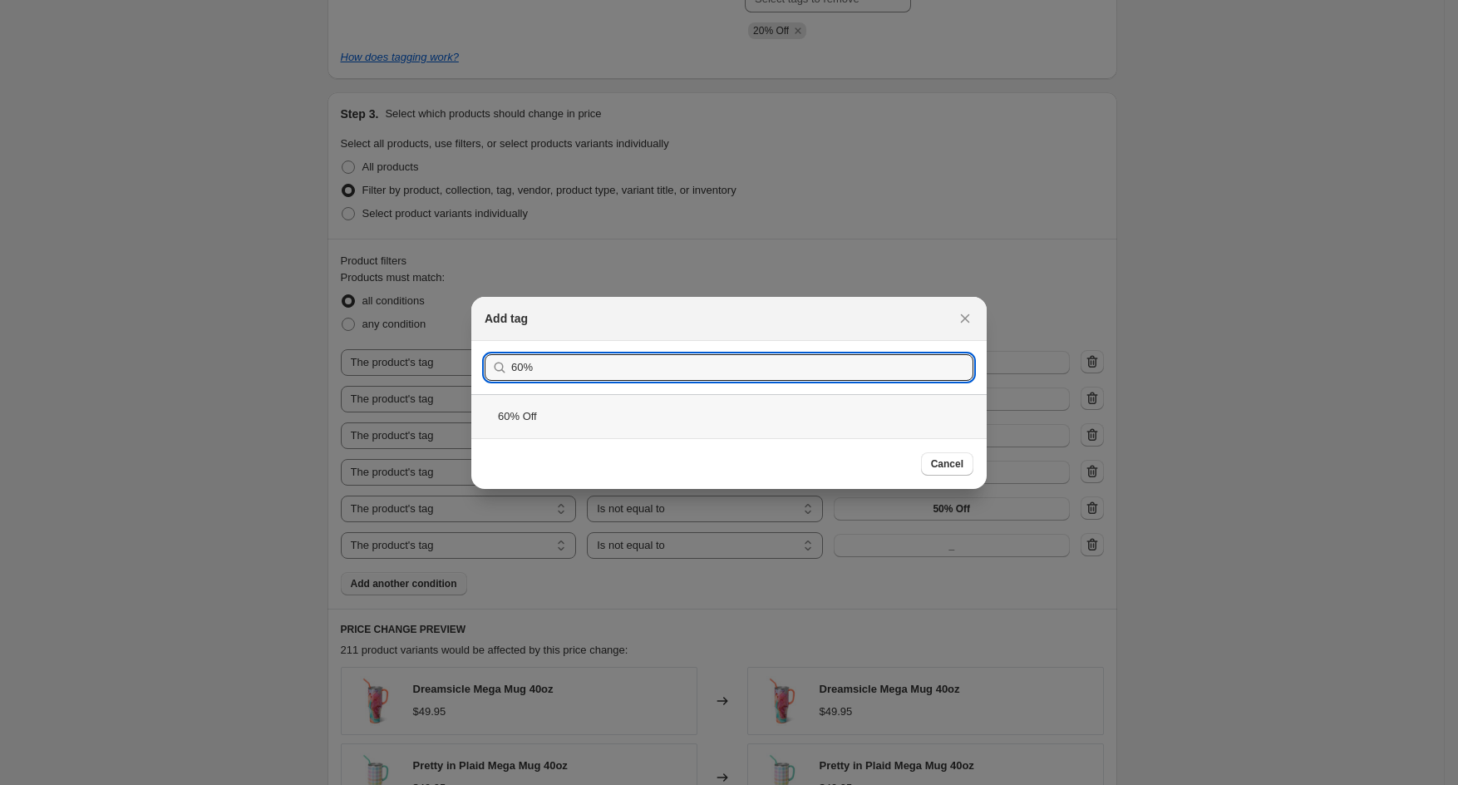
type input "60%"
click at [540, 408] on div "60% Off" at bounding box center [728, 416] width 515 height 44
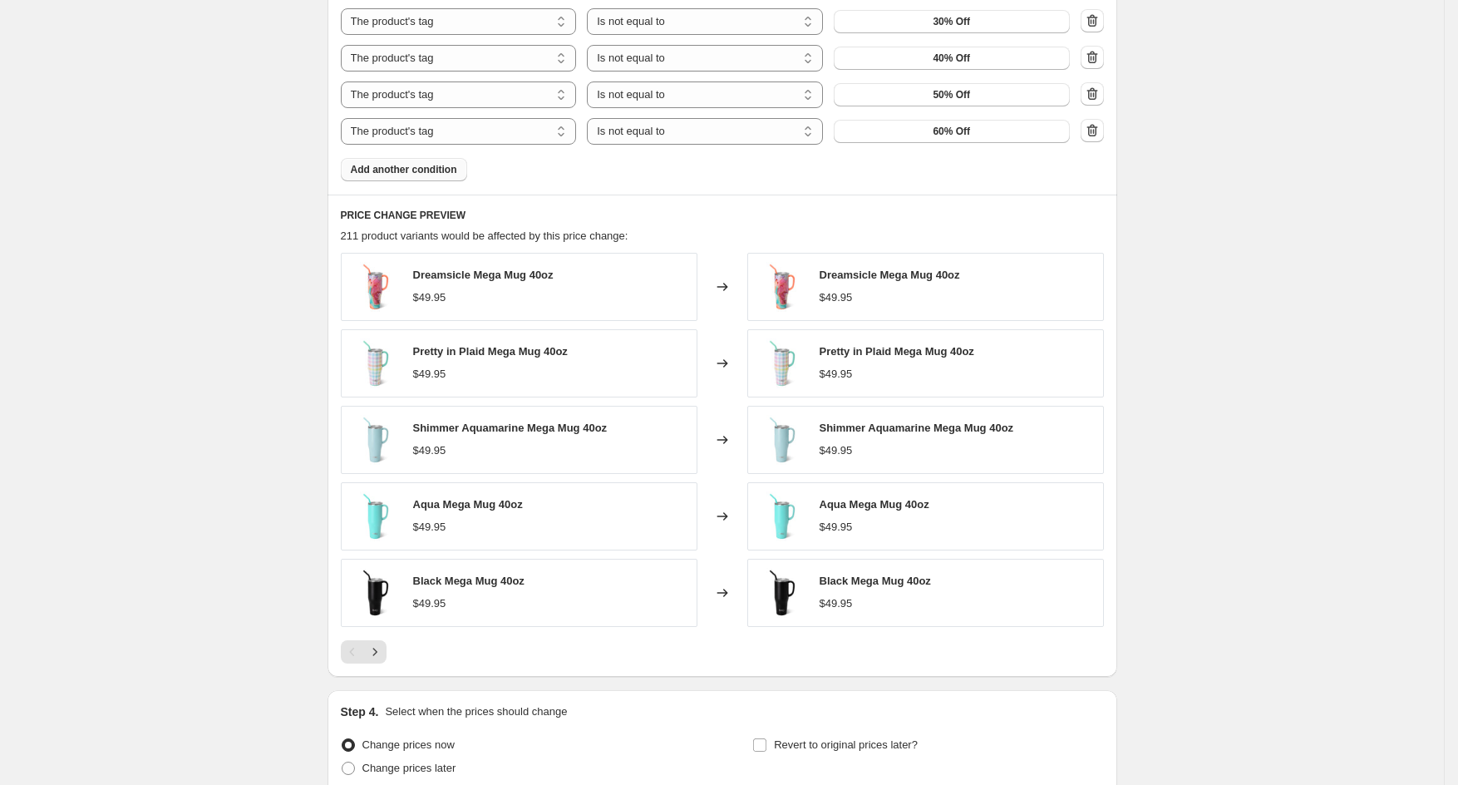
scroll to position [1159, 0]
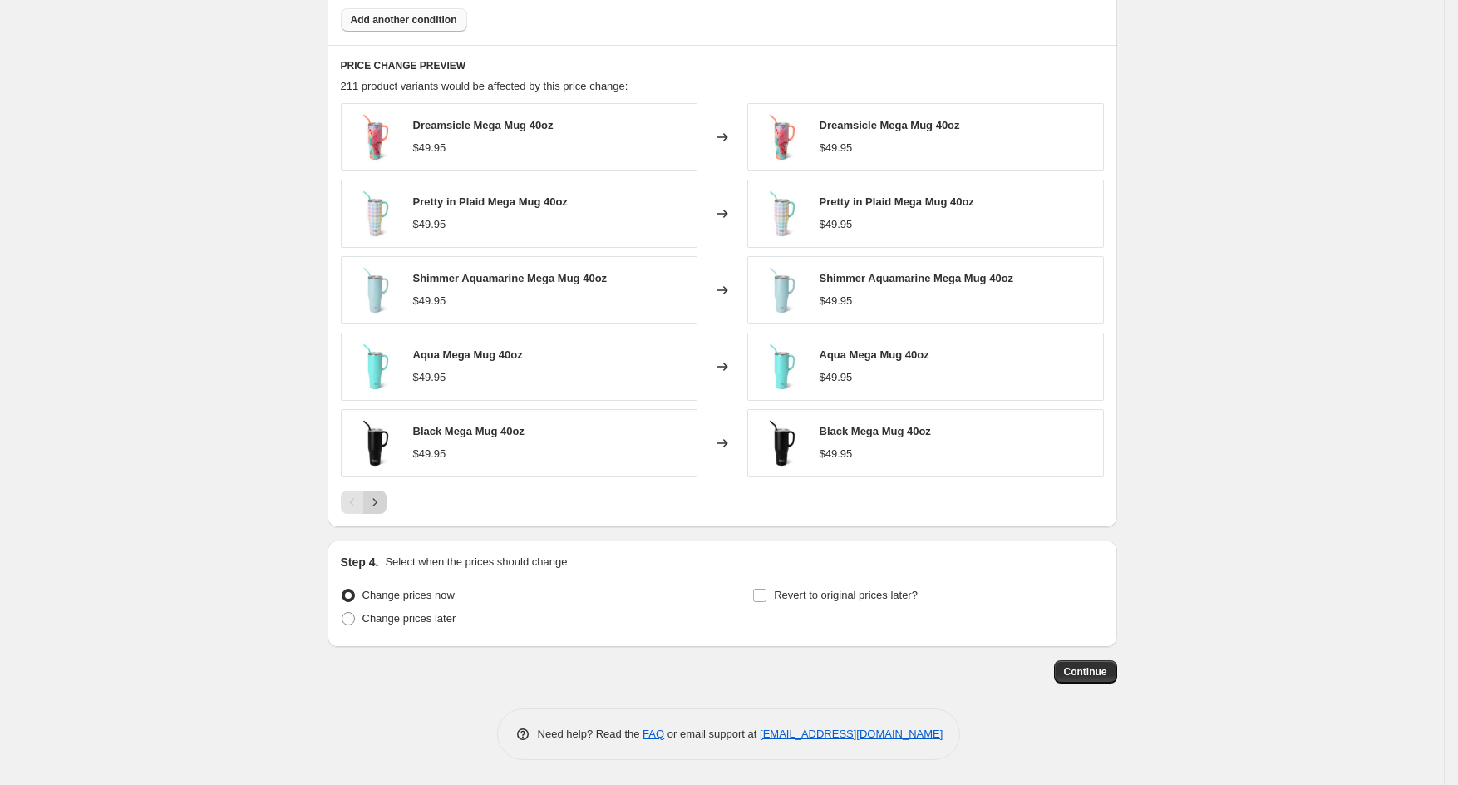
click at [383, 503] on icon "Next" at bounding box center [375, 502] width 17 height 17
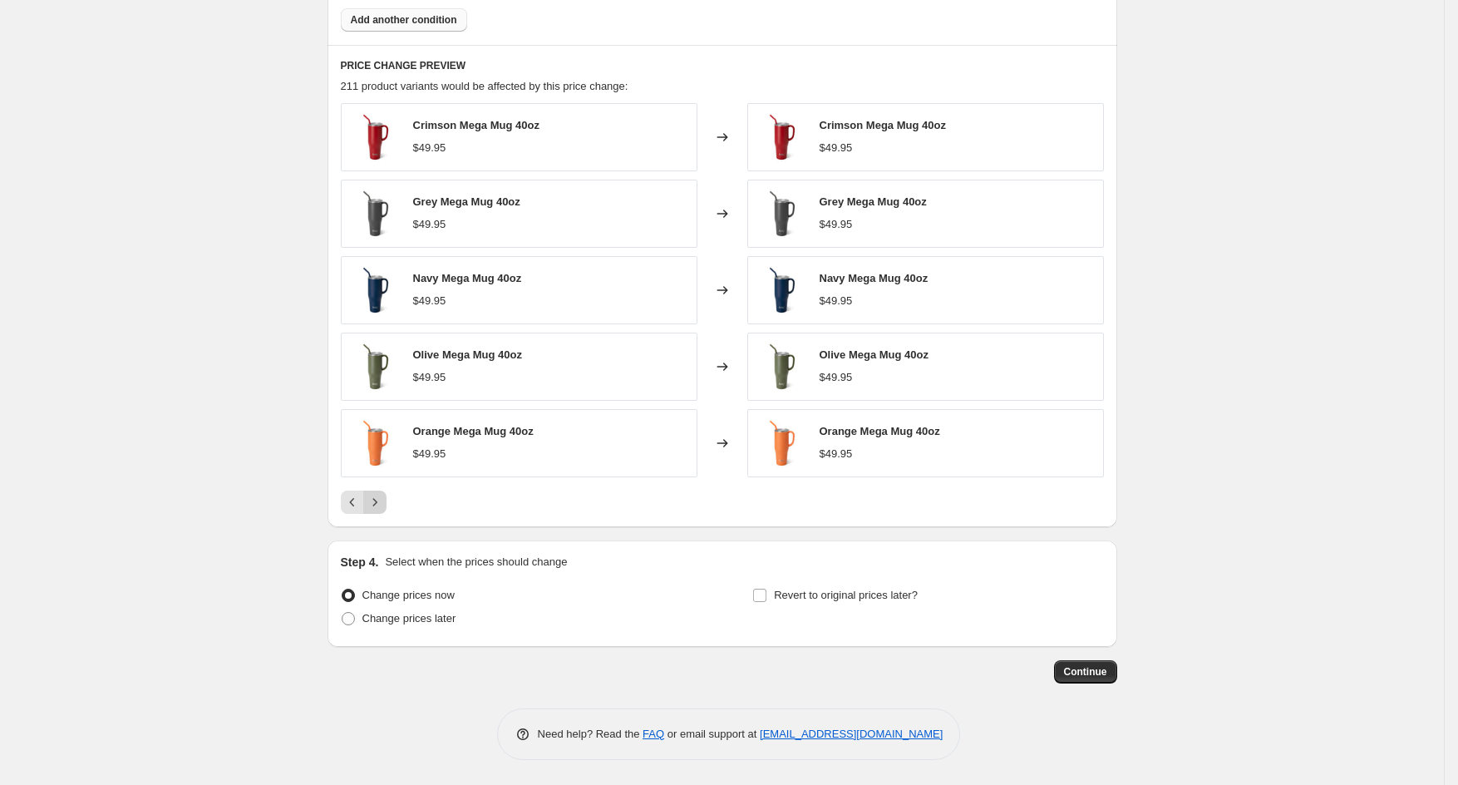
click at [383, 503] on icon "Next" at bounding box center [375, 502] width 17 height 17
